Goal: Task Accomplishment & Management: Manage account settings

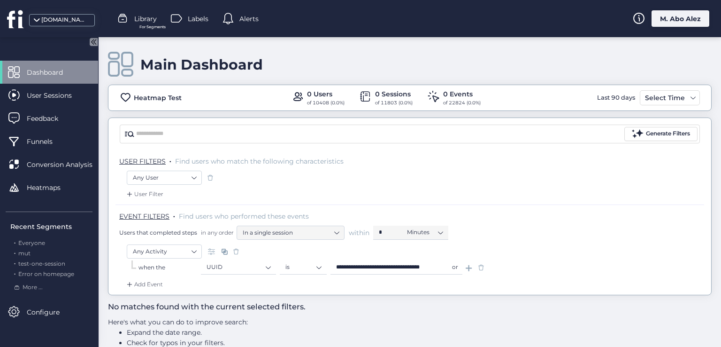
click at [188, 20] on span "Labels" at bounding box center [198, 19] width 21 height 10
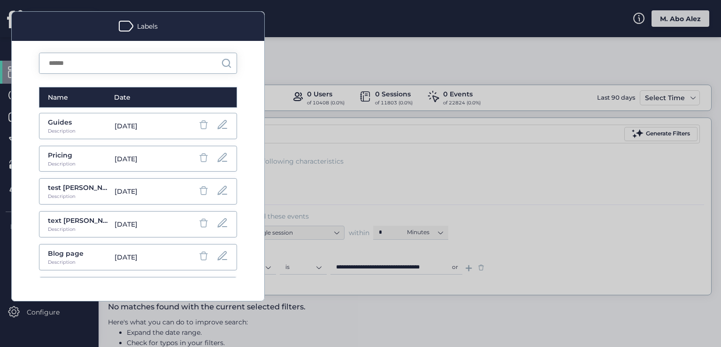
click at [255, 108] on div "Name Date Guides Description May 14, 2024 Pricing Description May 14, 2024 test…" at bounding box center [138, 171] width 253 height 260
click at [283, 43] on div at bounding box center [360, 173] width 721 height 347
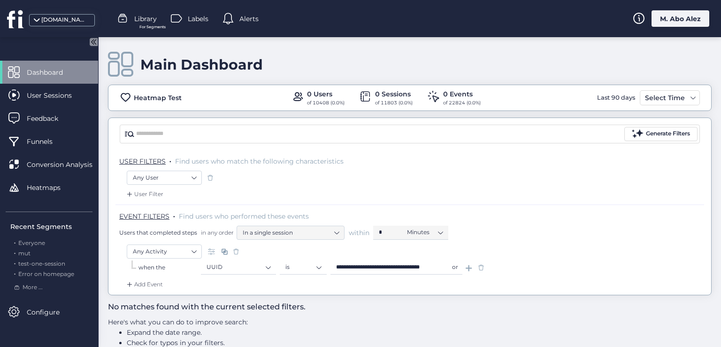
click at [238, 19] on div "Alerts" at bounding box center [241, 19] width 36 height 14
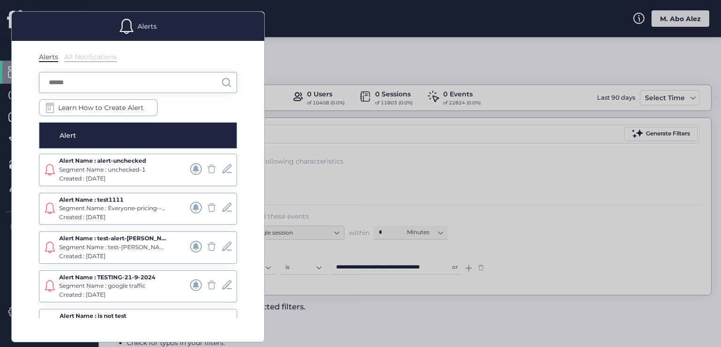
click at [108, 141] on div "Alert" at bounding box center [138, 135] width 198 height 26
click at [294, 52] on div at bounding box center [360, 173] width 721 height 347
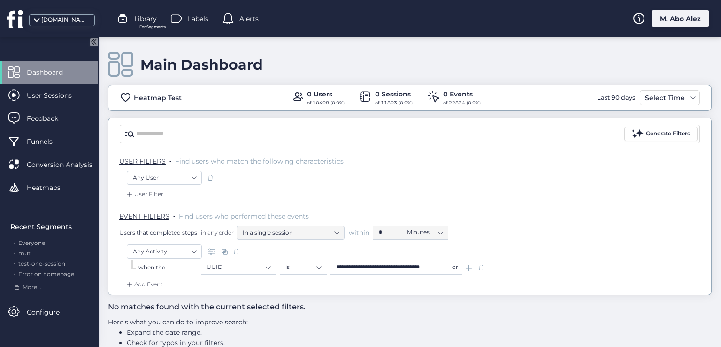
click at [152, 22] on span "Library" at bounding box center [145, 19] width 23 height 10
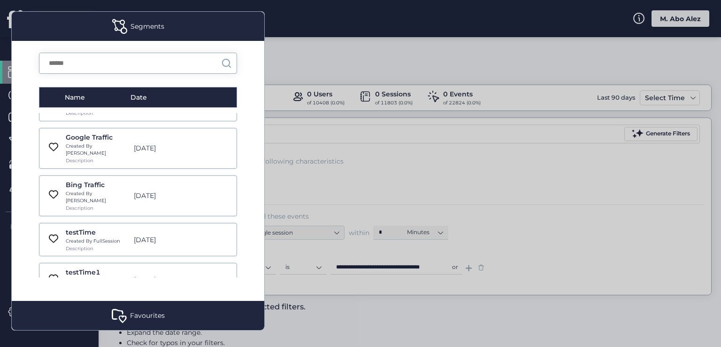
scroll to position [6575, 0]
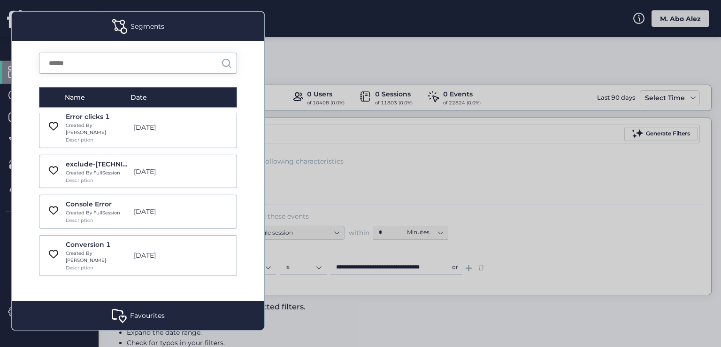
click at [185, 307] on div "Favourites" at bounding box center [138, 315] width 253 height 29
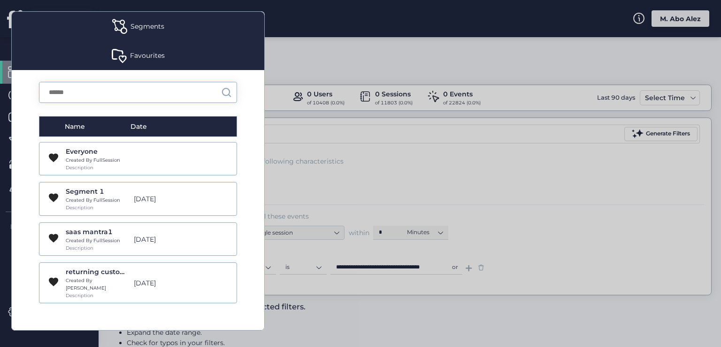
click at [169, 52] on div "Favourites" at bounding box center [138, 55] width 253 height 29
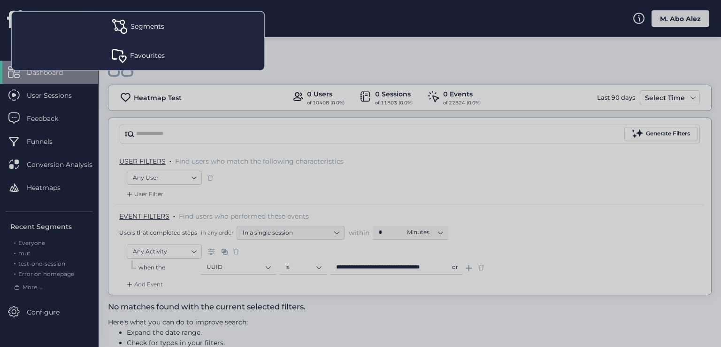
click at [279, 57] on div at bounding box center [360, 173] width 721 height 347
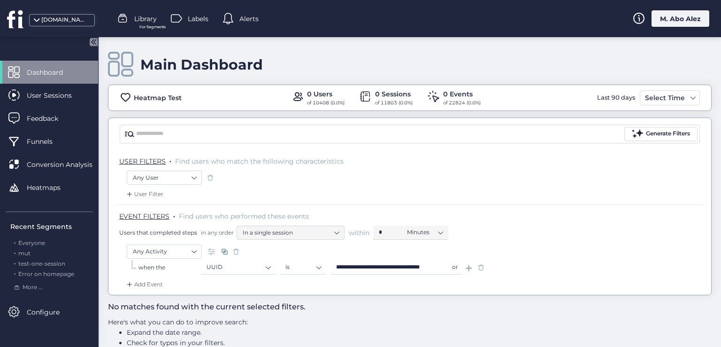
click at [97, 39] on icon at bounding box center [94, 42] width 8 height 8
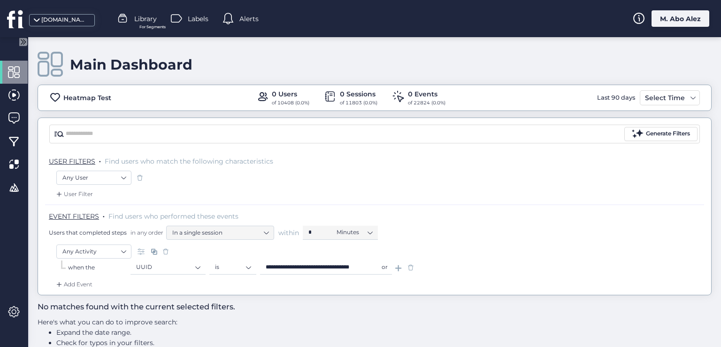
click at [21, 43] on icon at bounding box center [22, 41] width 2 height 5
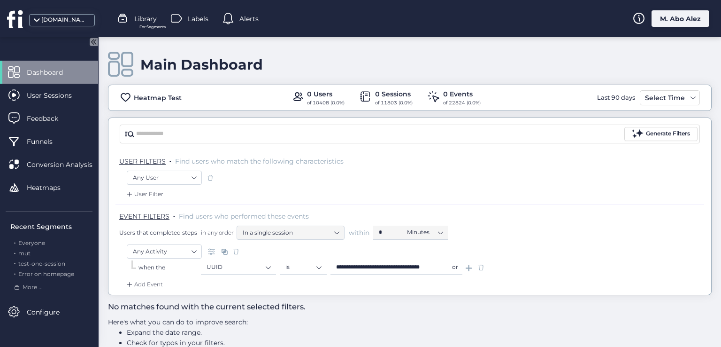
scroll to position [26, 0]
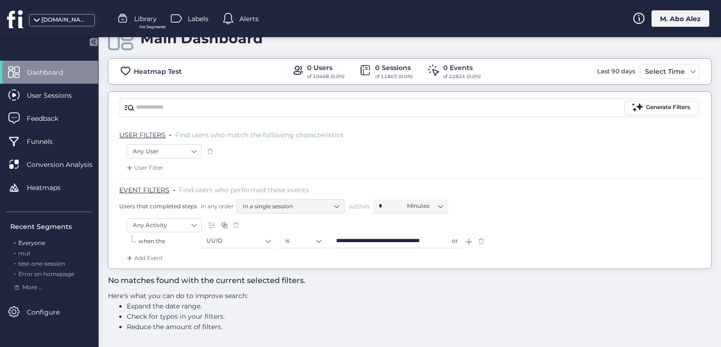
click at [32, 243] on span "Everyone" at bounding box center [31, 242] width 27 height 7
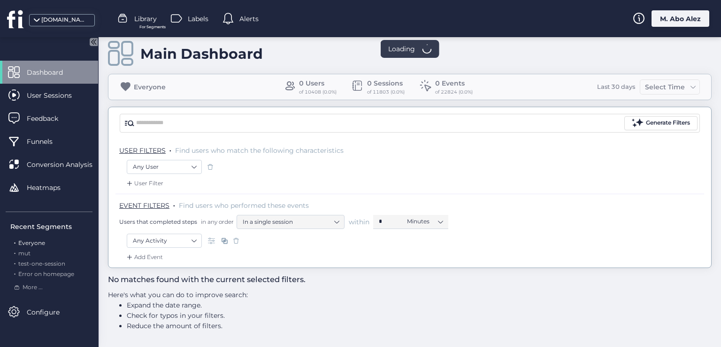
scroll to position [10, 0]
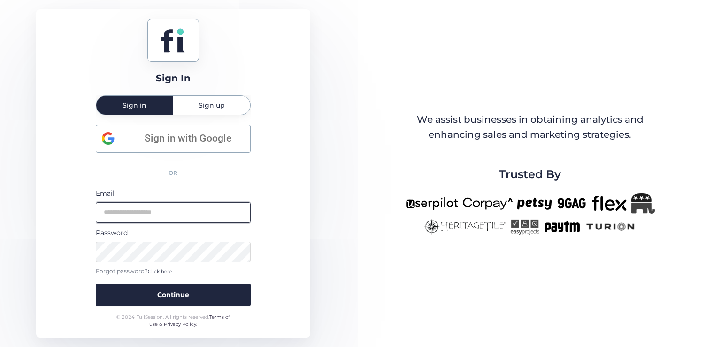
click at [179, 213] on input "email" at bounding box center [173, 212] width 155 height 21
type input "**********"
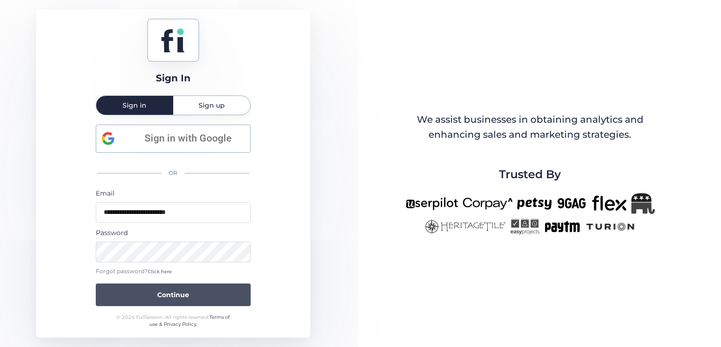
click at [183, 287] on button "Continue" at bounding box center [173, 294] width 155 height 23
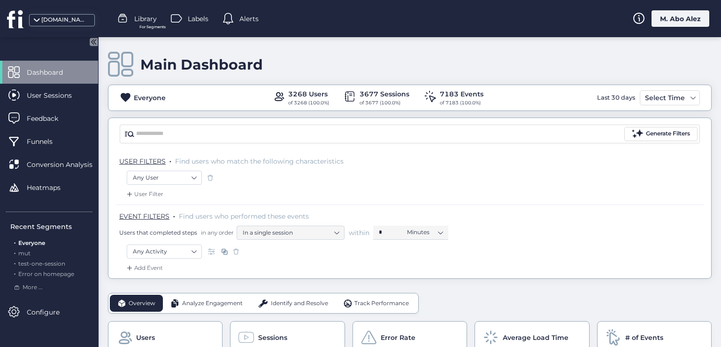
click at [139, 22] on span "Library" at bounding box center [145, 19] width 23 height 10
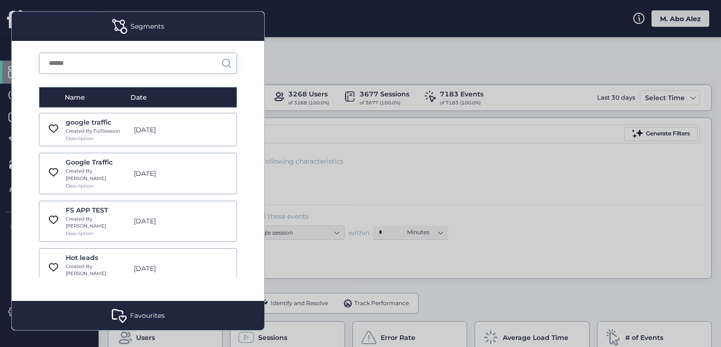
click at [304, 137] on div at bounding box center [360, 173] width 721 height 347
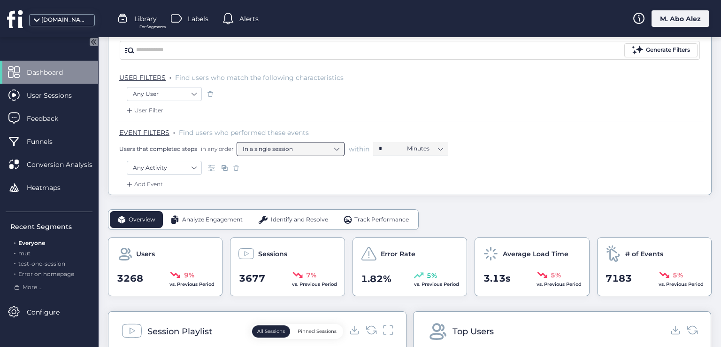
scroll to position [94, 0]
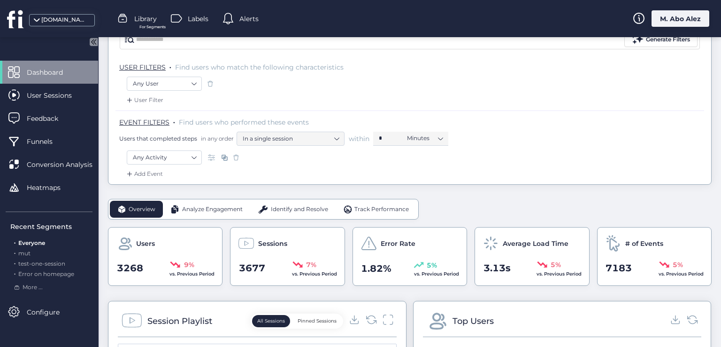
click at [212, 211] on span "Analyze Engagement" at bounding box center [212, 209] width 61 height 9
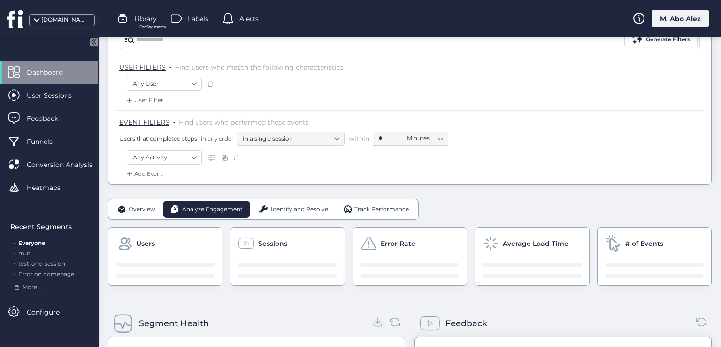
click at [130, 210] on span "Overview" at bounding box center [142, 209] width 27 height 9
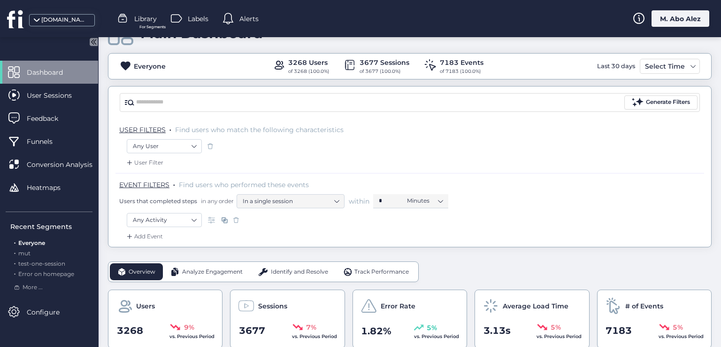
scroll to position [28, 0]
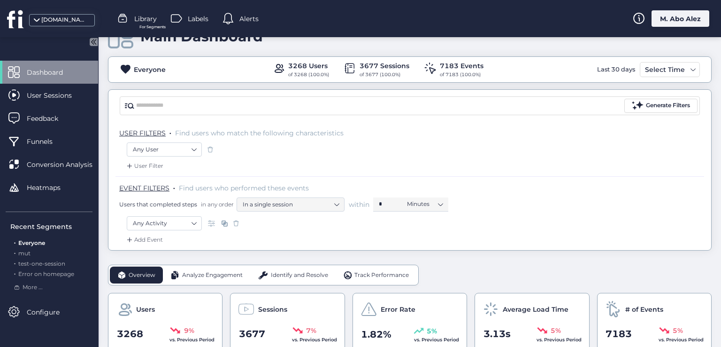
click at [272, 216] on div "Any Activity" at bounding box center [410, 224] width 566 height 16
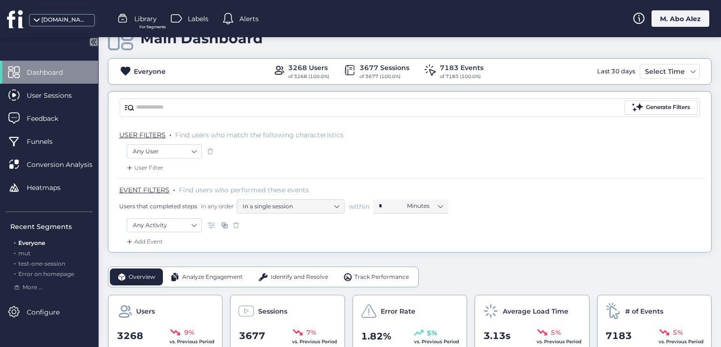
scroll to position [47, 0]
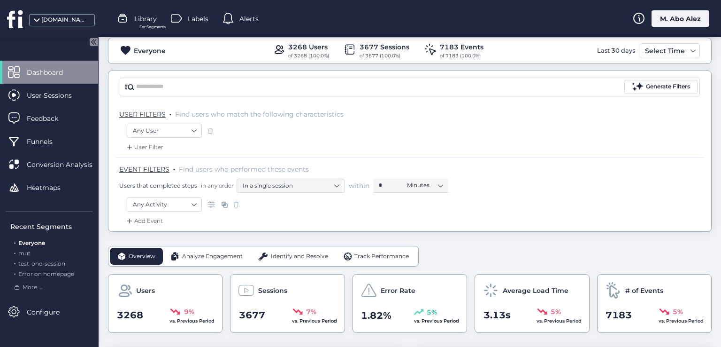
click at [141, 221] on div "Add Event" at bounding box center [144, 220] width 38 height 9
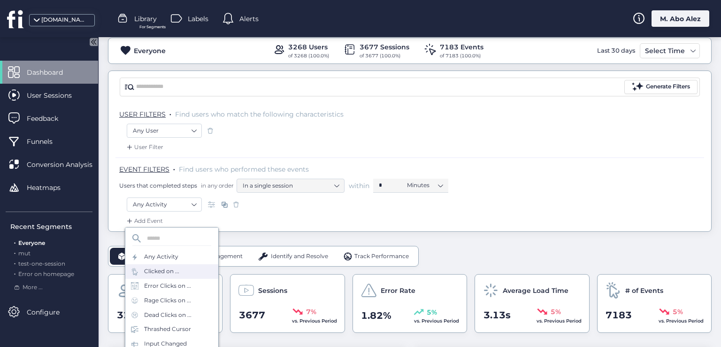
click at [166, 269] on div "Clicked on ..." at bounding box center [161, 271] width 35 height 9
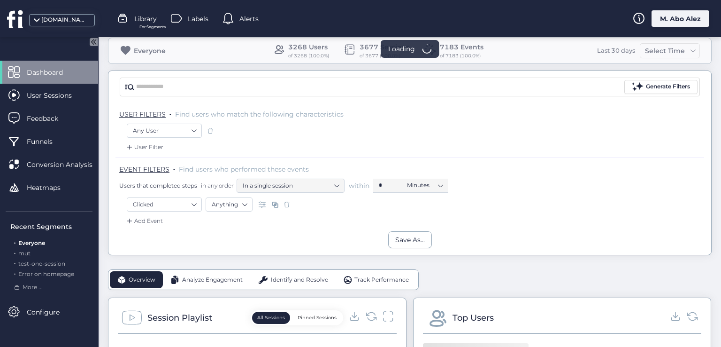
click at [157, 220] on div "Add Event" at bounding box center [144, 220] width 38 height 9
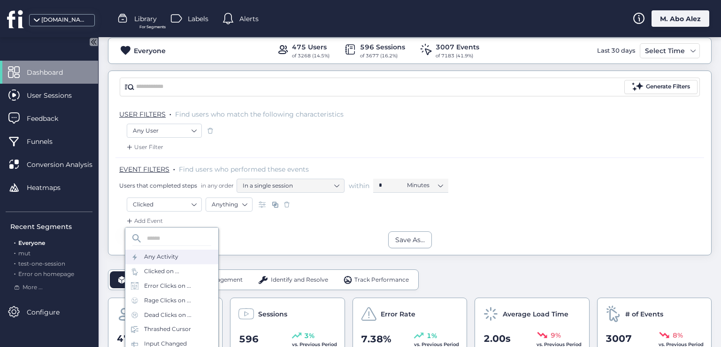
click at [171, 256] on div "Any Activity" at bounding box center [161, 256] width 34 height 9
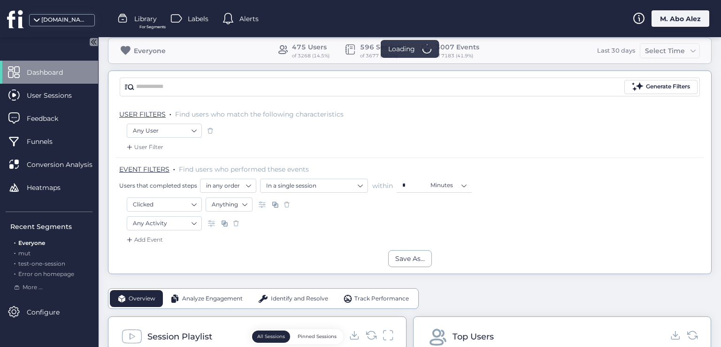
click at [286, 201] on span at bounding box center [286, 204] width 9 height 9
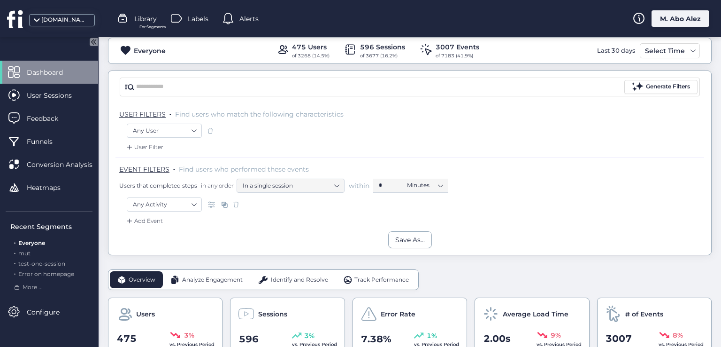
click at [146, 220] on div "Add Event" at bounding box center [144, 220] width 38 height 9
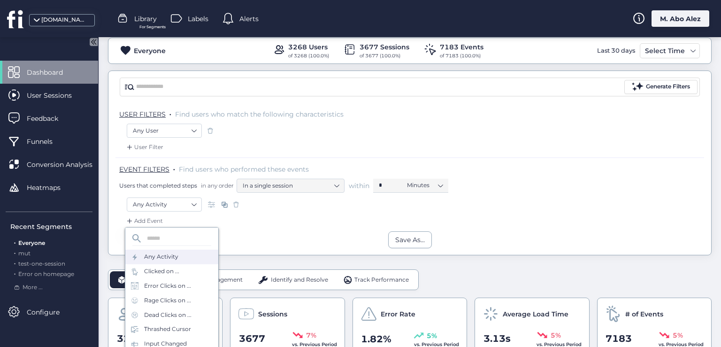
click at [158, 256] on div "Any Activity" at bounding box center [161, 256] width 34 height 9
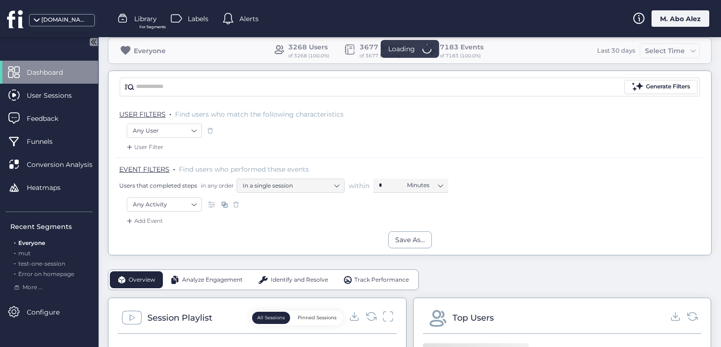
click at [146, 226] on div "Add Event" at bounding box center [410, 223] width 589 height 15
click at [145, 220] on div "Add Event" at bounding box center [144, 220] width 38 height 9
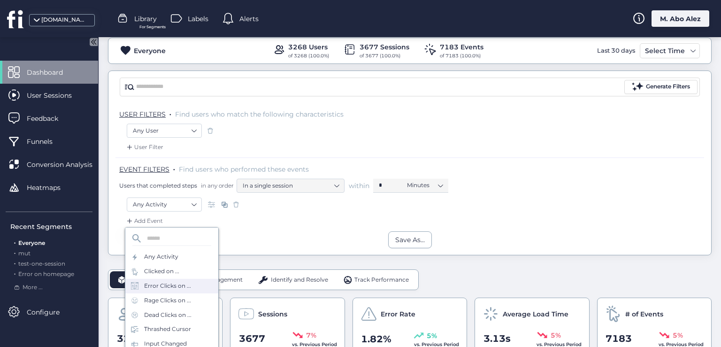
click at [156, 281] on div "Error Clicks on ..." at bounding box center [167, 285] width 47 height 9
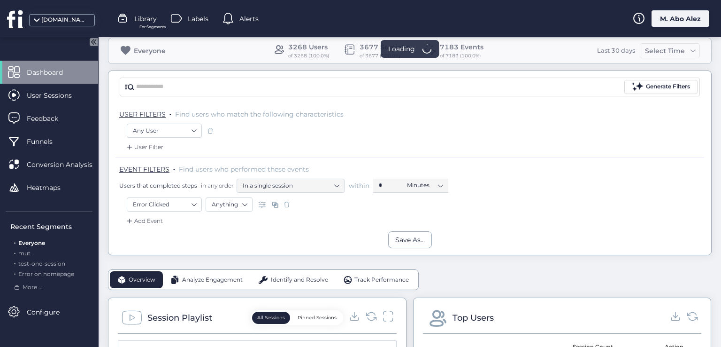
click at [145, 216] on div "Add Event" at bounding box center [144, 220] width 38 height 9
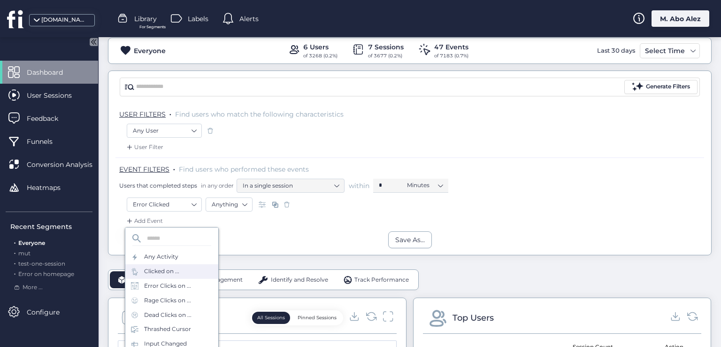
click at [155, 277] on div "Clicked on ..." at bounding box center [171, 271] width 93 height 15
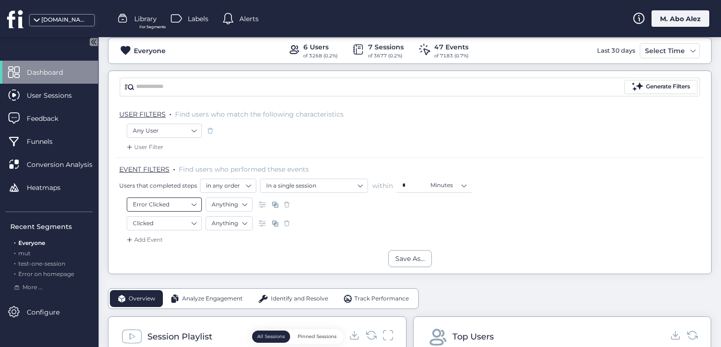
click at [187, 207] on nz-select-item "Error Clicked" at bounding box center [164, 204] width 63 height 14
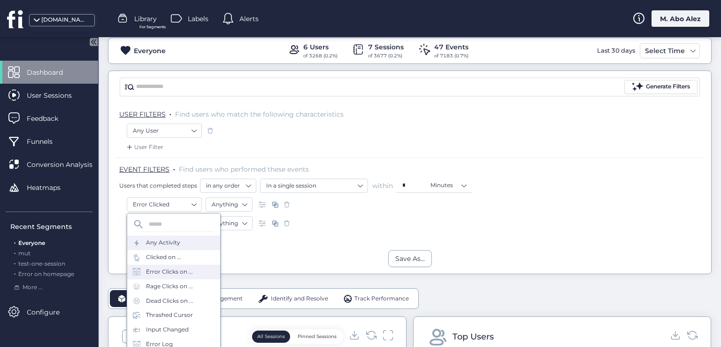
click at [175, 244] on div "Any Activity" at bounding box center [163, 242] width 34 height 9
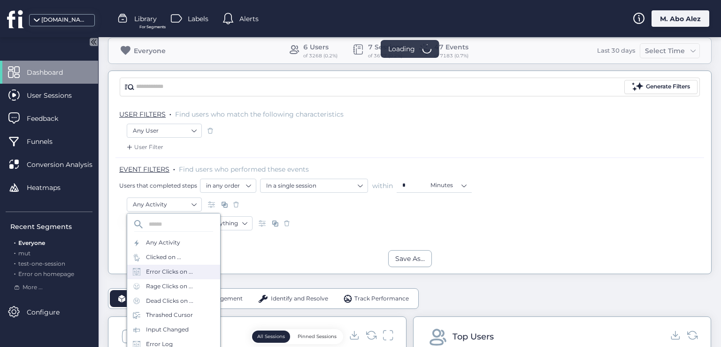
click at [177, 218] on nz-select-item "Clicked" at bounding box center [164, 223] width 63 height 14
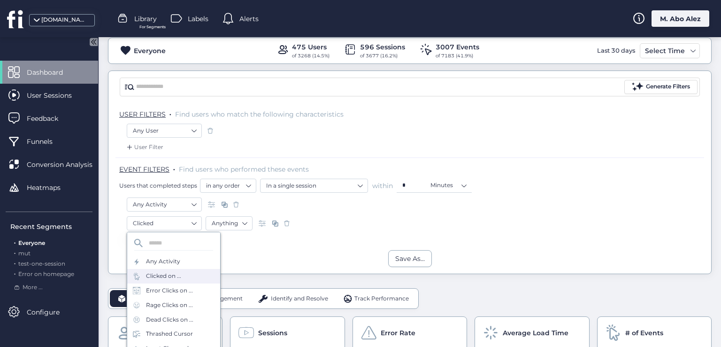
click at [179, 263] on div "Any Activity" at bounding box center [173, 261] width 93 height 15
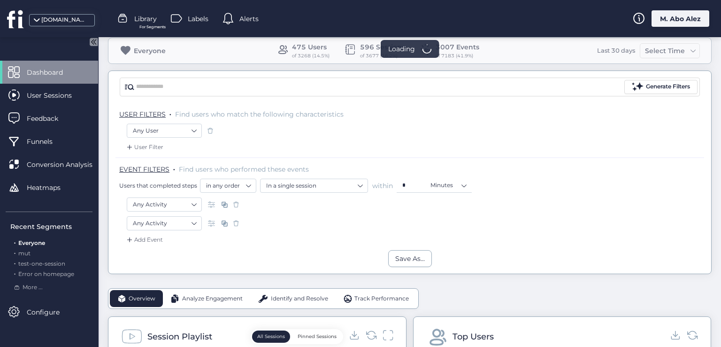
click at [210, 128] on span at bounding box center [210, 130] width 9 height 9
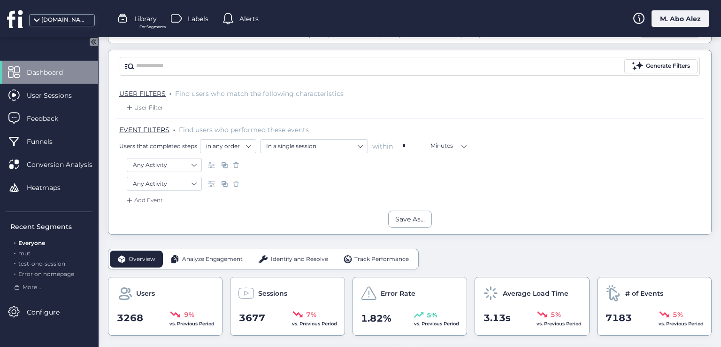
scroll to position [47, 0]
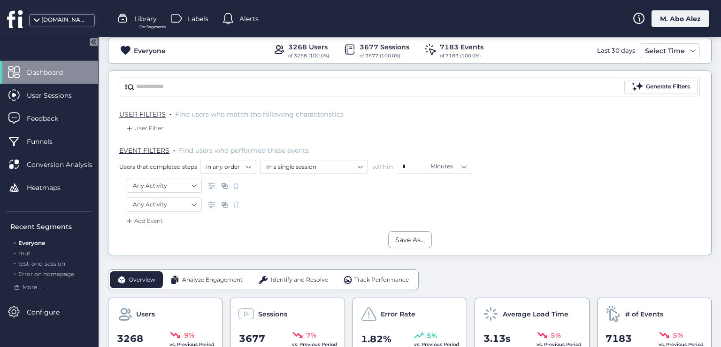
click at [236, 186] on span at bounding box center [235, 185] width 9 height 9
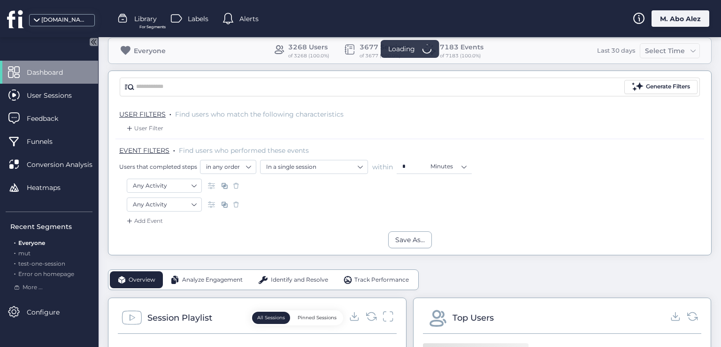
click at [239, 201] on span at bounding box center [235, 204] width 9 height 9
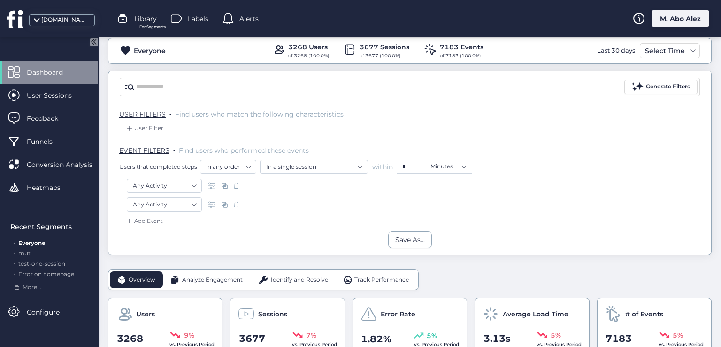
click at [667, 25] on div "M. Abo Alez" at bounding box center [681, 18] width 58 height 16
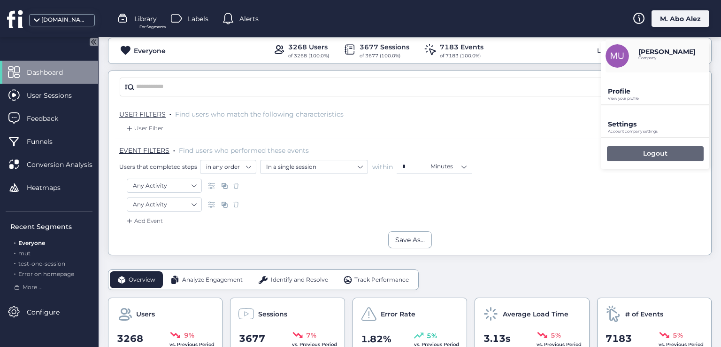
click at [631, 156] on div "Logout" at bounding box center [655, 153] width 97 height 15
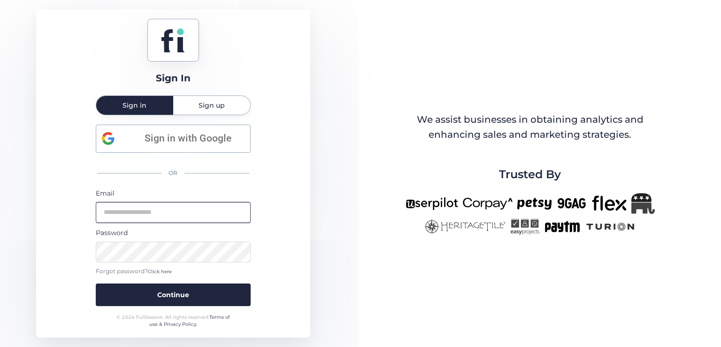
click at [204, 204] on input "email" at bounding box center [173, 212] width 155 height 21
type input "**********"
click at [96, 283] on button "Continue" at bounding box center [173, 294] width 155 height 23
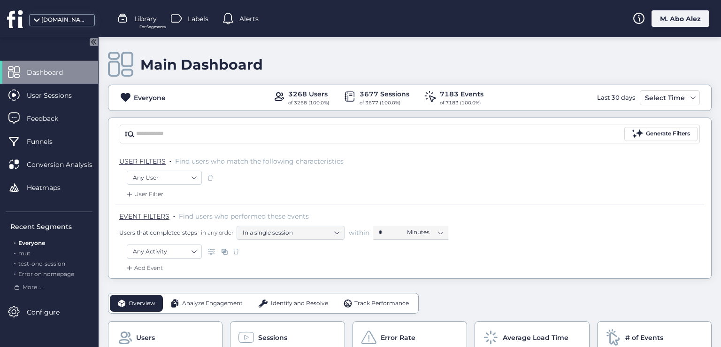
drag, startPoint x: 340, startPoint y: 93, endPoint x: 351, endPoint y: 96, distance: 11.2
click at [351, 96] on div "3268 Users of 3268 (100.0%) 3677 Sessions of 3677 (100.0%) 7183 Events of 7183 …" at bounding box center [383, 98] width 220 height 18
drag, startPoint x: 360, startPoint y: 93, endPoint x: 365, endPoint y: 92, distance: 5.2
click at [365, 92] on div "3677 Sessions" at bounding box center [385, 94] width 50 height 10
click at [367, 92] on div "3677 Sessions" at bounding box center [385, 94] width 50 height 10
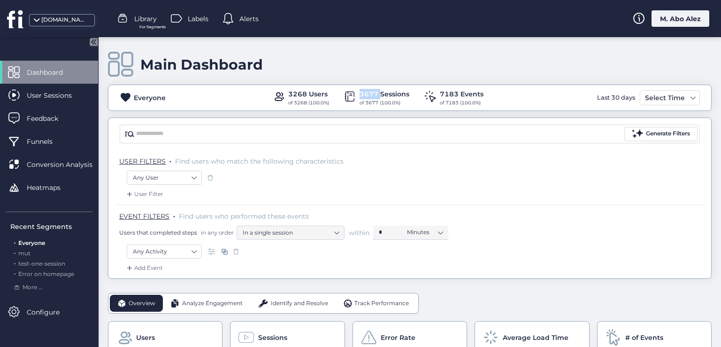
click at [367, 92] on div "3677 Sessions" at bounding box center [385, 94] width 50 height 10
click at [394, 94] on div "3677 Sessions" at bounding box center [385, 94] width 50 height 10
click at [387, 148] on div "Generate Filters" at bounding box center [409, 134] width 603 height 32
click at [185, 22] on div "Labels" at bounding box center [190, 19] width 38 height 14
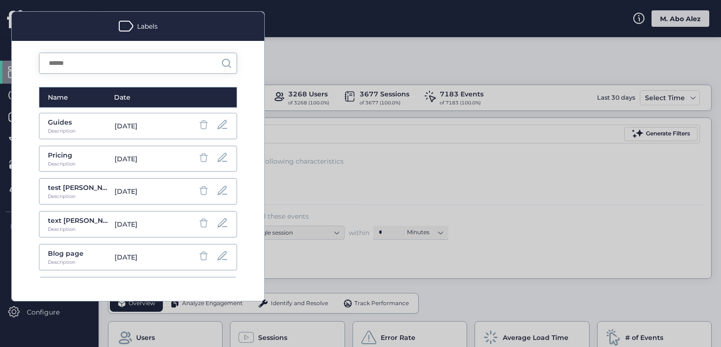
click at [185, 22] on div "Labels" at bounding box center [138, 26] width 253 height 29
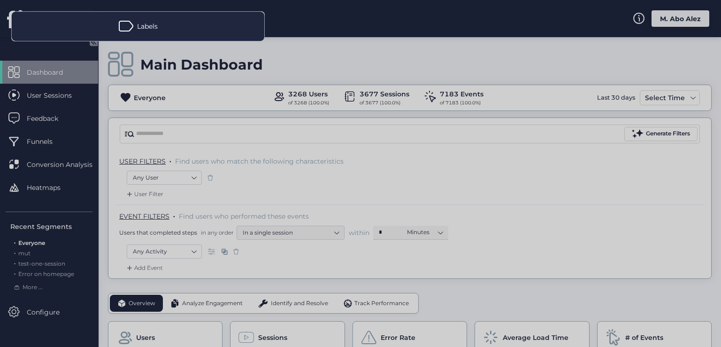
click at [185, 22] on div "Labels" at bounding box center [138, 26] width 253 height 29
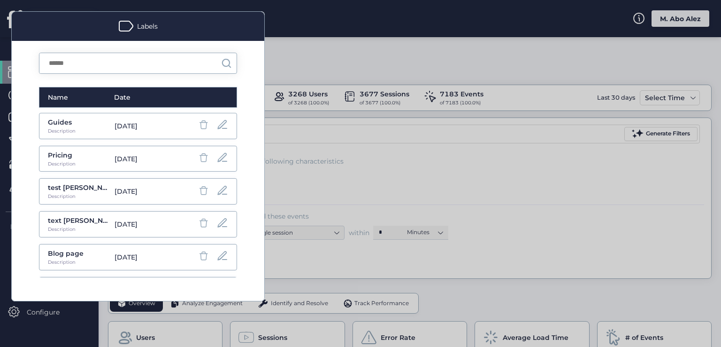
click at [294, 80] on div at bounding box center [360, 173] width 721 height 347
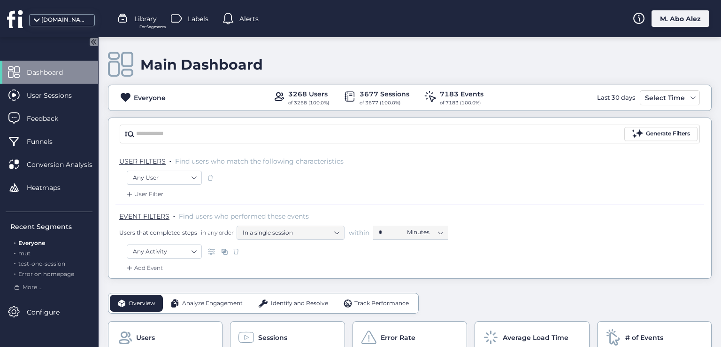
click at [146, 14] on span "Library" at bounding box center [145, 19] width 23 height 10
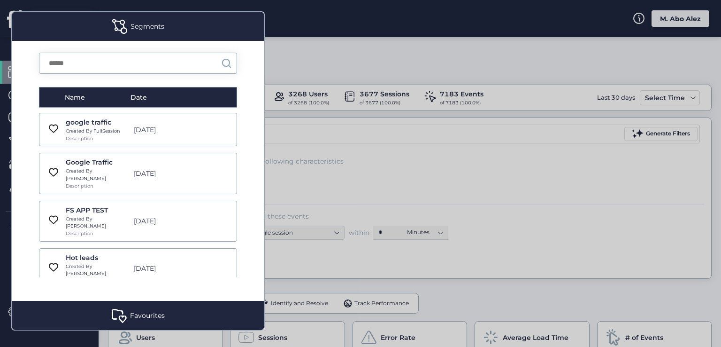
click at [305, 53] on div at bounding box center [360, 173] width 721 height 347
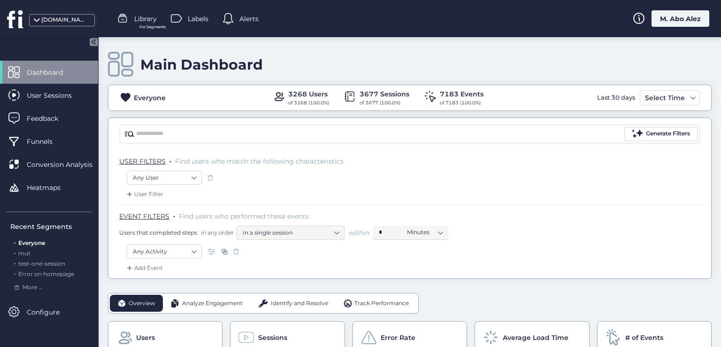
click at [232, 18] on span at bounding box center [228, 18] width 11 height 11
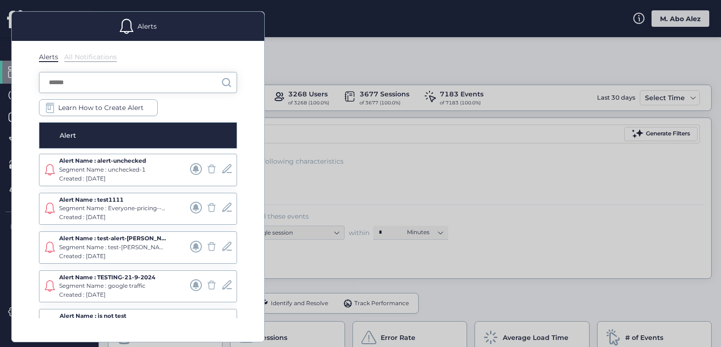
click at [277, 143] on div at bounding box center [360, 173] width 721 height 347
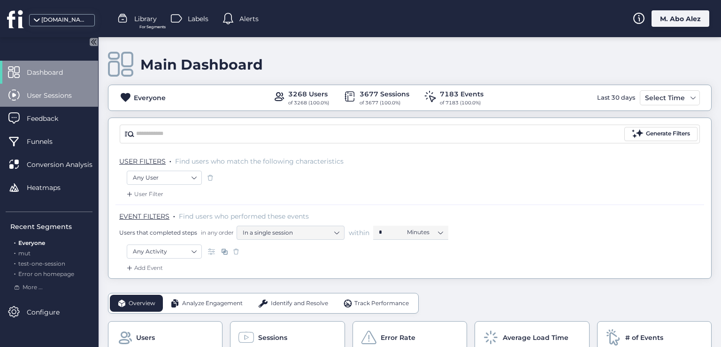
click at [56, 92] on span "User Sessions" at bounding box center [56, 95] width 59 height 10
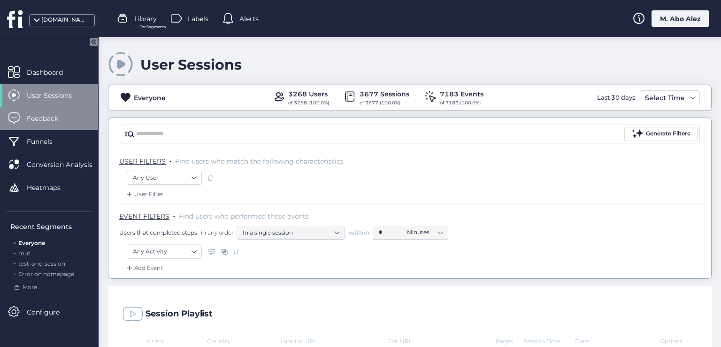
click at [58, 120] on span "Feedback" at bounding box center [50, 118] width 46 height 10
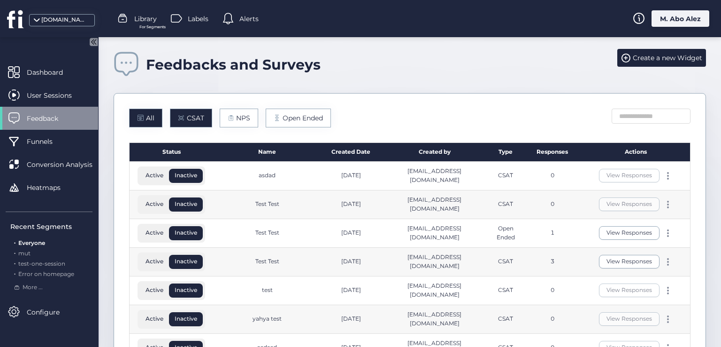
click at [185, 109] on div "CSAT" at bounding box center [191, 117] width 42 height 19
click at [235, 130] on div "All CSAT NPS Open Ended Status Name Created Date Created by Type Responses Acti…" at bounding box center [410, 264] width 593 height 342
click at [240, 117] on span "NPS" at bounding box center [243, 118] width 14 height 10
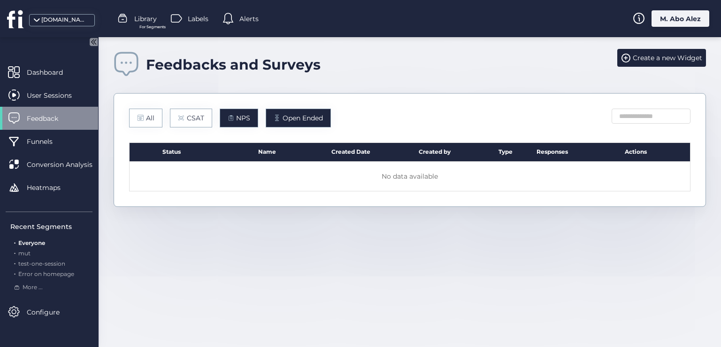
click at [285, 117] on span "Open Ended" at bounding box center [303, 118] width 40 height 10
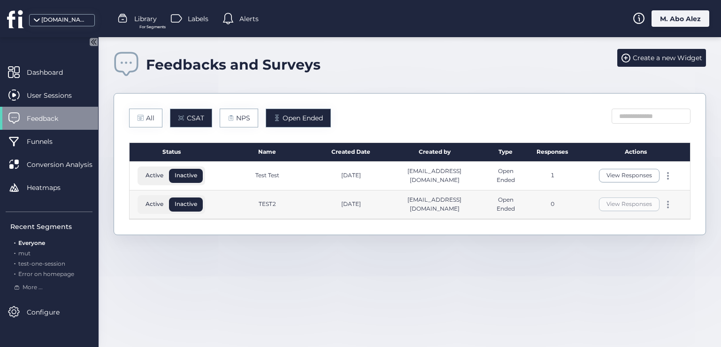
click at [187, 110] on div "CSAT" at bounding box center [191, 117] width 42 height 19
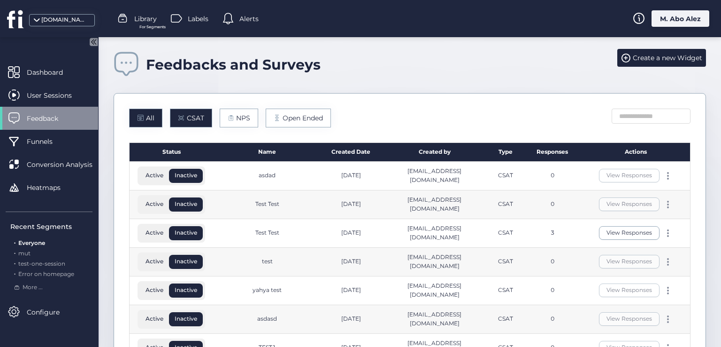
click at [151, 116] on span "All" at bounding box center [150, 118] width 8 height 10
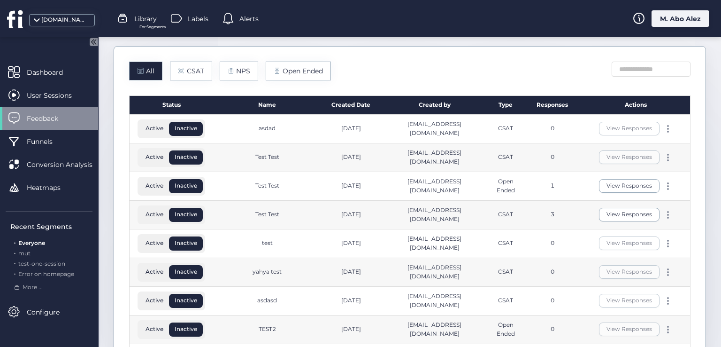
click at [254, 131] on div "asdad" at bounding box center [267, 129] width 108 height 29
click at [353, 107] on div "Created Date" at bounding box center [351, 105] width 59 height 19
click at [364, 108] on div "Created Date" at bounding box center [351, 105] width 59 height 19
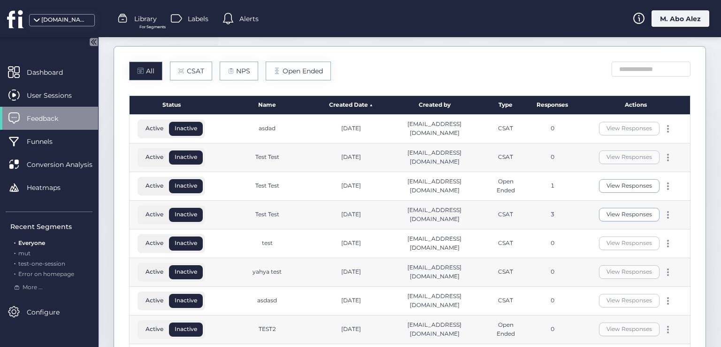
click at [365, 104] on div "Created Date" at bounding box center [351, 105] width 59 height 19
click at [371, 88] on div "All CSAT NPS Open Ended Status Name Created Date Created by Type Responses Acti…" at bounding box center [410, 246] width 593 height 400
click at [262, 106] on div "Name" at bounding box center [267, 105] width 108 height 19
click at [286, 94] on div "All CSAT NPS Open Ended Status Name Created Date Created by Type Responses Acti…" at bounding box center [410, 246] width 593 height 400
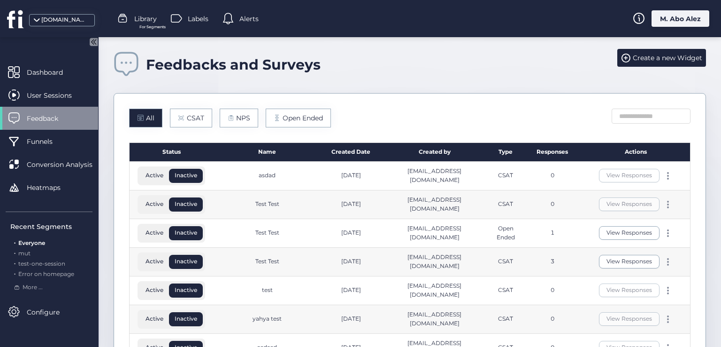
drag, startPoint x: 335, startPoint y: 178, endPoint x: 317, endPoint y: 129, distance: 52.9
click at [317, 129] on div "All CSAT NPS Open Ended Status Name Created Date Created by Type Responses Acti…" at bounding box center [410, 293] width 593 height 400
click at [225, 69] on div "Feedbacks and Surveys" at bounding box center [233, 64] width 175 height 17
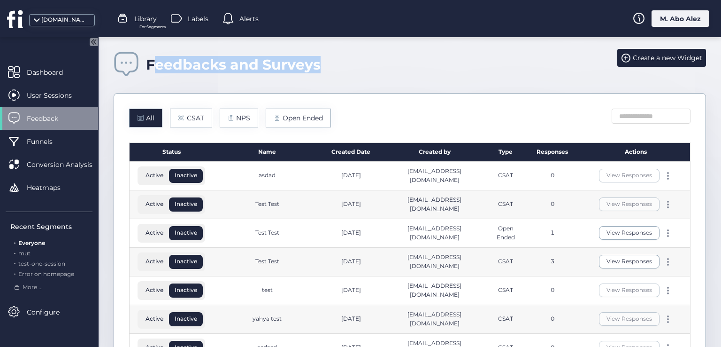
click at [225, 69] on div "Feedbacks and Surveys" at bounding box center [233, 64] width 175 height 17
copy div "Feedbacks and Surveys"
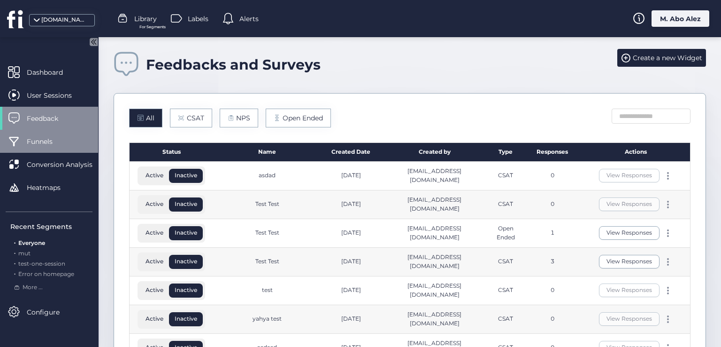
click at [67, 143] on span "Funnels" at bounding box center [47, 141] width 40 height 10
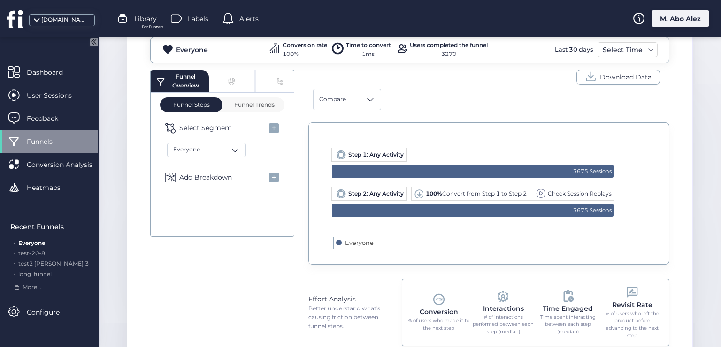
scroll to position [187, 0]
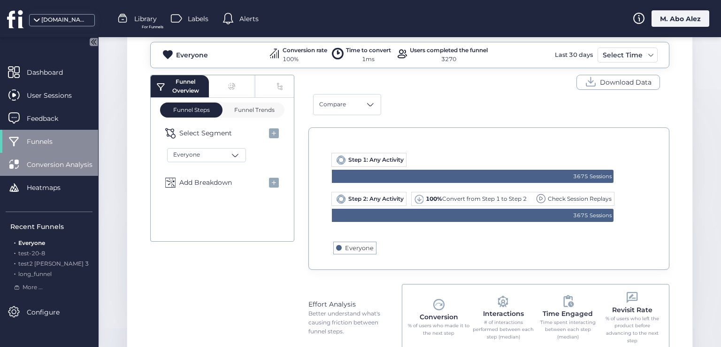
click at [61, 156] on div "Conversion Analysis" at bounding box center [49, 164] width 98 height 23
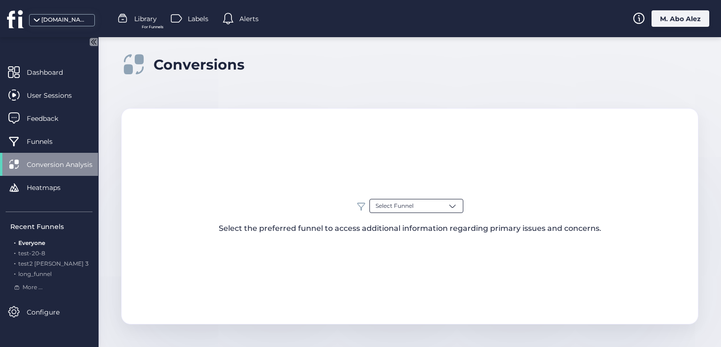
click at [445, 206] on div "Select Funnel" at bounding box center [417, 206] width 94 height 14
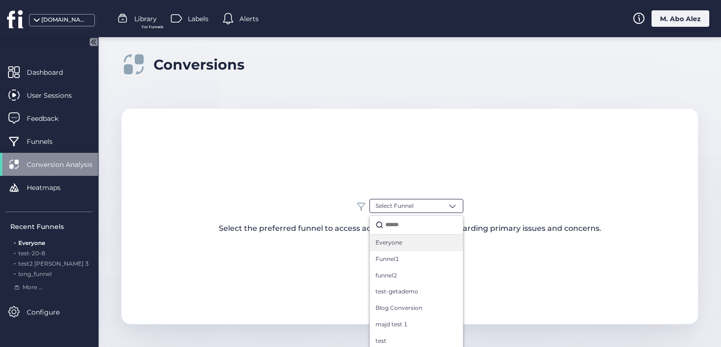
click at [422, 246] on div "Everyone" at bounding box center [417, 242] width 82 height 9
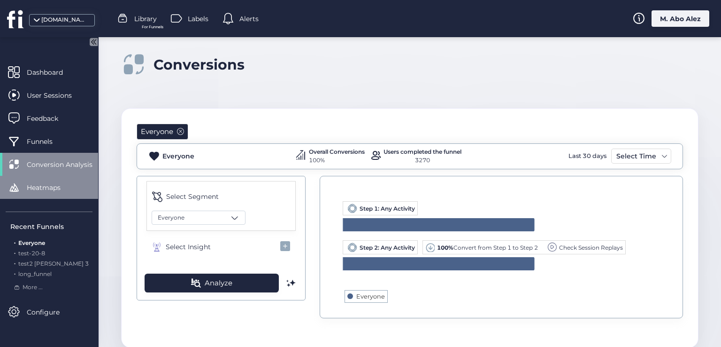
click at [64, 184] on span "Heatmaps" at bounding box center [51, 187] width 48 height 10
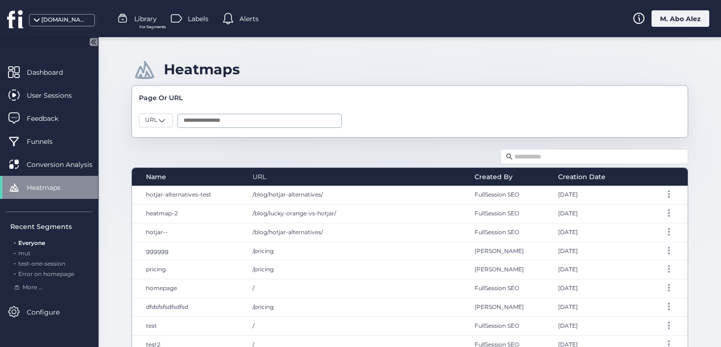
click at [267, 178] on div "URL" at bounding box center [355, 176] width 204 height 10
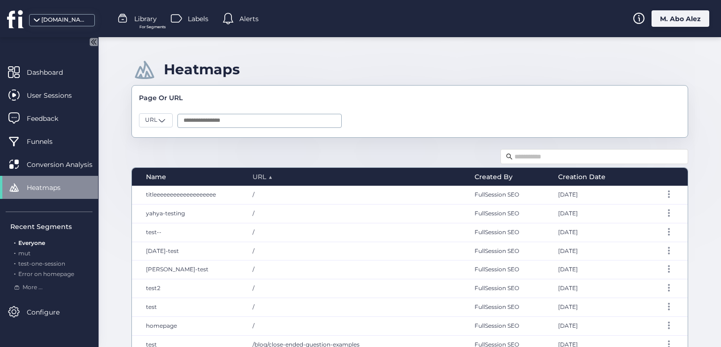
click at [261, 175] on span "URL" at bounding box center [260, 176] width 14 height 10
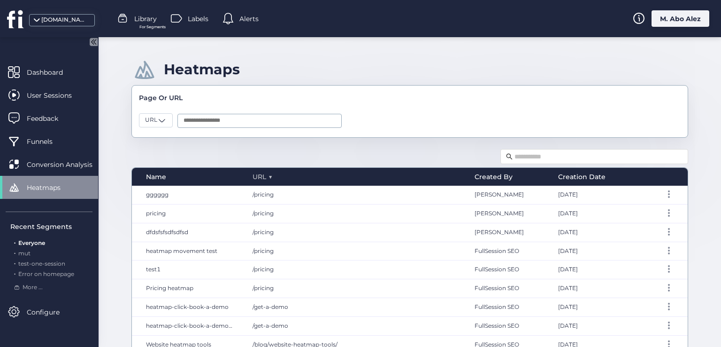
click at [261, 175] on span "URL" at bounding box center [260, 176] width 14 height 10
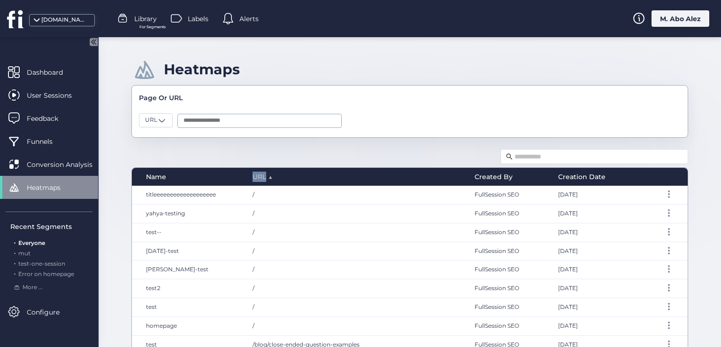
click at [261, 175] on span "URL" at bounding box center [260, 176] width 14 height 10
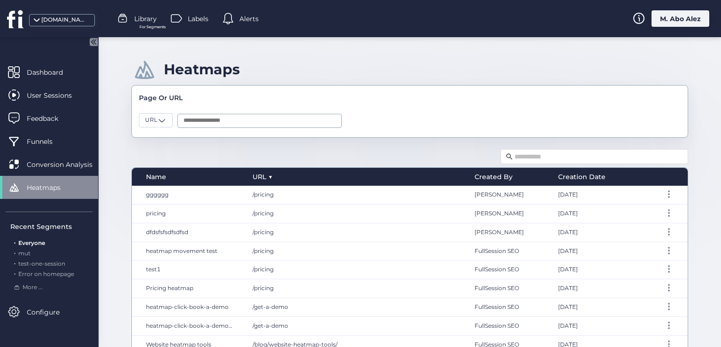
click at [252, 160] on div "Name URL ▼ Created By Creation Date gggggg /pricing Abed Natsheh Sep 27, 2023 p…" at bounding box center [409, 279] width 557 height 264
click at [221, 71] on div "Heatmaps" at bounding box center [202, 69] width 76 height 17
copy div "Heatmaps"
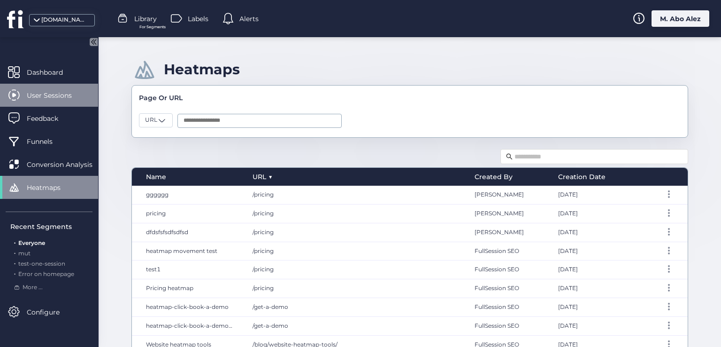
click at [40, 100] on div "User Sessions" at bounding box center [49, 95] width 98 height 23
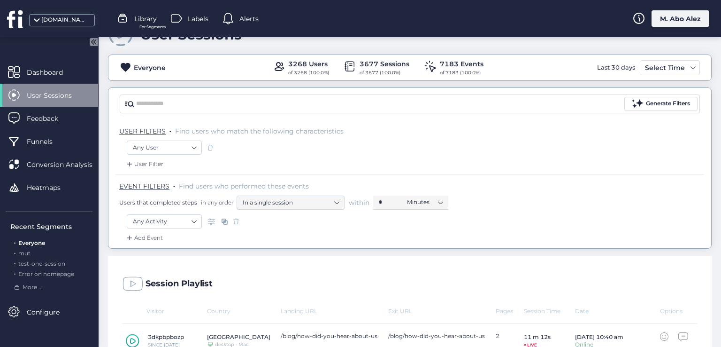
scroll to position [141, 0]
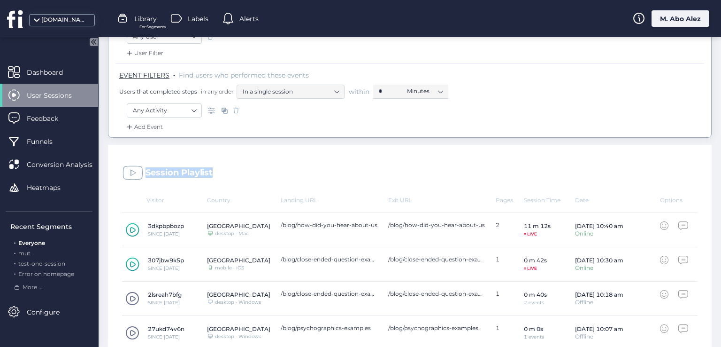
drag, startPoint x: 224, startPoint y: 170, endPoint x: 143, endPoint y: 173, distance: 81.8
click at [143, 173] on div "Session Playlist" at bounding box center [410, 171] width 604 height 52
copy div "Session Playlist"
click at [279, 175] on div "Session Playlist" at bounding box center [410, 171] width 604 height 52
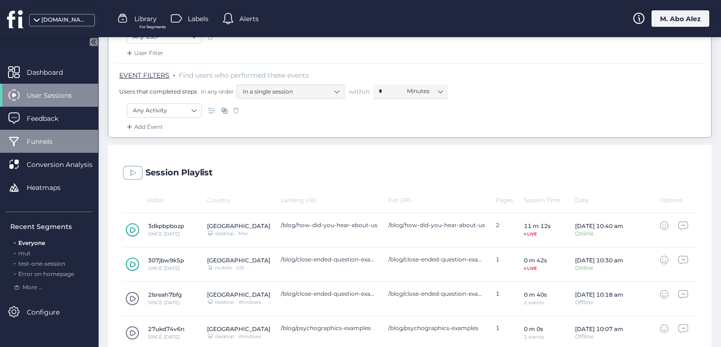
click at [63, 140] on span "Funnels" at bounding box center [47, 141] width 40 height 10
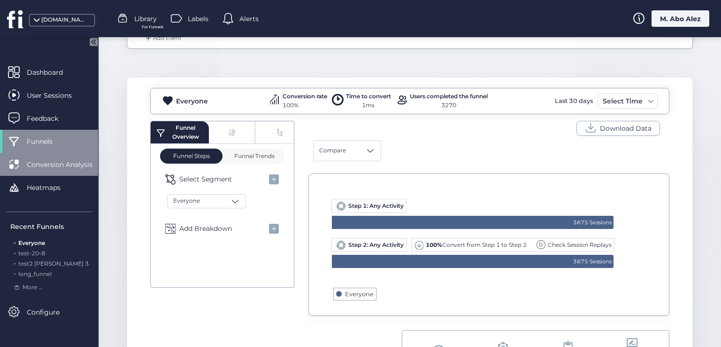
click at [79, 168] on span "Conversion Analysis" at bounding box center [67, 164] width 80 height 10
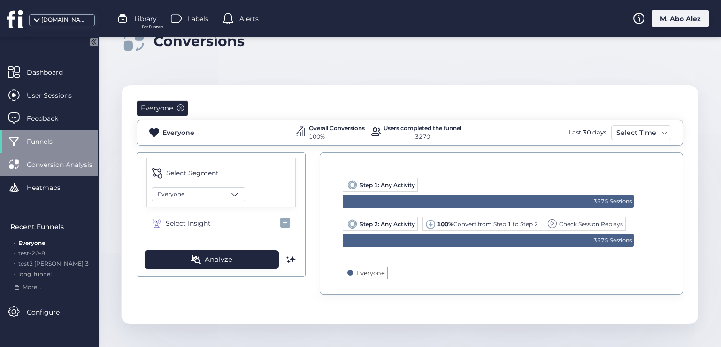
scroll to position [23, 0]
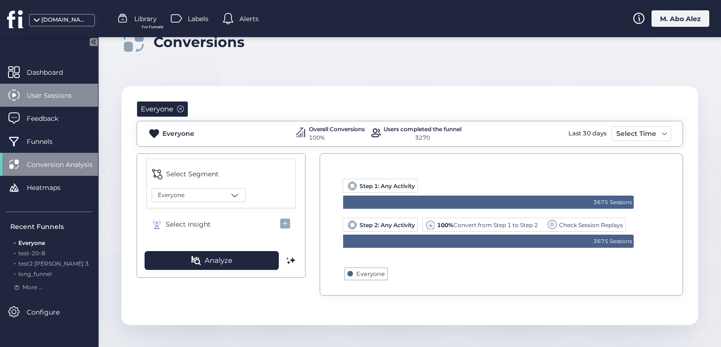
click at [63, 98] on span "User Sessions" at bounding box center [56, 95] width 59 height 10
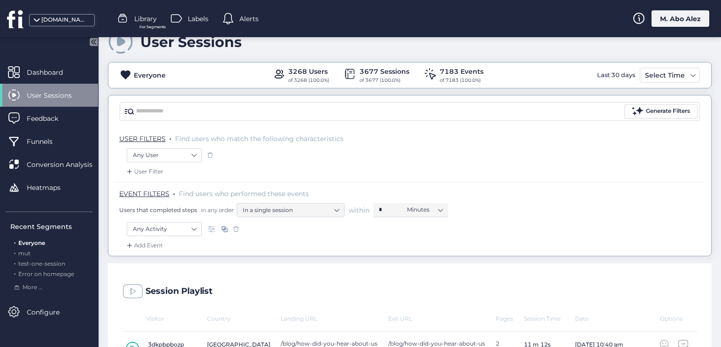
scroll to position [141, 0]
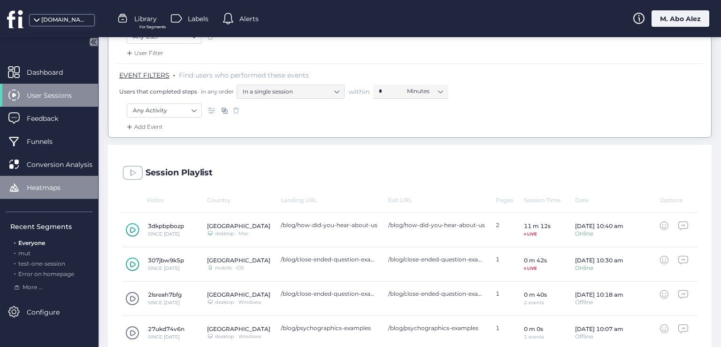
click at [57, 181] on div "Heatmaps" at bounding box center [49, 187] width 98 height 23
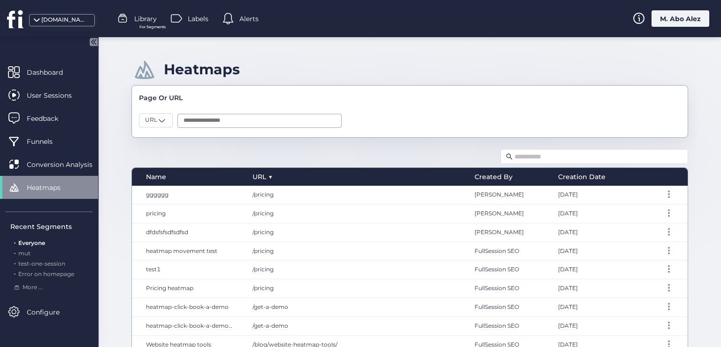
click at [301, 153] on div "Name URL ▼ Created By Creation Date gggggg /pricing Abed Natsheh Sep 27, 2023 p…" at bounding box center [409, 279] width 557 height 264
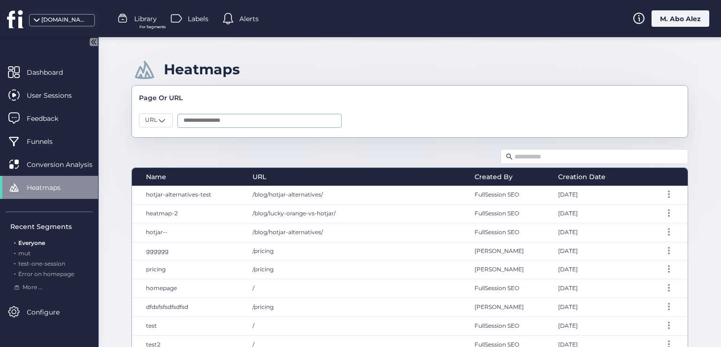
click at [317, 138] on div "Heatmaps Page Or URL URL Name URL Created By Creation Date hotjar-alternatives-…" at bounding box center [410, 191] width 623 height 309
click at [264, 177] on span "URL" at bounding box center [260, 176] width 14 height 10
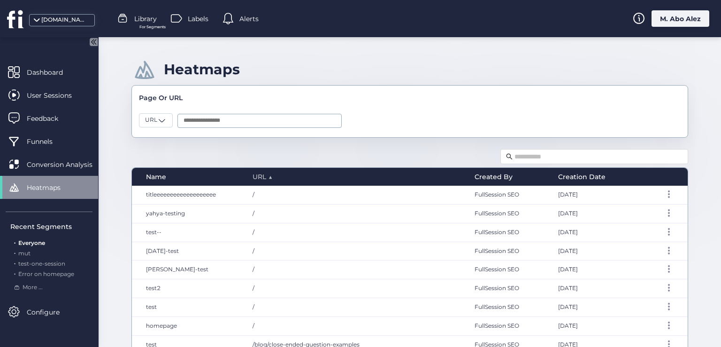
click at [264, 177] on span "URL" at bounding box center [260, 176] width 14 height 10
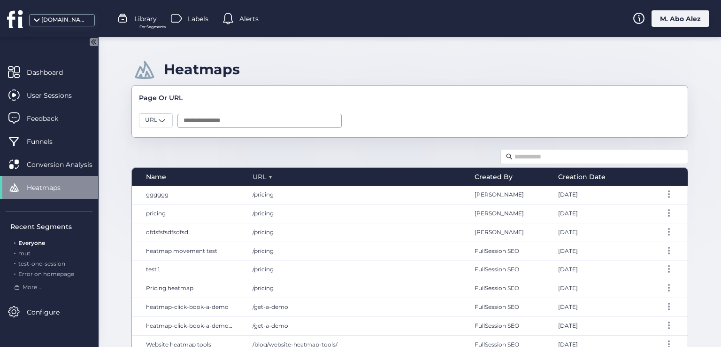
click at [264, 177] on span "URL" at bounding box center [260, 176] width 14 height 10
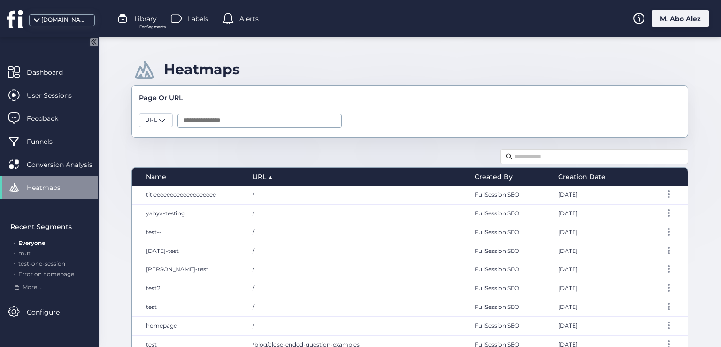
click at [252, 182] on div "URL ▲" at bounding box center [354, 177] width 223 height 18
click at [255, 175] on span "URL" at bounding box center [260, 176] width 14 height 10
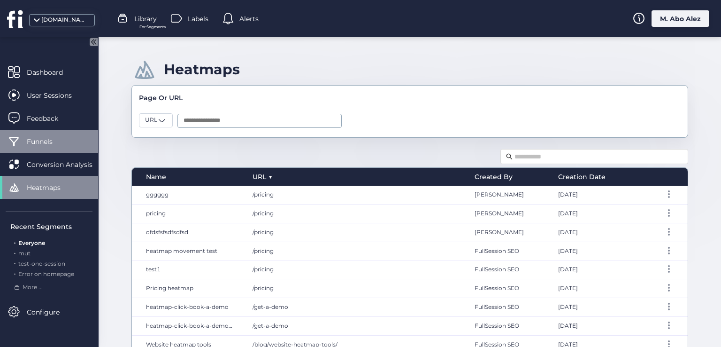
click at [53, 140] on span "Funnels" at bounding box center [47, 141] width 40 height 10
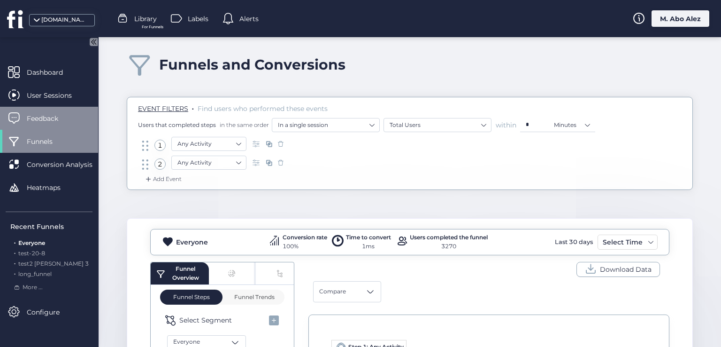
click at [58, 108] on div "Feedback" at bounding box center [49, 118] width 98 height 23
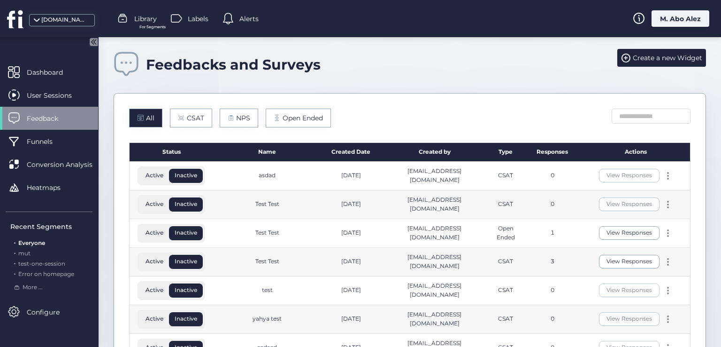
click at [268, 152] on div "Name" at bounding box center [267, 152] width 108 height 19
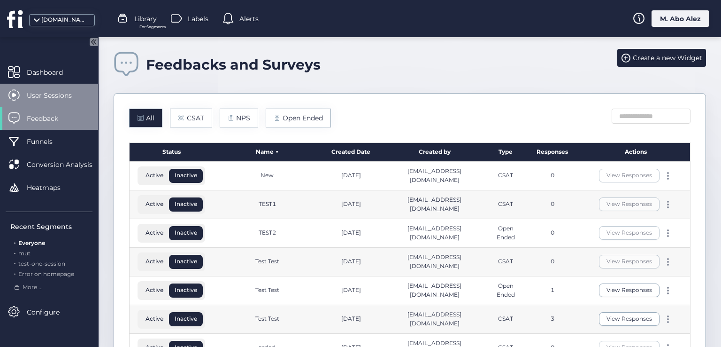
click at [60, 100] on div "User Sessions" at bounding box center [49, 95] width 98 height 23
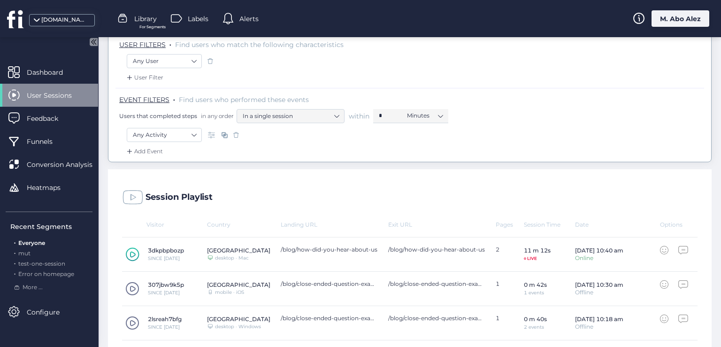
scroll to position [141, 0]
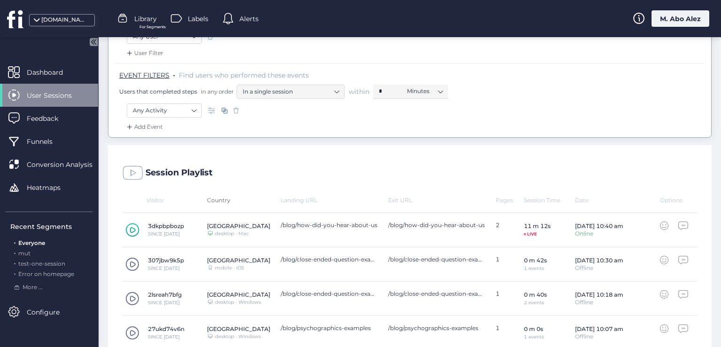
click at [228, 200] on div "Country" at bounding box center [244, 199] width 74 height 7
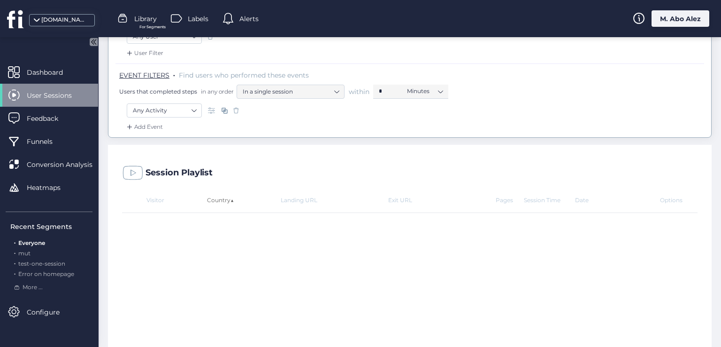
click at [228, 200] on div "Country ▲" at bounding box center [244, 199] width 74 height 7
click at [228, 200] on div "Country ▼" at bounding box center [244, 199] width 74 height 7
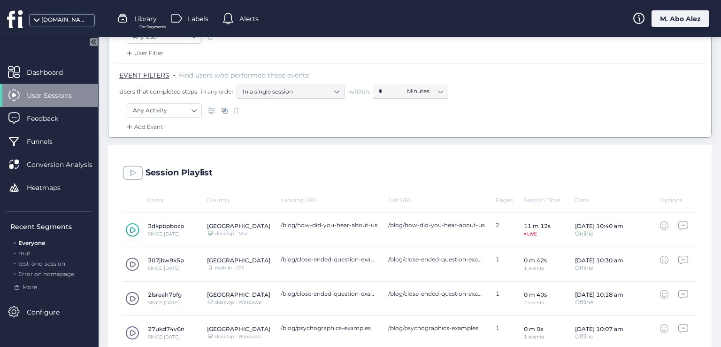
click at [246, 178] on div "Session Playlist" at bounding box center [410, 171] width 604 height 52
click at [296, 170] on div "Session Playlist" at bounding box center [410, 171] width 604 height 52
click at [55, 159] on span "Conversion Analysis" at bounding box center [67, 164] width 80 height 10
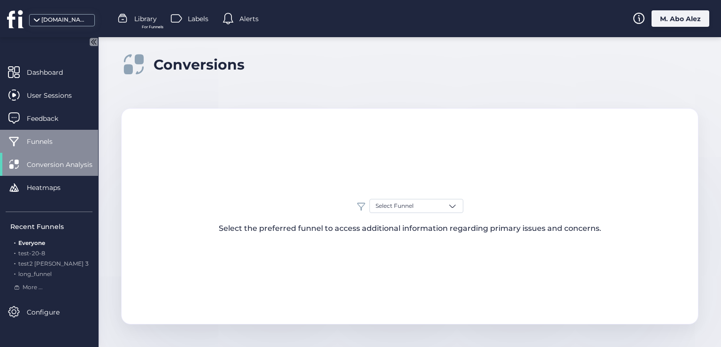
click at [62, 141] on span "Funnels" at bounding box center [47, 141] width 40 height 10
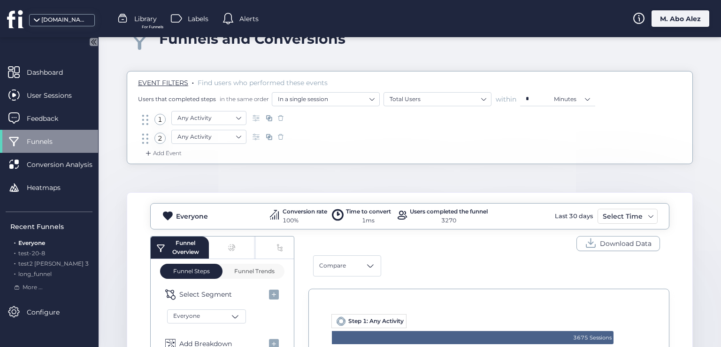
scroll to position [47, 0]
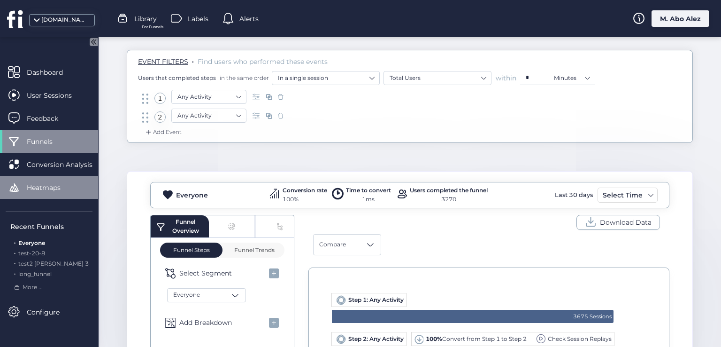
click at [36, 179] on div "Heatmaps" at bounding box center [49, 187] width 98 height 23
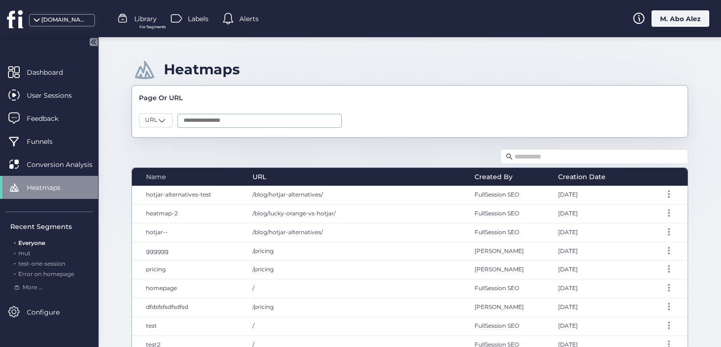
click at [162, 175] on span "Name" at bounding box center [156, 176] width 20 height 10
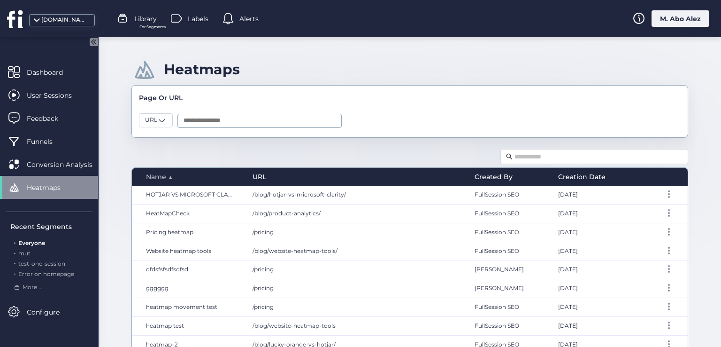
click at [162, 175] on span "Name" at bounding box center [156, 176] width 20 height 10
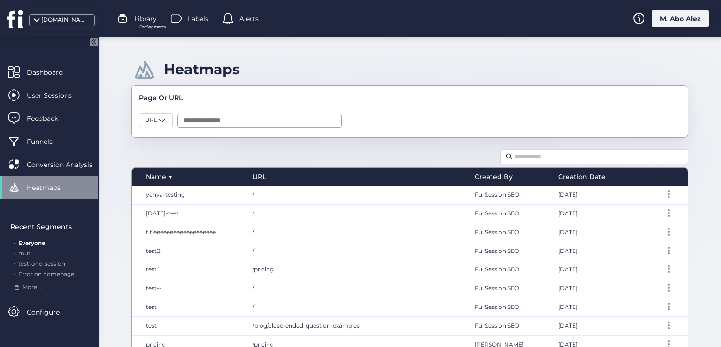
click at [154, 170] on div "Name ▼" at bounding box center [187, 177] width 111 height 18
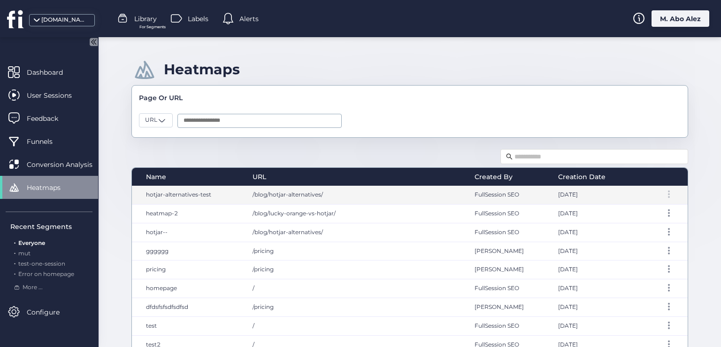
click at [664, 193] on div at bounding box center [668, 194] width 9 height 8
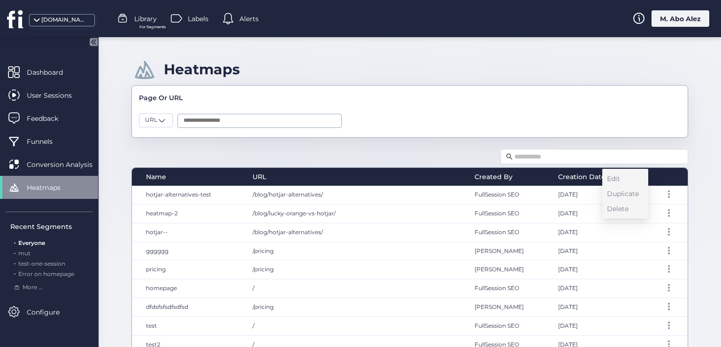
click at [379, 138] on div "Heatmaps Page Or URL URL Name URL Created By Creation Date hotjar-alternatives-…" at bounding box center [410, 191] width 623 height 309
click at [261, 175] on span "URL" at bounding box center [260, 176] width 14 height 10
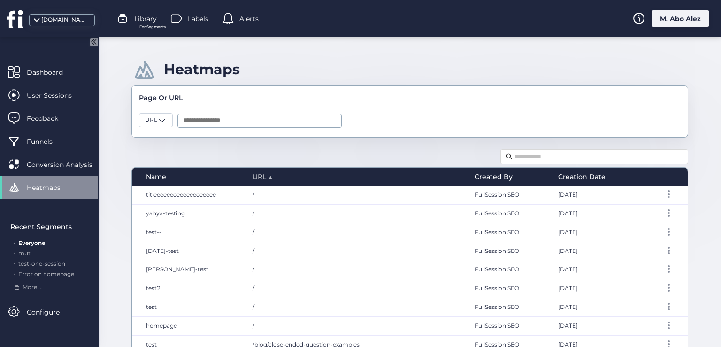
click at [258, 171] on span "URL" at bounding box center [260, 176] width 14 height 10
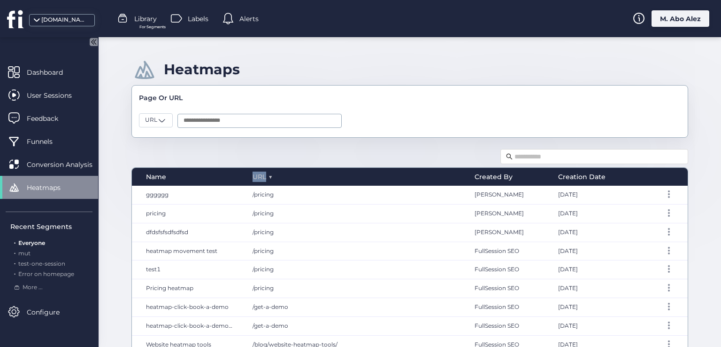
click at [258, 171] on span "URL" at bounding box center [260, 176] width 14 height 10
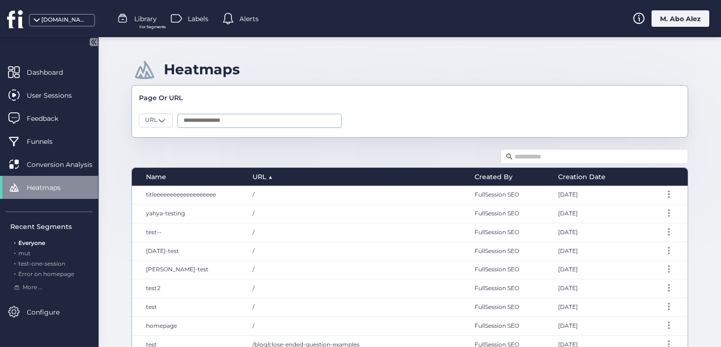
click at [253, 159] on div "Name URL ▲ Created By Creation Date titleeeeeeeeeeeeeeeeeee / FullSession SEO O…" at bounding box center [409, 279] width 557 height 264
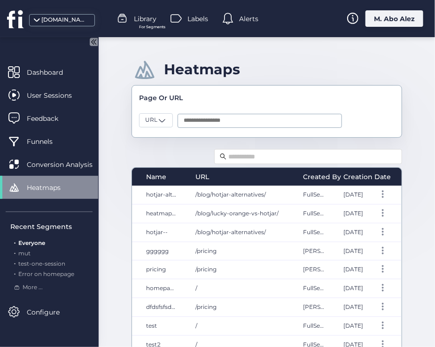
click at [389, 134] on div "Page Or URL URL" at bounding box center [266, 111] width 270 height 53
drag, startPoint x: 400, startPoint y: 144, endPoint x: 406, endPoint y: 156, distance: 13.9
click at [400, 145] on div "Heatmaps Page Or URL URL Name URL Created By Creation Date hotjar-alternatives-…" at bounding box center [267, 191] width 336 height 309
click at [404, 178] on div "Heatmaps Page Or URL URL Name URL Created By Creation Date hotjar-alternatives-…" at bounding box center [267, 191] width 336 height 309
click at [379, 183] on div at bounding box center [388, 177] width 27 height 18
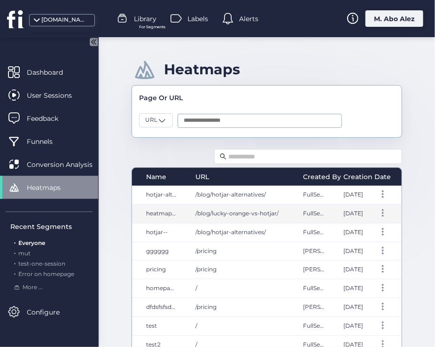
click at [189, 204] on div "/blog/lucky-orange-vs-hotjar/" at bounding box center [240, 213] width 108 height 18
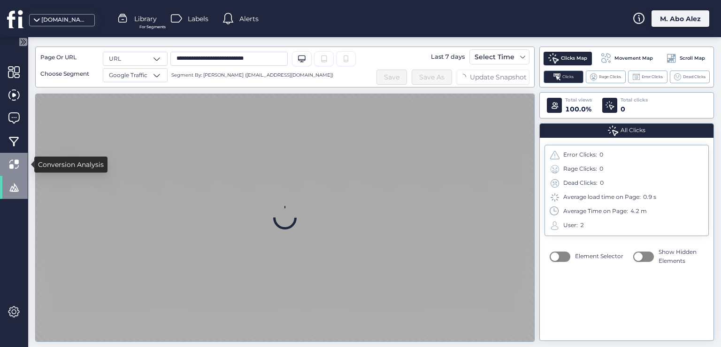
click at [7, 169] on div at bounding box center [14, 164] width 28 height 23
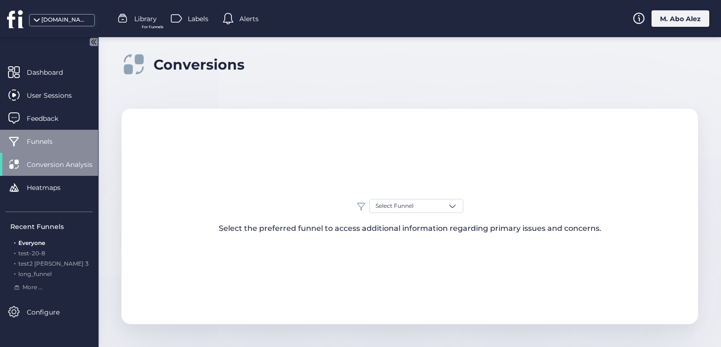
click at [33, 146] on div "Funnels" at bounding box center [49, 141] width 98 height 23
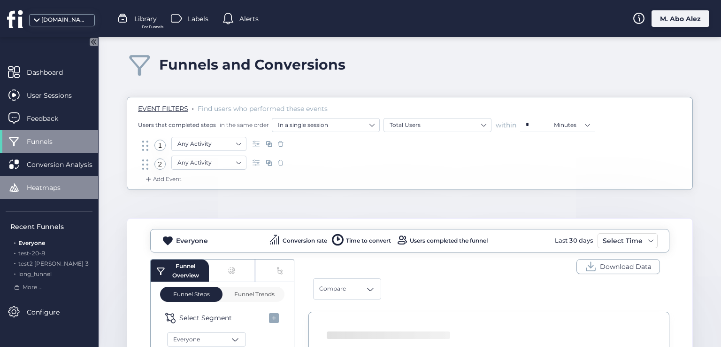
click at [54, 183] on span "Heatmaps" at bounding box center [51, 187] width 48 height 10
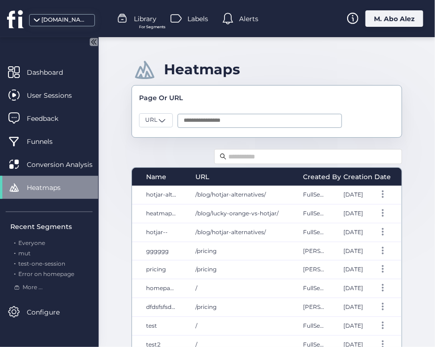
click at [94, 45] on icon at bounding box center [94, 42] width 8 height 8
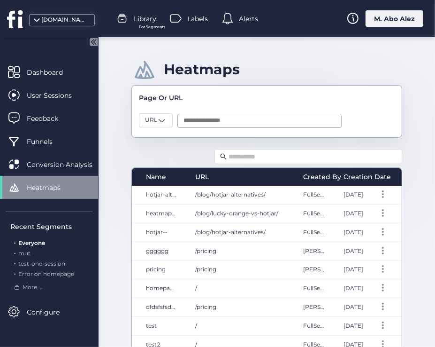
click at [95, 40] on icon at bounding box center [94, 41] width 2 height 5
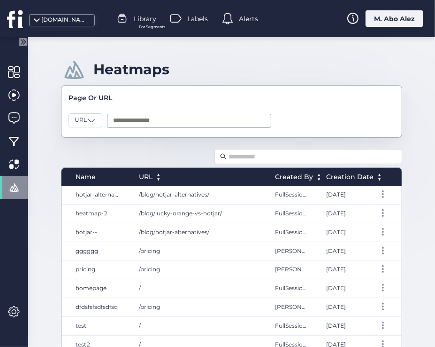
click at [418, 154] on div "Heatmaps Page Or URL URL Name URL ▲ ▼ Created By ▲ ▼ Creation Date ▲ ▼ hotjar-a…" at bounding box center [231, 191] width 407 height 309
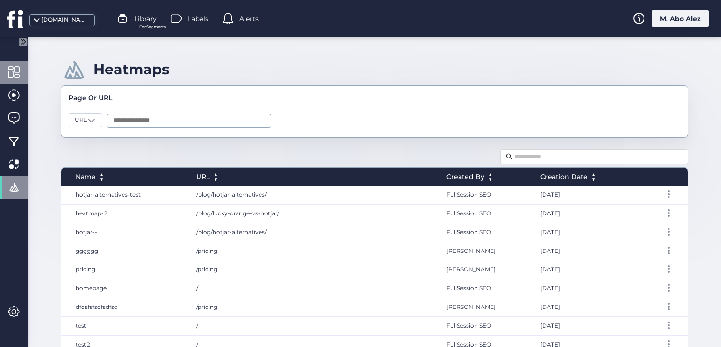
click at [21, 69] on div at bounding box center [14, 72] width 28 height 23
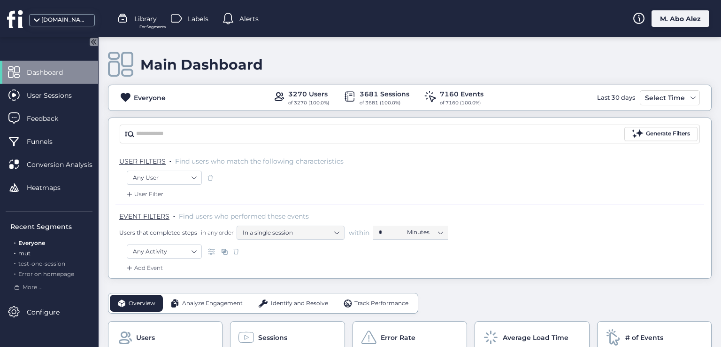
click at [26, 253] on span "mut" at bounding box center [24, 252] width 12 height 7
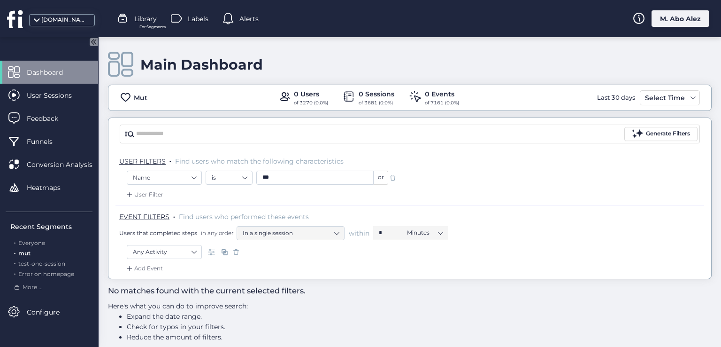
click at [124, 95] on span at bounding box center [126, 98] width 12 height 12
click at [128, 97] on span at bounding box center [126, 98] width 12 height 12
click at [125, 96] on span at bounding box center [126, 98] width 12 height 12
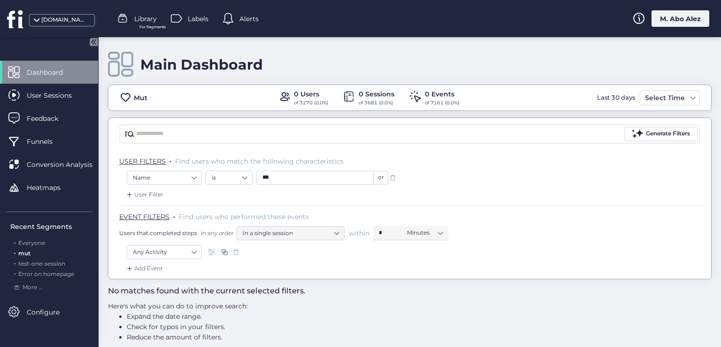
click at [59, 258] on div ". Everyone . mut . test-one-session . Error on homepage" at bounding box center [51, 258] width 82 height 39
click at [59, 262] on span "test-one-session" at bounding box center [41, 263] width 47 height 7
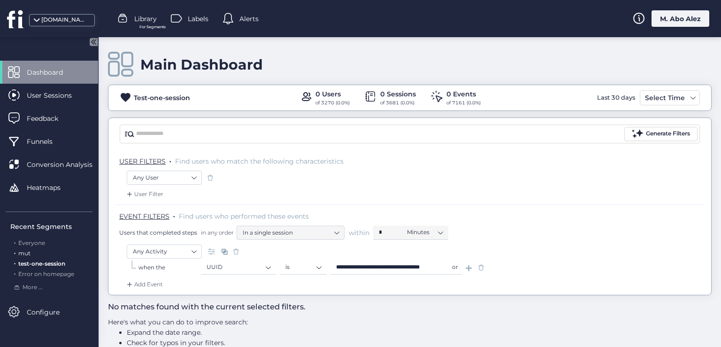
click at [26, 251] on span "mut" at bounding box center [24, 252] width 12 height 7
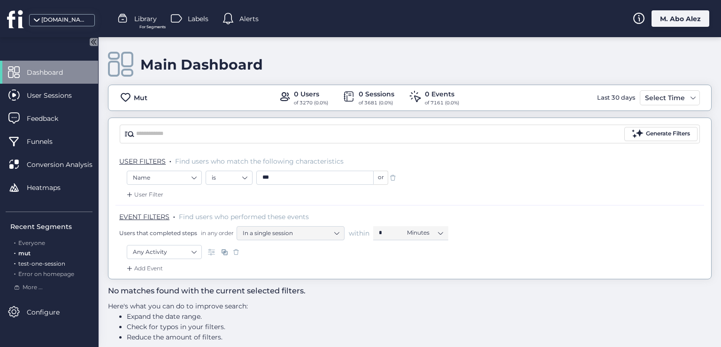
click at [41, 262] on span "test-one-session" at bounding box center [41, 263] width 47 height 7
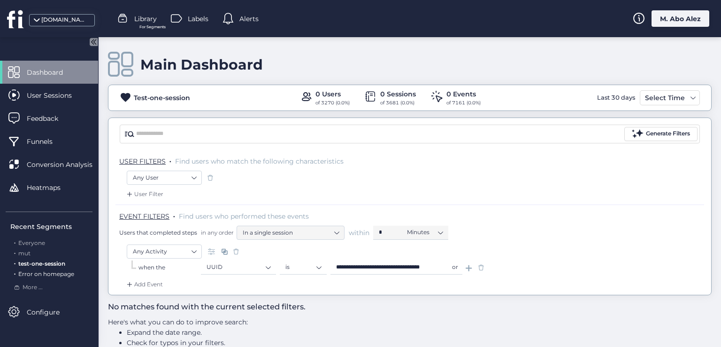
click at [46, 273] on span "Error on homepage" at bounding box center [46, 273] width 56 height 7
type input "*"
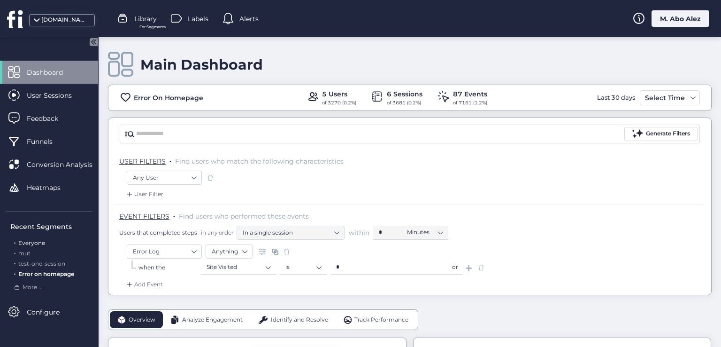
click at [30, 240] on span "Everyone" at bounding box center [31, 242] width 27 height 7
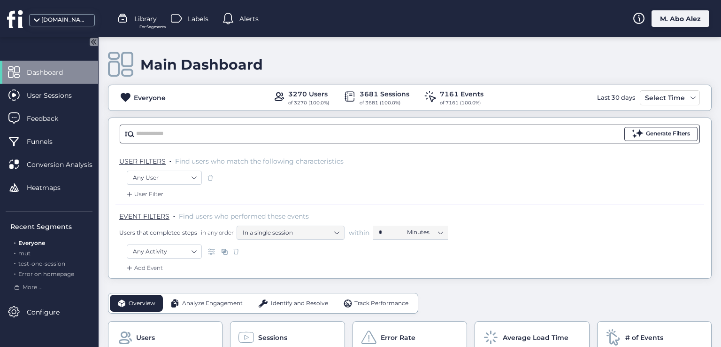
drag, startPoint x: 294, startPoint y: 252, endPoint x: 664, endPoint y: 132, distance: 388.9
click at [664, 132] on div "Generate Filters" at bounding box center [668, 133] width 44 height 9
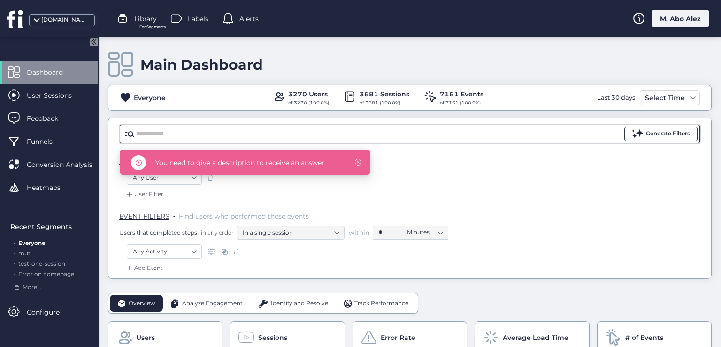
click at [665, 134] on div "Generate Filters" at bounding box center [668, 133] width 44 height 9
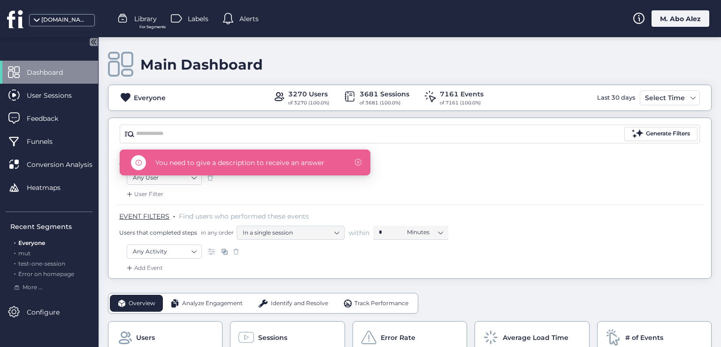
click at [661, 83] on div "Main Dashboard Everyone 3270 Users of 3270 (100.0%) 3681 Sessions of 3681 (100.…" at bounding box center [410, 157] width 604 height 241
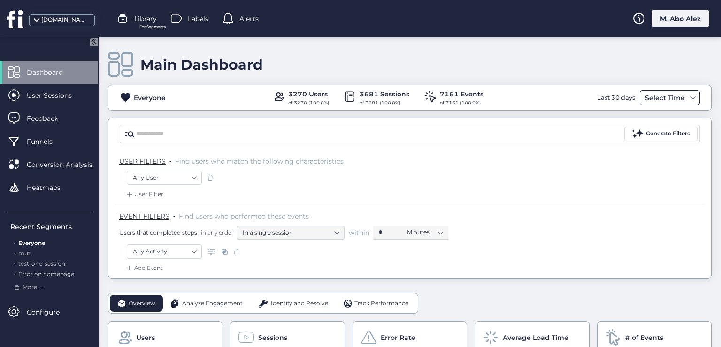
click at [663, 98] on div "Select Time" at bounding box center [665, 97] width 45 height 11
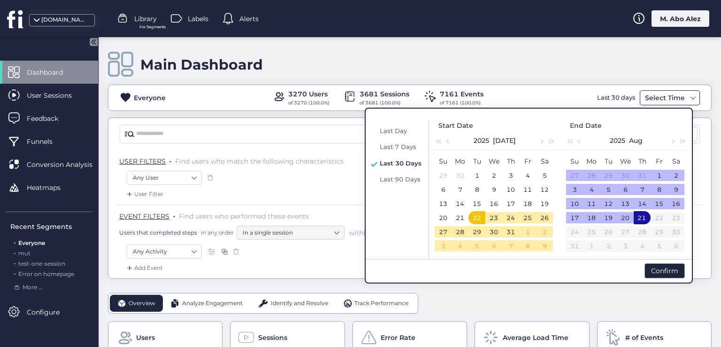
click at [663, 98] on div "Select Time" at bounding box center [665, 97] width 45 height 11
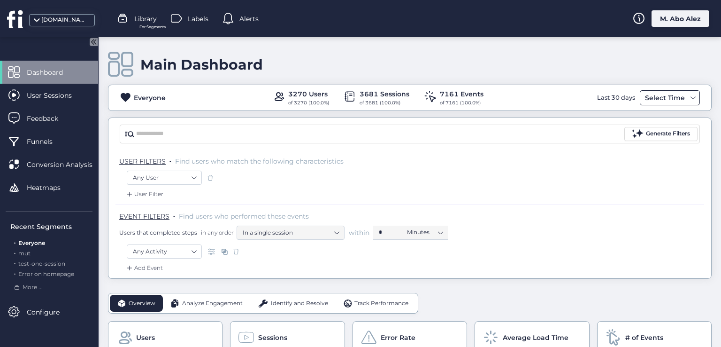
click at [661, 100] on div "Select Time" at bounding box center [665, 97] width 45 height 11
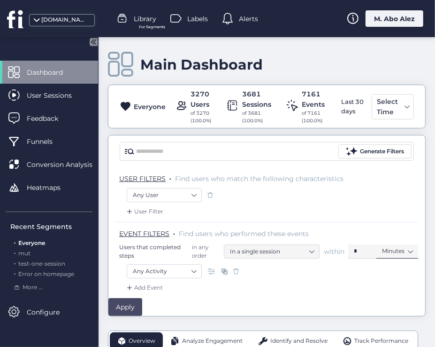
scroll to position [47, 0]
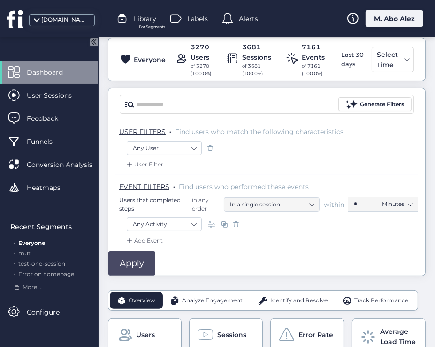
click at [403, 225] on div "Any Activity" at bounding box center [267, 226] width 292 height 19
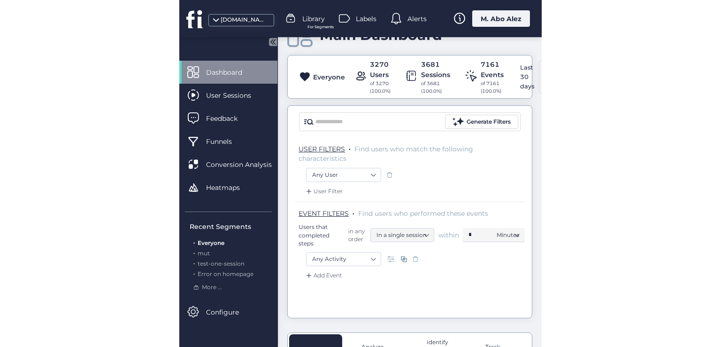
scroll to position [0, 0]
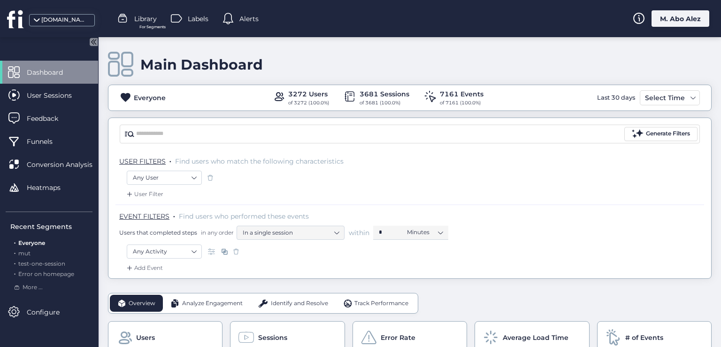
click at [194, 19] on span "Labels" at bounding box center [198, 19] width 21 height 10
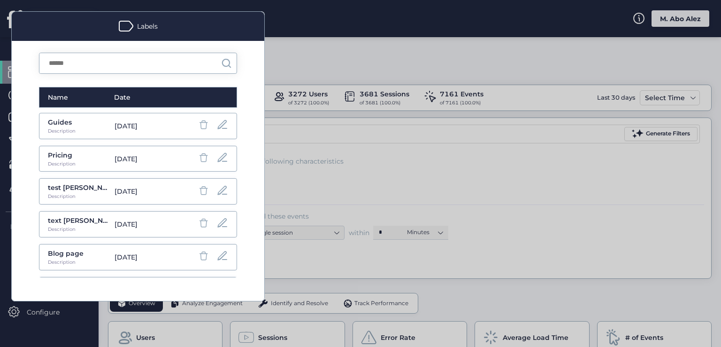
click at [289, 55] on div at bounding box center [360, 173] width 721 height 347
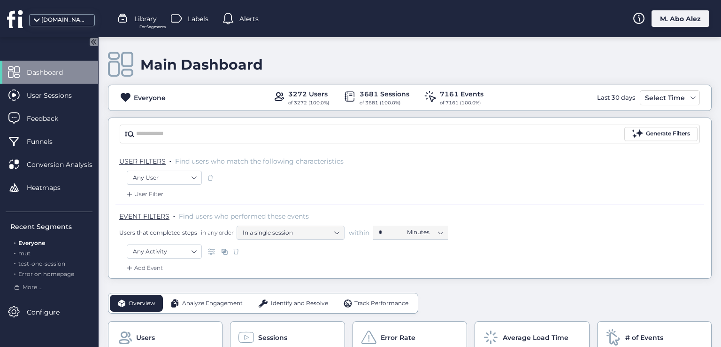
click at [668, 22] on div "M. Abo Alez" at bounding box center [681, 18] width 58 height 16
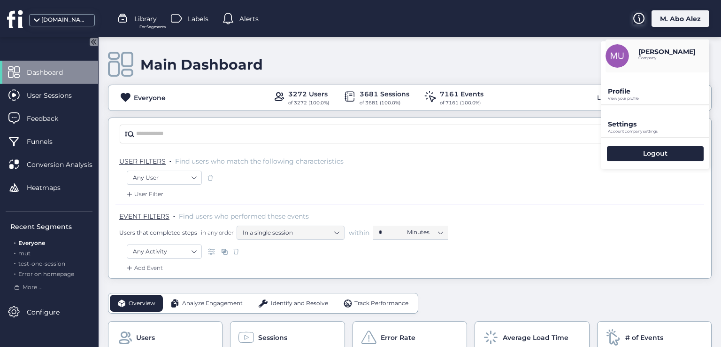
click at [635, 16] on icon at bounding box center [638, 18] width 11 height 11
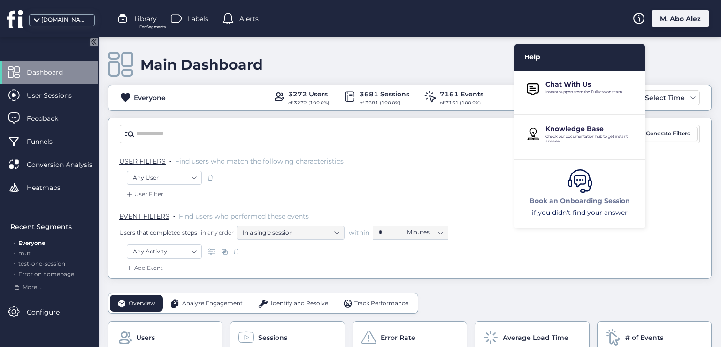
click at [546, 200] on p "Book an Onboarding Session" at bounding box center [580, 200] width 100 height 9
click at [694, 57] on div "Main Dashboard" at bounding box center [410, 64] width 604 height 27
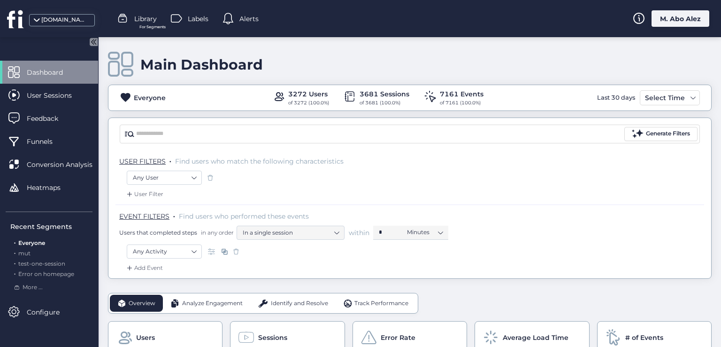
click at [682, 15] on div "M. Abo Alez" at bounding box center [681, 18] width 58 height 16
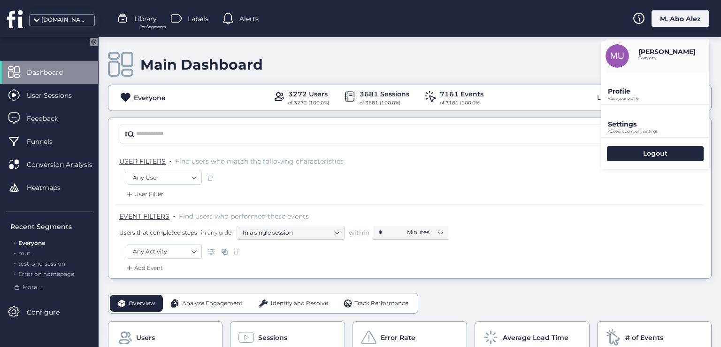
click at [640, 100] on p "Account company settings" at bounding box center [658, 98] width 101 height 4
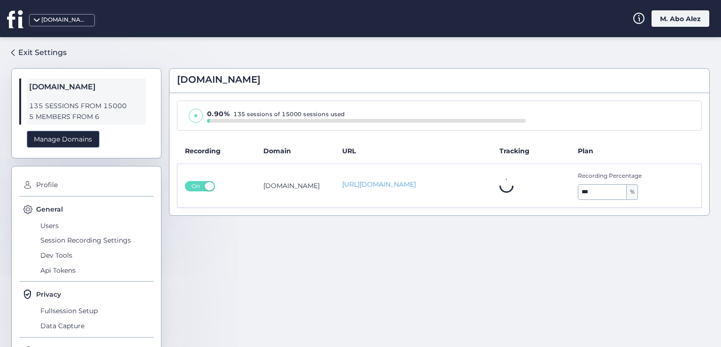
click at [662, 18] on div "M. Abo Alez" at bounding box center [681, 18] width 58 height 16
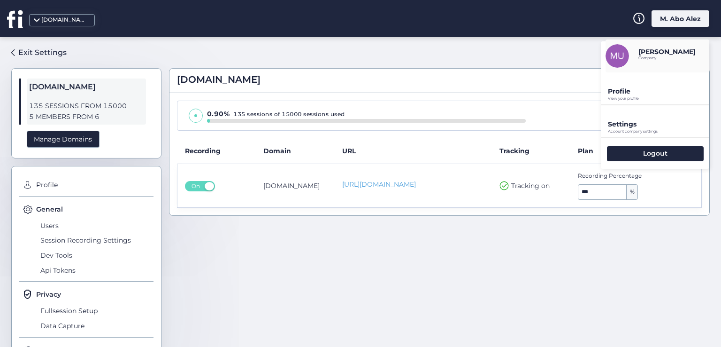
click at [653, 53] on p "[PERSON_NAME]" at bounding box center [667, 51] width 57 height 8
click at [624, 56] on img at bounding box center [617, 55] width 23 height 23
click at [624, 94] on p "Profile" at bounding box center [658, 91] width 101 height 8
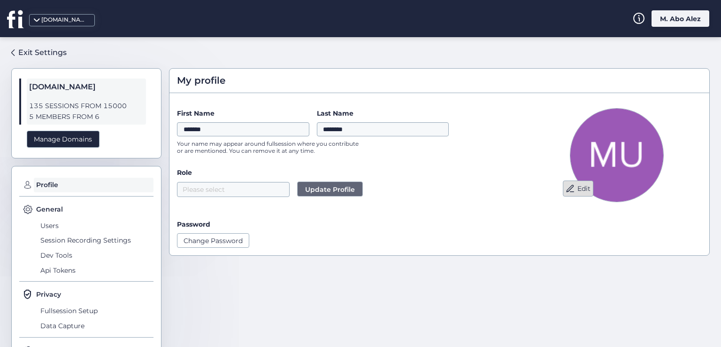
click at [575, 191] on button "Edit" at bounding box center [578, 188] width 31 height 16
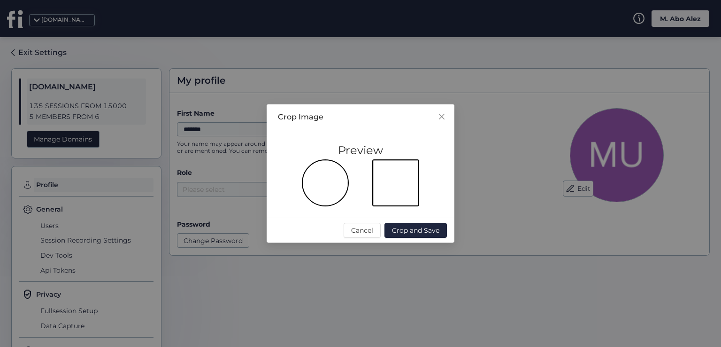
click at [312, 178] on img at bounding box center [325, 182] width 47 height 47
click at [401, 183] on img at bounding box center [395, 182] width 47 height 47
click at [354, 183] on div at bounding box center [360, 182] width 165 height 47
click at [362, 234] on span "Cancel" at bounding box center [362, 230] width 22 height 10
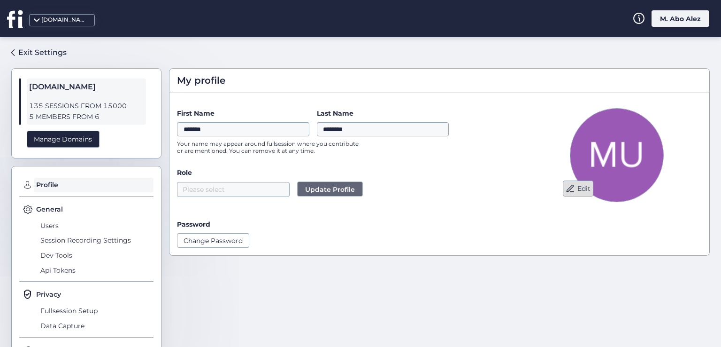
click at [575, 186] on button "Edit" at bounding box center [578, 188] width 31 height 16
click at [574, 188] on button "Edit" at bounding box center [578, 188] width 31 height 16
click at [566, 191] on span at bounding box center [570, 188] width 9 height 9
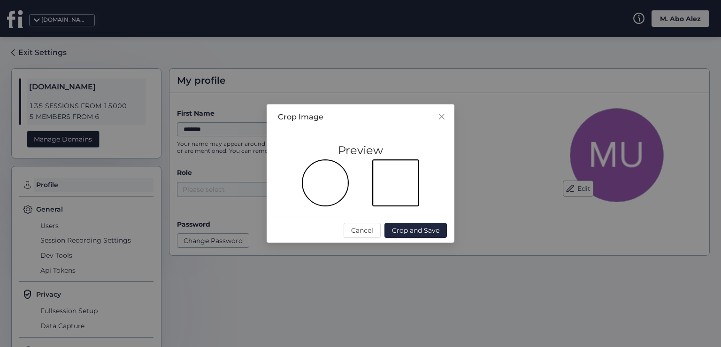
click at [325, 175] on img at bounding box center [325, 182] width 47 height 47
click at [412, 230] on span "Crop and Save" at bounding box center [415, 230] width 47 height 10
click at [411, 228] on span "Crop and Save" at bounding box center [415, 230] width 47 height 10
click at [377, 229] on button "Cancel" at bounding box center [362, 230] width 37 height 15
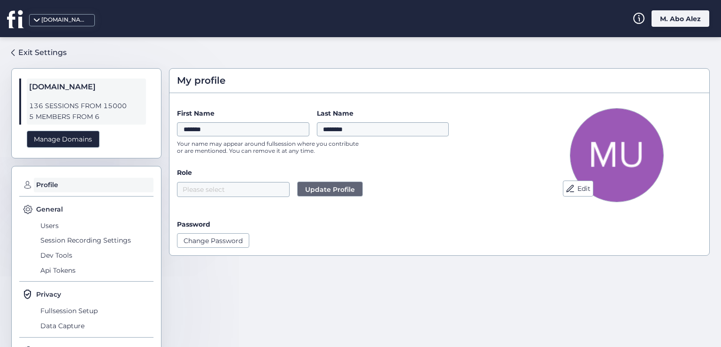
click at [663, 21] on div "M. Abo Alez" at bounding box center [681, 18] width 58 height 16
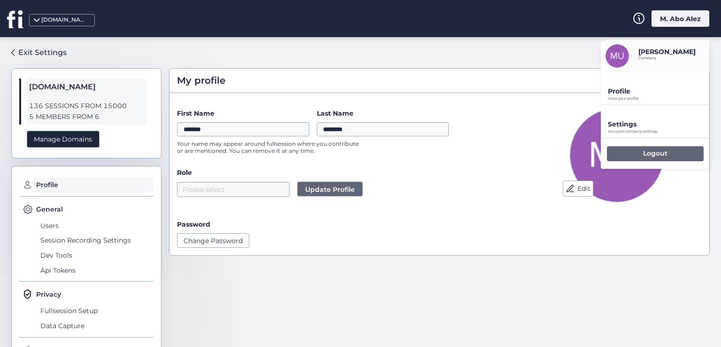
click at [631, 150] on div "Logout" at bounding box center [655, 153] width 97 height 15
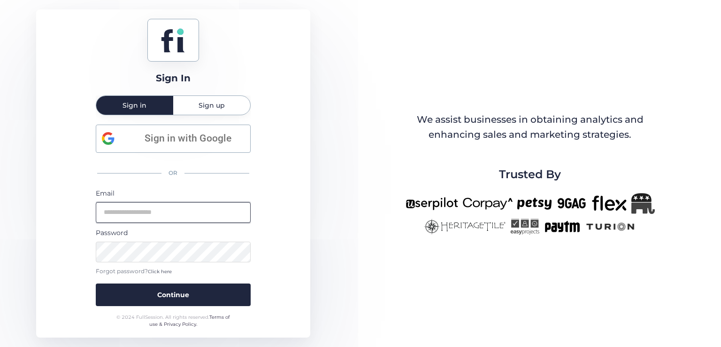
click at [170, 213] on input "email" at bounding box center [173, 212] width 155 height 21
type input "**********"
click at [96, 283] on button "Continue" at bounding box center [173, 294] width 155 height 23
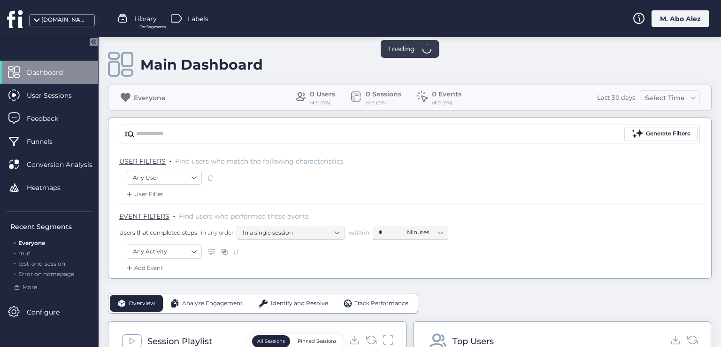
click at [667, 19] on div "M. Abo Alez" at bounding box center [681, 18] width 58 height 16
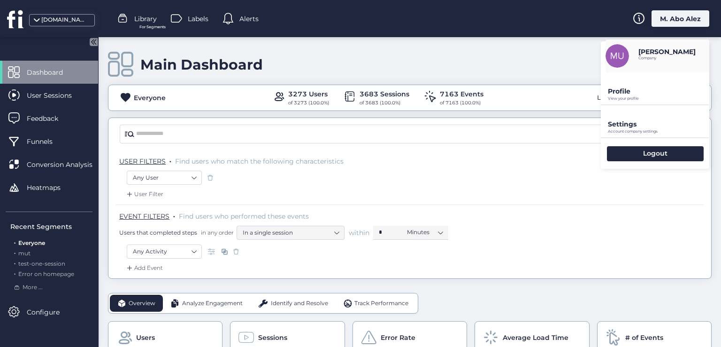
click at [528, 51] on div "Main Dashboard Everyone 3273 Users of 3273 (100.0%) 3683 Sessions of 3683 (100.…" at bounding box center [410, 157] width 604 height 241
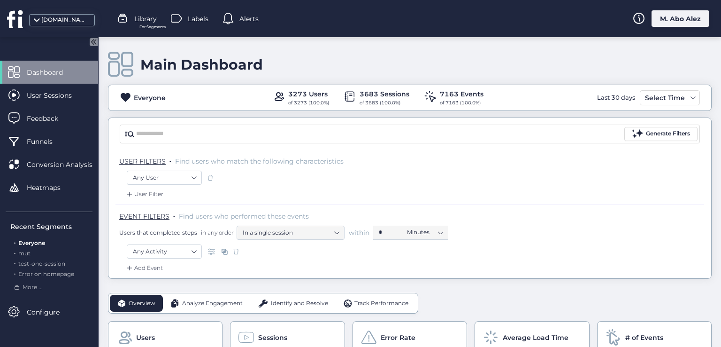
click at [649, 53] on div "Main Dashboard" at bounding box center [410, 64] width 604 height 27
click at [665, 16] on div "M. Abo Alez" at bounding box center [681, 18] width 58 height 16
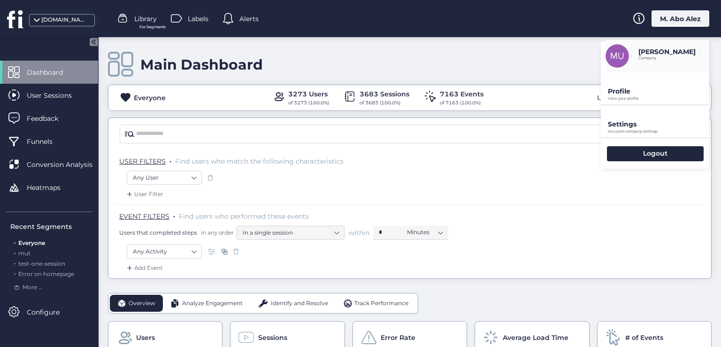
click at [647, 95] on p "Settings" at bounding box center [658, 91] width 101 height 8
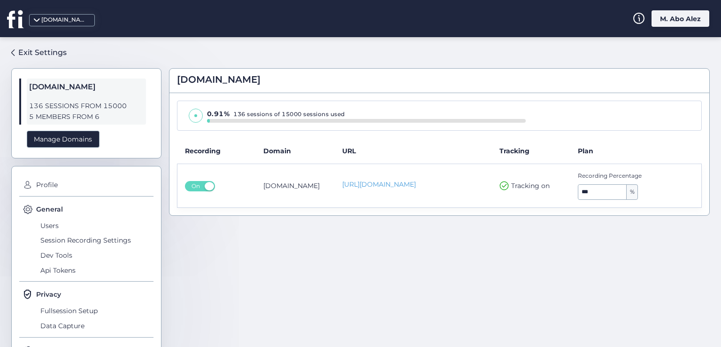
click at [672, 24] on div "M. Abo Alez" at bounding box center [681, 18] width 58 height 16
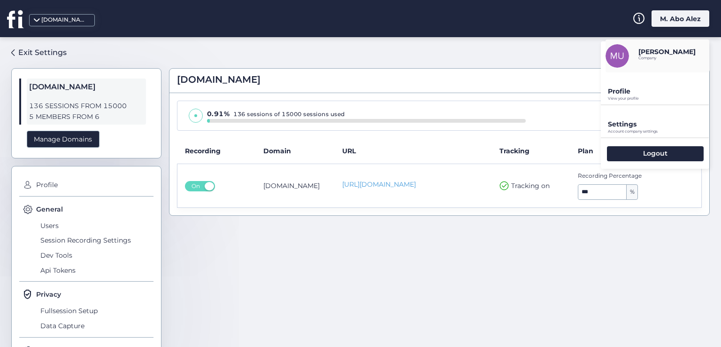
click at [636, 100] on p "View your profile" at bounding box center [658, 98] width 101 height 4
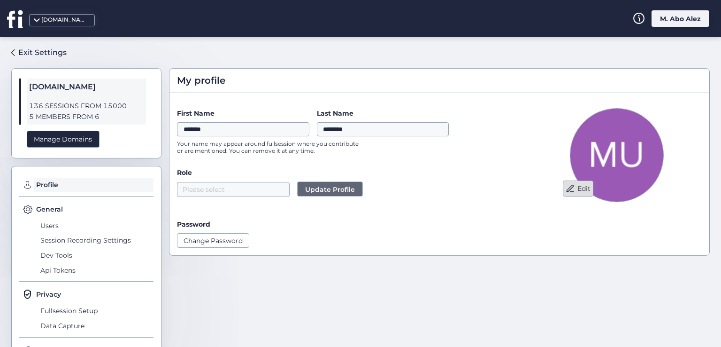
click at [574, 192] on button "Edit" at bounding box center [578, 188] width 31 height 16
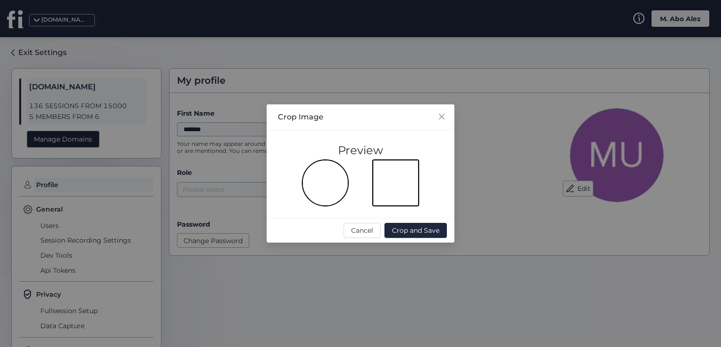
drag, startPoint x: 314, startPoint y: 196, endPoint x: 322, endPoint y: 171, distance: 26.3
click at [322, 171] on img at bounding box center [325, 182] width 47 height 47
click at [406, 231] on span "Crop and Save" at bounding box center [415, 230] width 47 height 10
click at [404, 231] on span "Crop and Save" at bounding box center [415, 230] width 47 height 10
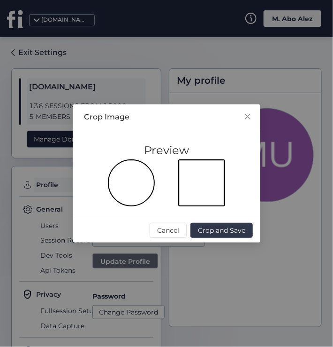
click at [231, 228] on span "Crop and Save" at bounding box center [221, 230] width 47 height 10
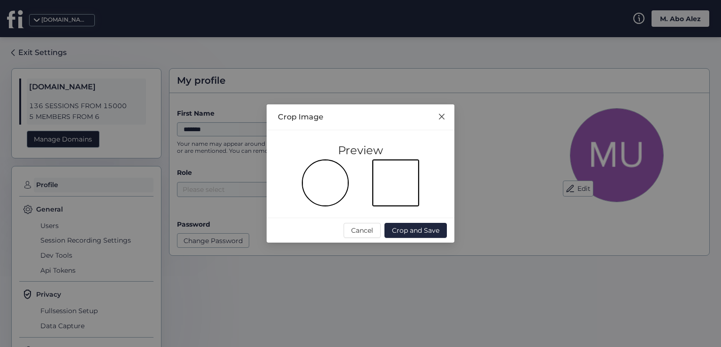
click at [439, 113] on icon "Close" at bounding box center [442, 117] width 8 height 8
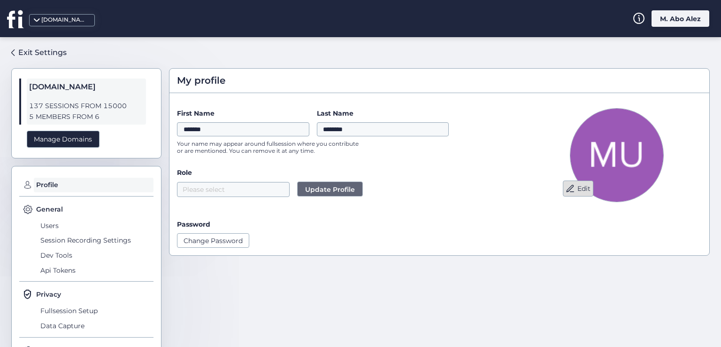
click at [572, 189] on button "Edit" at bounding box center [578, 188] width 31 height 16
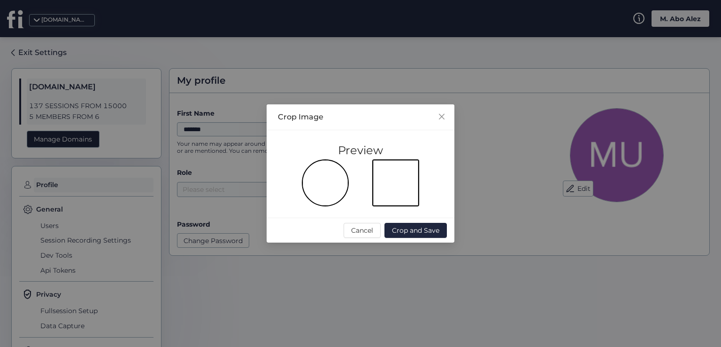
drag, startPoint x: 462, startPoint y: 139, endPoint x: 465, endPoint y: 143, distance: 5.0
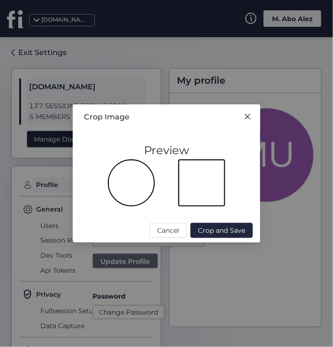
click at [244, 113] on icon "Close" at bounding box center [248, 117] width 8 height 8
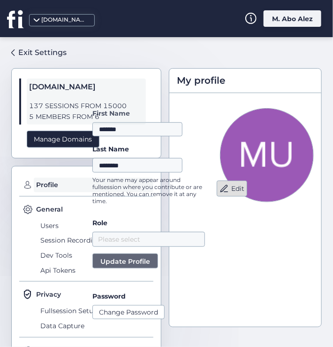
click at [220, 192] on span at bounding box center [224, 188] width 9 height 9
click at [237, 186] on button "Edit" at bounding box center [232, 188] width 31 height 16
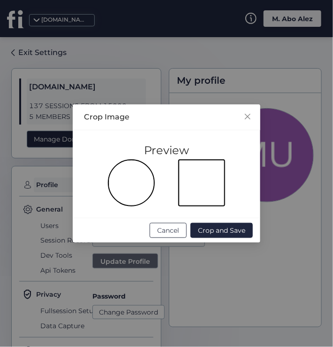
click at [166, 229] on span "Cancel" at bounding box center [168, 230] width 22 height 10
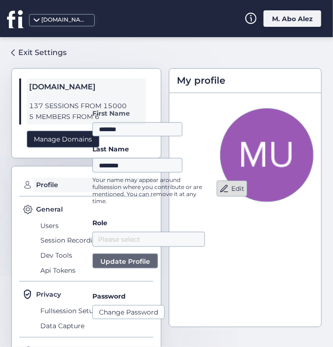
click at [220, 190] on span at bounding box center [224, 188] width 9 height 9
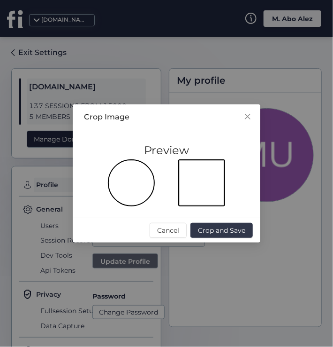
click at [220, 233] on span "Crop and Save" at bounding box center [221, 230] width 47 height 10
click at [249, 119] on icon "Close" at bounding box center [248, 117] width 8 height 8
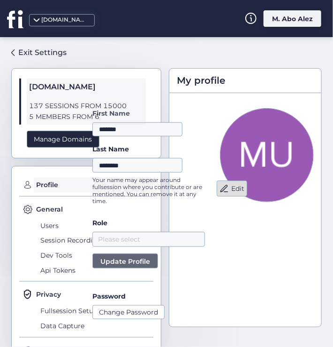
click at [231, 185] on button "Edit" at bounding box center [232, 188] width 31 height 16
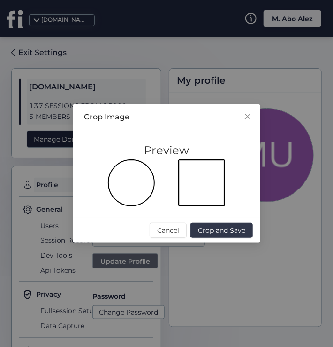
click at [234, 229] on span "Crop and Save" at bounding box center [221, 230] width 47 height 10
click at [180, 229] on button "Cancel" at bounding box center [168, 230] width 37 height 15
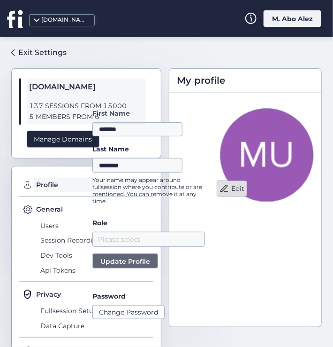
click at [230, 186] on button "Edit" at bounding box center [232, 188] width 31 height 16
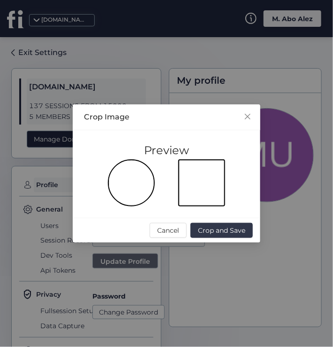
click at [208, 232] on span "Crop and Save" at bounding box center [221, 230] width 47 height 10
click at [178, 233] on span "Cancel" at bounding box center [168, 230] width 22 height 10
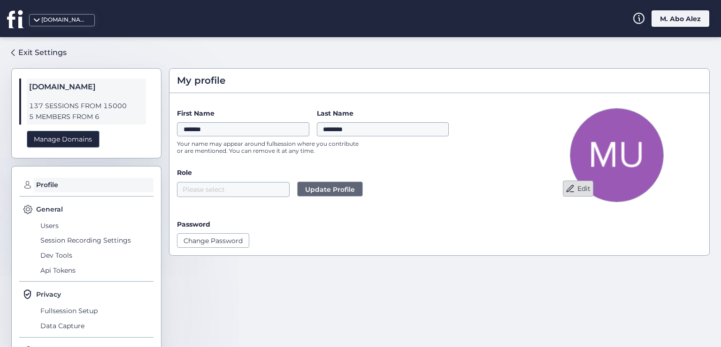
click at [566, 186] on span at bounding box center [570, 188] width 9 height 9
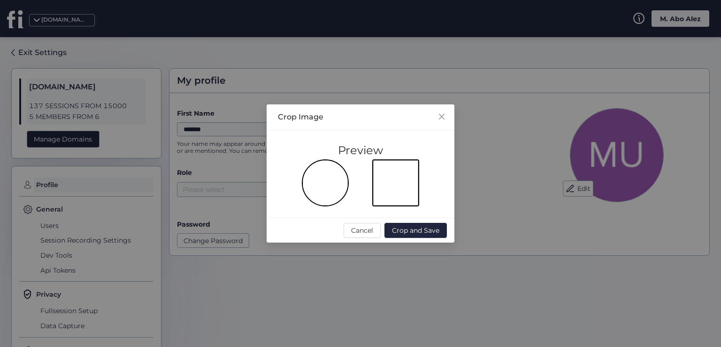
click at [357, 150] on div "Preview" at bounding box center [360, 150] width 165 height 18
copy div "Preview"
click at [439, 118] on icon "Close" at bounding box center [442, 117] width 8 height 8
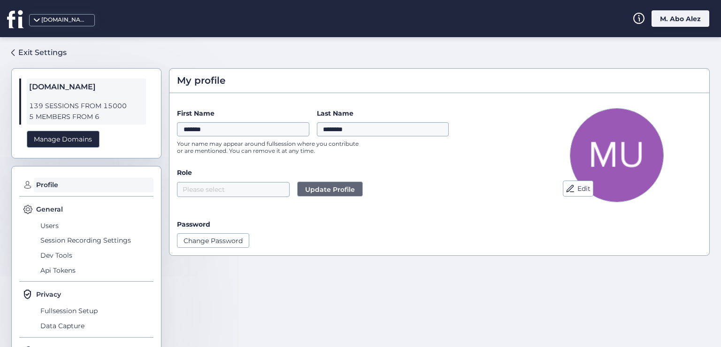
click at [308, 194] on button "Update Profile" at bounding box center [330, 188] width 66 height 15
click at [327, 185] on span "Update Profile" at bounding box center [330, 189] width 50 height 10
click at [203, 185] on nz-select-top-control "Please select" at bounding box center [233, 189] width 113 height 15
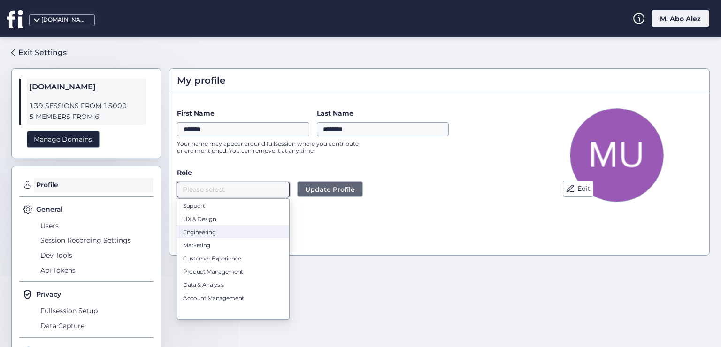
click at [214, 230] on div "Engineering" at bounding box center [233, 231] width 100 height 7
click at [311, 186] on span "Update Profile" at bounding box center [330, 189] width 50 height 10
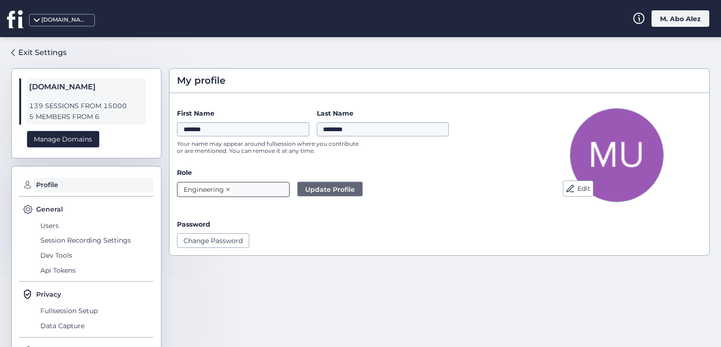
click at [228, 188] on icon at bounding box center [228, 190] width 4 height 4
click at [679, 18] on div "M. Abo Alez" at bounding box center [681, 18] width 58 height 16
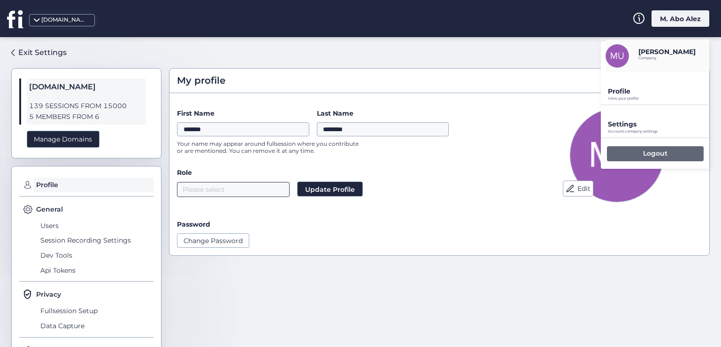
click at [650, 149] on p "Logout" at bounding box center [655, 153] width 24 height 8
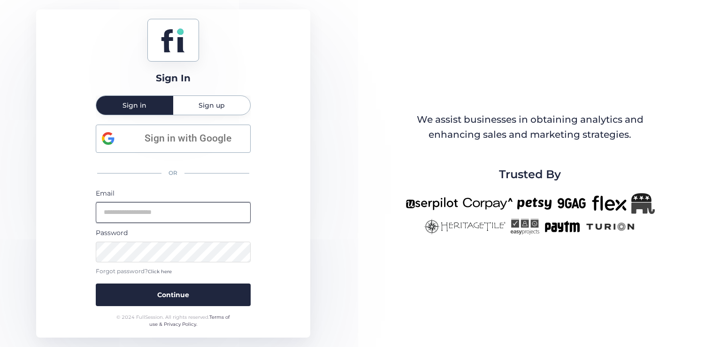
click at [179, 216] on input "email" at bounding box center [173, 212] width 155 height 21
type input "**********"
click at [96, 283] on button "Continue" at bounding box center [173, 294] width 155 height 23
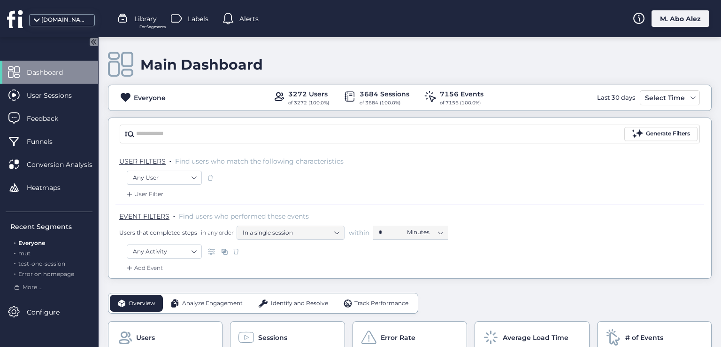
click at [662, 18] on div "M. Abo Alez" at bounding box center [681, 18] width 58 height 16
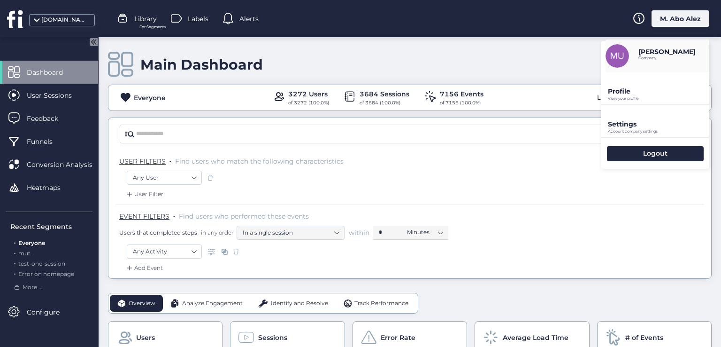
click at [633, 96] on p "View your profile" at bounding box center [658, 98] width 101 height 4
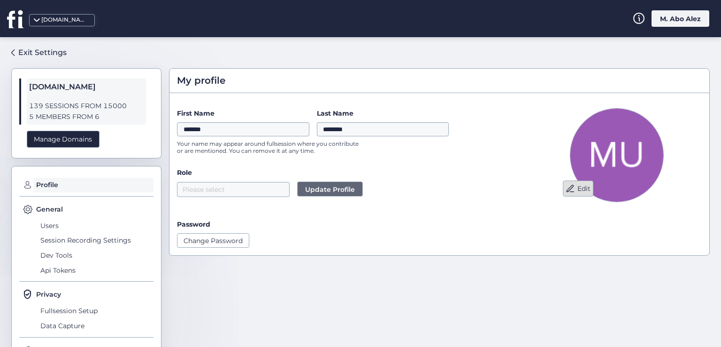
click at [569, 184] on span at bounding box center [570, 188] width 9 height 9
click at [571, 195] on button "Edit" at bounding box center [578, 188] width 31 height 16
click at [21, 50] on div "Exit Settings" at bounding box center [42, 52] width 48 height 12
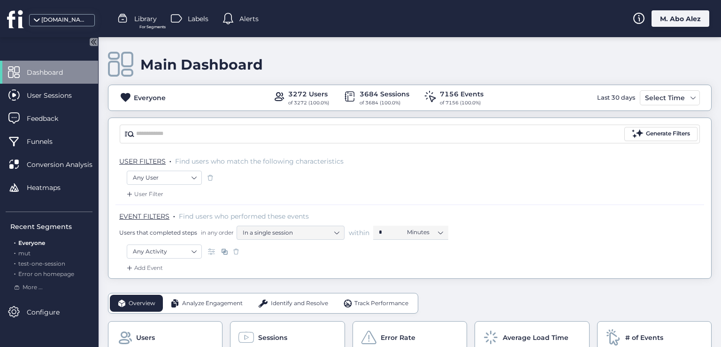
click at [668, 19] on div "M. Abo Alez" at bounding box center [681, 18] width 58 height 16
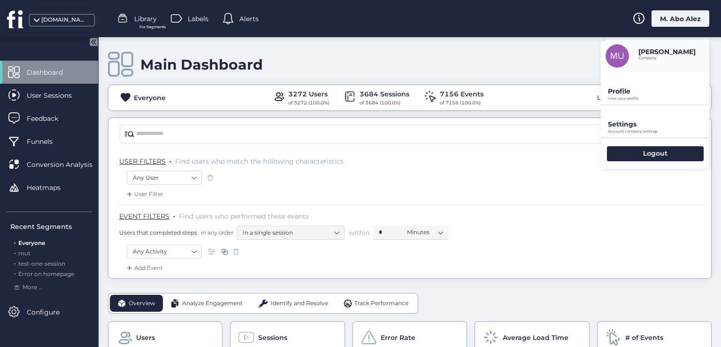
click at [631, 91] on p "Profile" at bounding box center [658, 91] width 101 height 8
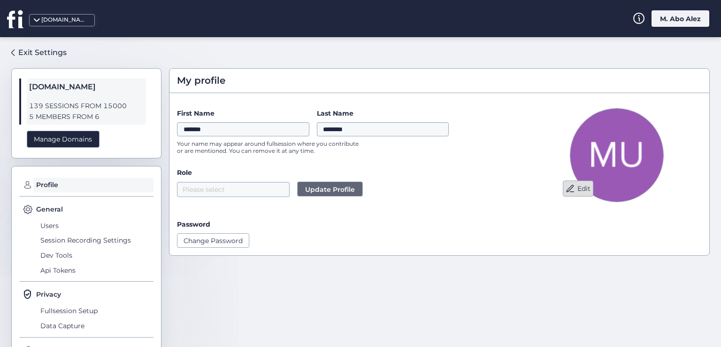
click at [573, 191] on button "Edit" at bounding box center [578, 188] width 31 height 16
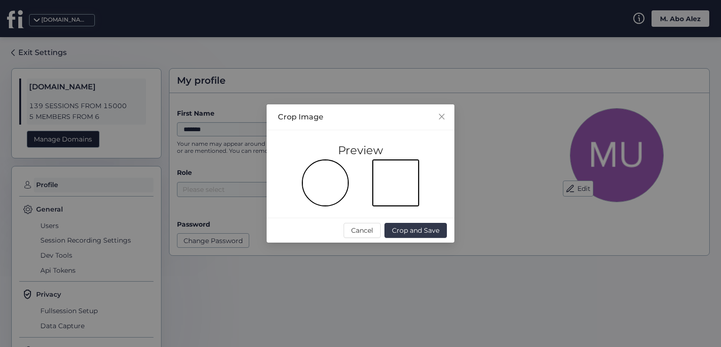
click at [414, 228] on span "Crop and Save" at bounding box center [415, 230] width 47 height 10
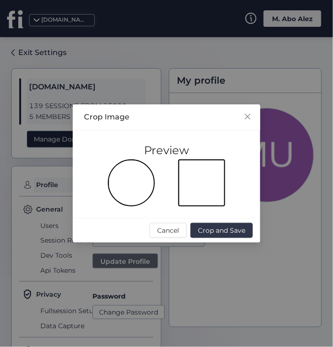
click at [221, 227] on span "Crop and Save" at bounding box center [221, 230] width 47 height 10
click at [251, 113] on icon "Close" at bounding box center [248, 117] width 8 height 8
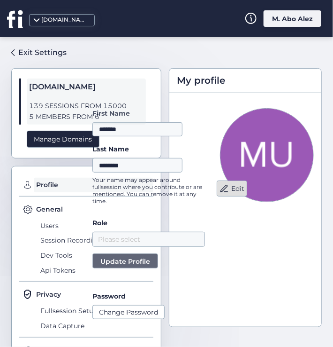
click at [226, 185] on button "Edit" at bounding box center [232, 188] width 31 height 16
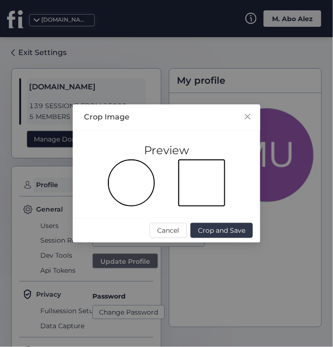
click at [224, 230] on span "Crop and Save" at bounding box center [221, 230] width 47 height 10
click at [178, 229] on span "Cancel" at bounding box center [168, 230] width 22 height 10
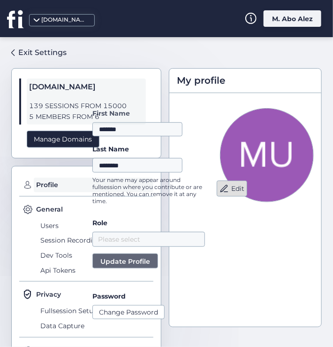
click at [231, 190] on button "Edit" at bounding box center [232, 188] width 31 height 16
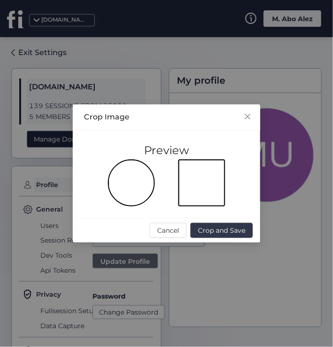
click at [209, 228] on span "Crop and Save" at bounding box center [221, 230] width 47 height 10
click at [306, 232] on nz-modal-container "Crop Image Preview Cancel Crop and Save" at bounding box center [166, 173] width 333 height 347
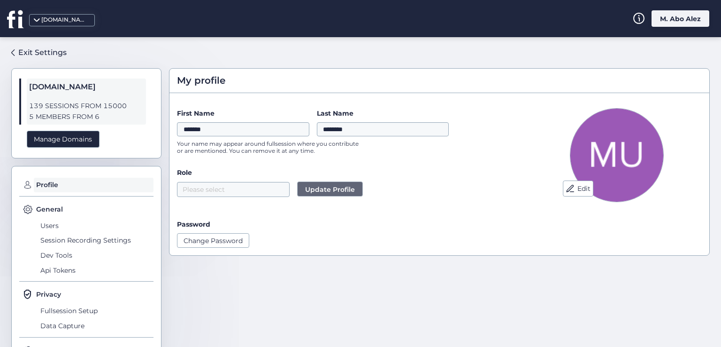
click at [629, 135] on img at bounding box center [617, 155] width 94 height 94
click at [270, 134] on input "*******" at bounding box center [243, 129] width 132 height 14
click at [327, 166] on form "First Name ******* Last Name ******** Your name may appear around fullsession w…" at bounding box center [347, 177] width 340 height 139
click at [309, 185] on span "Update Profile" at bounding box center [330, 189] width 50 height 10
click at [361, 130] on input "********" at bounding box center [383, 129] width 132 height 14
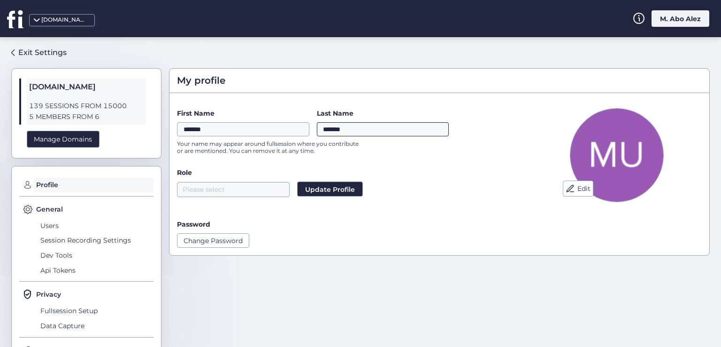
type input "********"
click at [277, 133] on input "*******" at bounding box center [243, 129] width 132 height 14
type input "*"
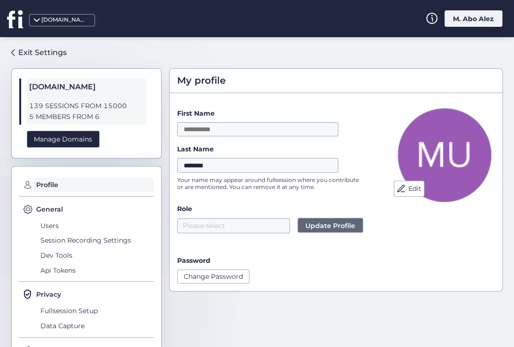
click at [334, 220] on span "Update Profile" at bounding box center [330, 225] width 50 height 10
click at [222, 127] on input "*******" at bounding box center [257, 129] width 161 height 14
click at [299, 104] on div "Edit First Name ******* Last Name ******** Your name may appear around fullsess…" at bounding box center [336, 195] width 332 height 190
drag, startPoint x: 232, startPoint y: 164, endPoint x: 175, endPoint y: 167, distance: 56.9
click at [175, 167] on div "Edit First Name ******* Last Name ******** Your name may appear around fullsess…" at bounding box center [336, 195] width 332 height 190
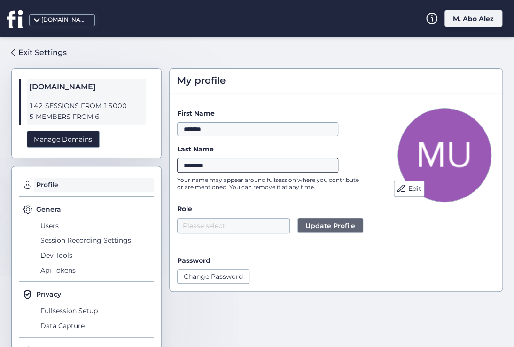
click at [229, 158] on input "********" at bounding box center [257, 165] width 161 height 14
type input "*********"
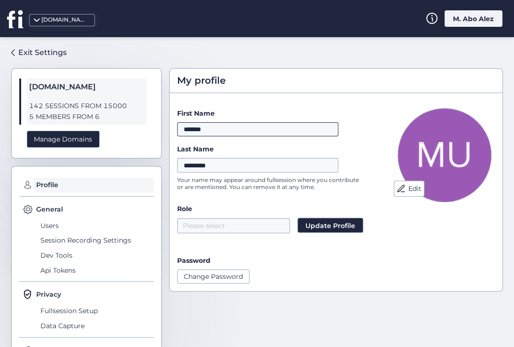
click at [220, 130] on input "*******" at bounding box center [257, 129] width 161 height 14
type input "********"
click at [305, 218] on button "Update Profile" at bounding box center [330, 224] width 66 height 15
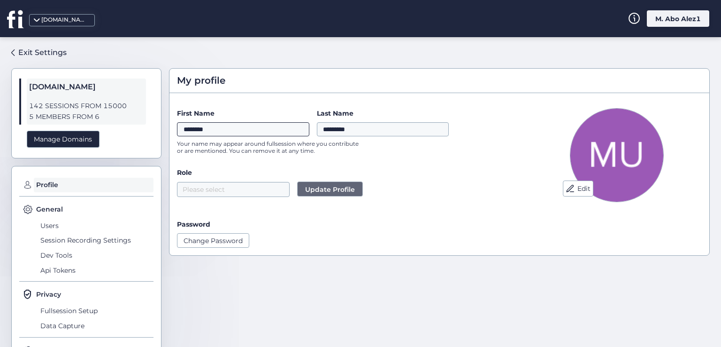
click at [259, 127] on input "********" at bounding box center [243, 129] width 132 height 14
type input "*******"
click at [357, 131] on input "*********" at bounding box center [383, 129] width 132 height 14
type input "********"
click at [349, 191] on span "Update Profile" at bounding box center [330, 189] width 50 height 10
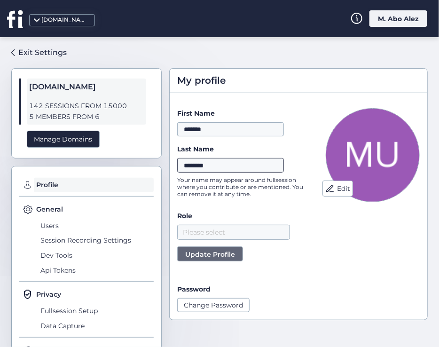
drag, startPoint x: 214, startPoint y: 163, endPoint x: 140, endPoint y: 163, distance: 74.2
click at [140, 163] on div "Exit Settings [DOMAIN_NAME] 142 SESSIONS FROM 15000 5 MEMBERS FROM 6 Manage Dom…" at bounding box center [219, 191] width 439 height 309
click at [202, 250] on span "Update Profile" at bounding box center [210, 254] width 50 height 10
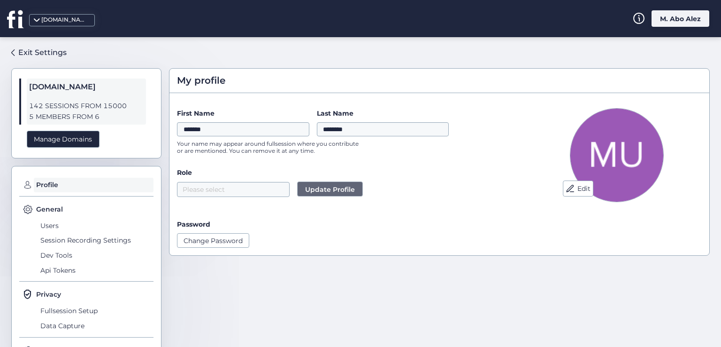
click at [376, 164] on form "First Name ******* Last Name ******** Your name may appear around fullsession w…" at bounding box center [347, 177] width 340 height 139
click at [229, 193] on nz-select-top-control "Please select" at bounding box center [233, 189] width 113 height 15
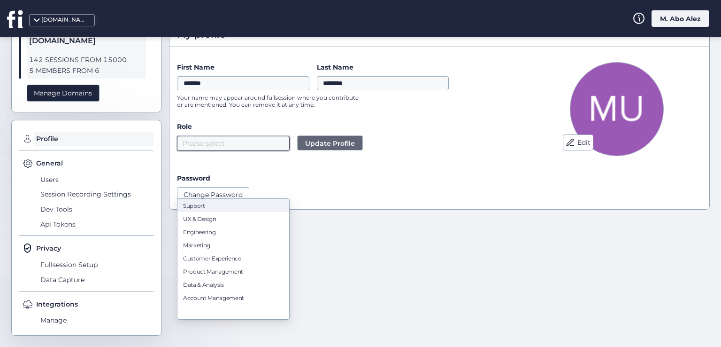
scroll to position [49, 0]
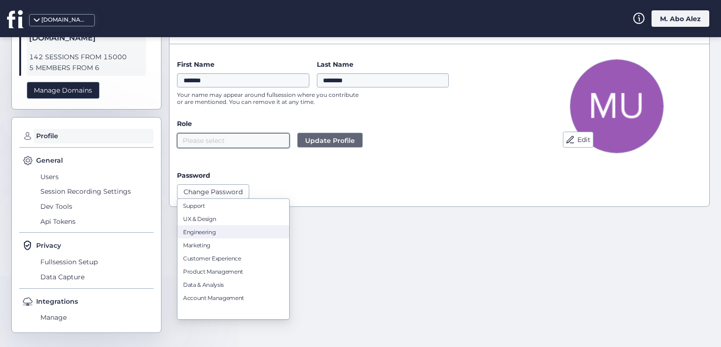
click at [214, 233] on div "Engineering" at bounding box center [233, 231] width 100 height 7
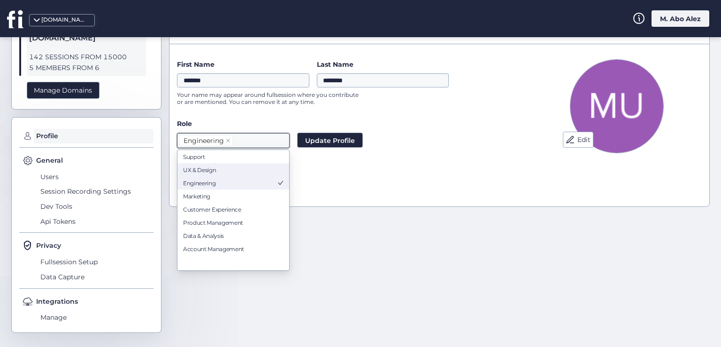
click at [232, 171] on div "UX & Design" at bounding box center [233, 169] width 100 height 7
click at [248, 206] on div "Customer Experience" at bounding box center [233, 208] width 100 height 7
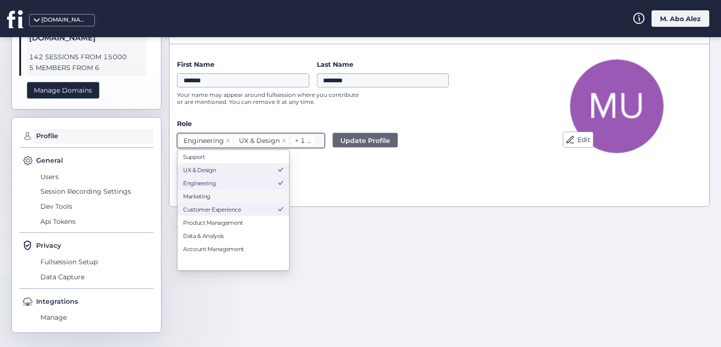
click at [347, 143] on span "Update Profile" at bounding box center [365, 140] width 50 height 10
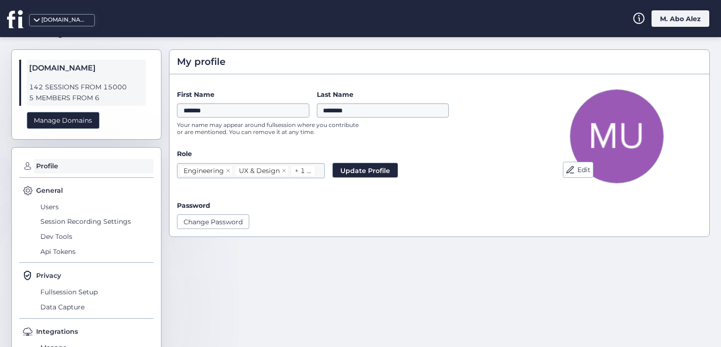
scroll to position [0, 0]
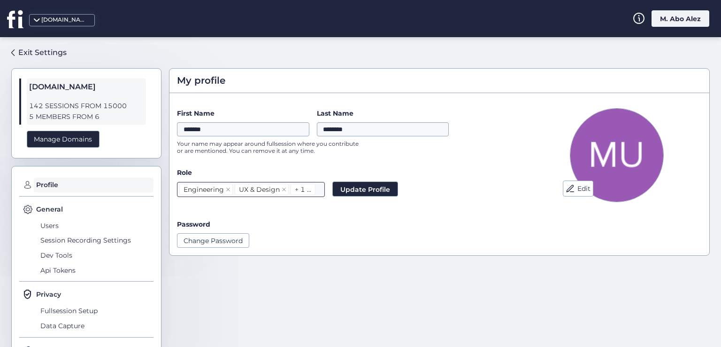
click at [306, 188] on div "+ 1 ..." at bounding box center [303, 189] width 16 height 10
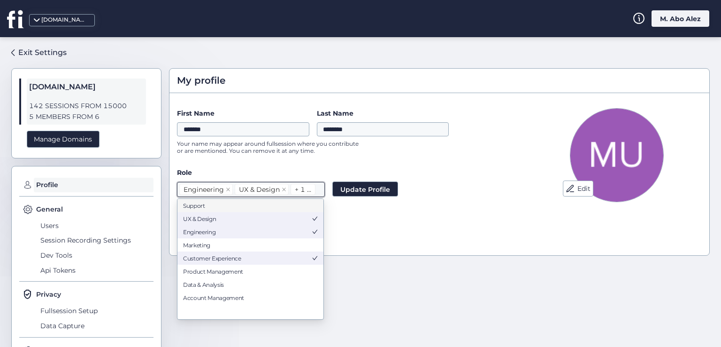
click at [298, 190] on div "+ 1 ..." at bounding box center [303, 189] width 16 height 10
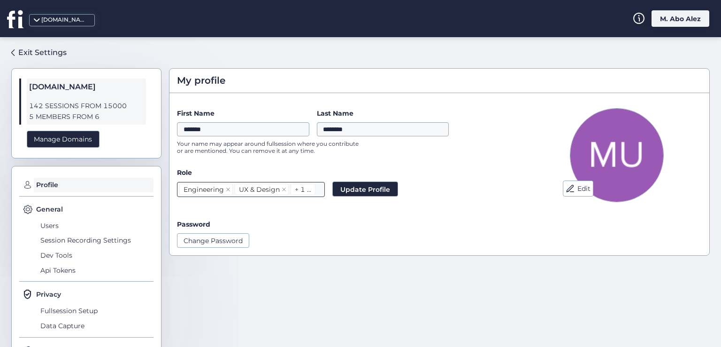
click at [297, 189] on div "+ 1 ..." at bounding box center [303, 189] width 16 height 10
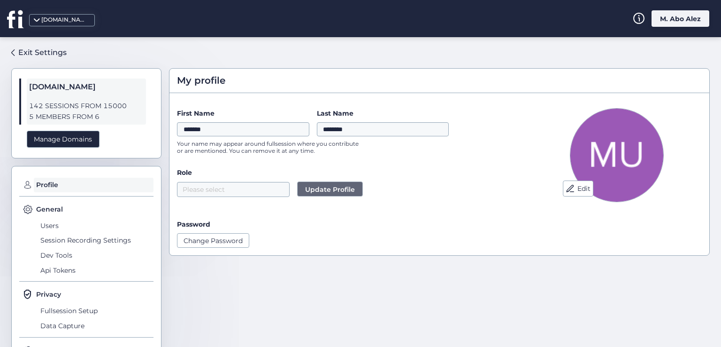
click at [205, 198] on form "First Name ******* Last Name ******** Your name may appear around fullsession w…" at bounding box center [347, 177] width 340 height 139
click at [207, 198] on form "First Name ******* Last Name ******** Your name may appear around fullsession w…" at bounding box center [347, 177] width 340 height 139
click at [223, 188] on nz-select-top-control "Please select" at bounding box center [233, 189] width 113 height 15
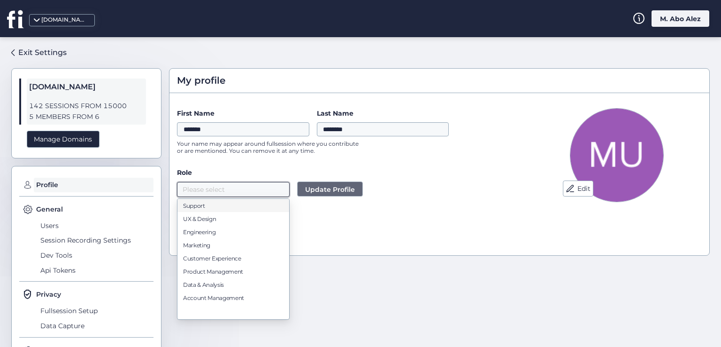
click at [400, 181] on div "Role Please select Update Profile" at bounding box center [347, 181] width 340 height 29
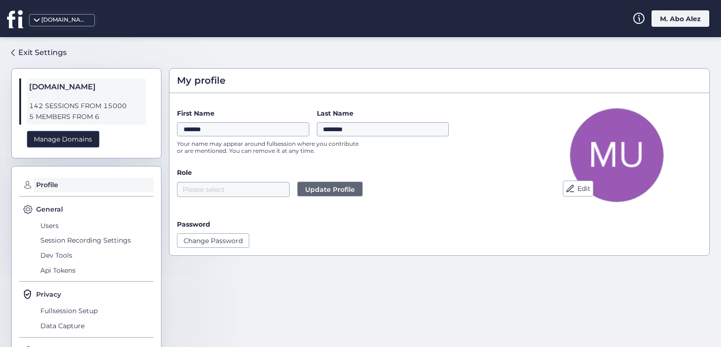
click at [678, 19] on div "M. Abo Alez" at bounding box center [681, 18] width 58 height 16
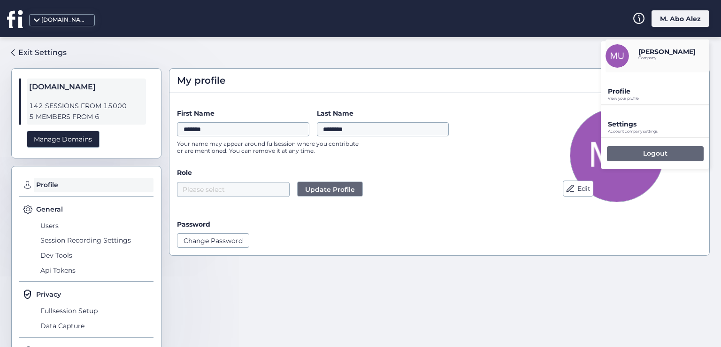
click at [639, 149] on div "Logout" at bounding box center [655, 153] width 97 height 15
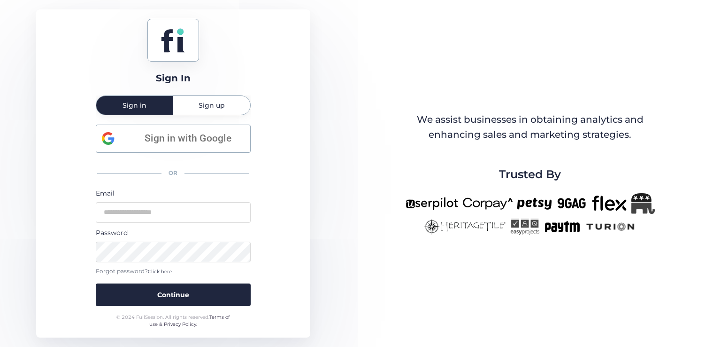
click at [223, 196] on div "Email" at bounding box center [173, 193] width 155 height 10
click at [218, 203] on input "email" at bounding box center [173, 212] width 155 height 21
type input "**********"
click at [96, 283] on button "Continue" at bounding box center [173, 294] width 155 height 23
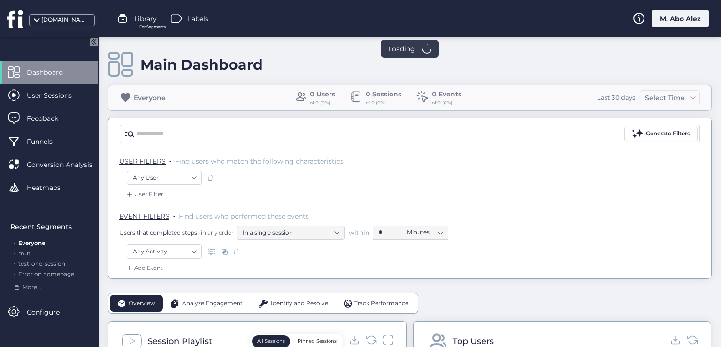
click at [662, 18] on div "M. Abo Alez" at bounding box center [681, 18] width 58 height 16
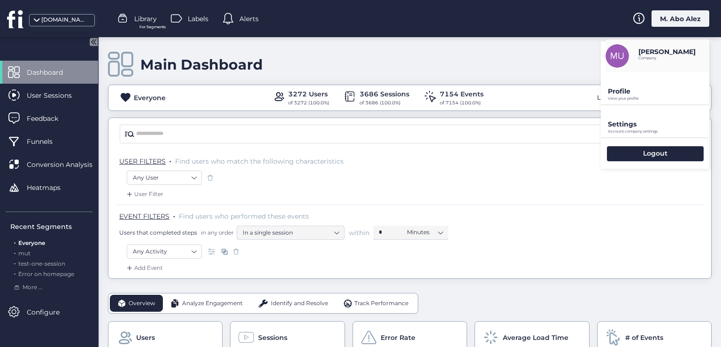
click at [618, 94] on p "Profile" at bounding box center [658, 91] width 101 height 8
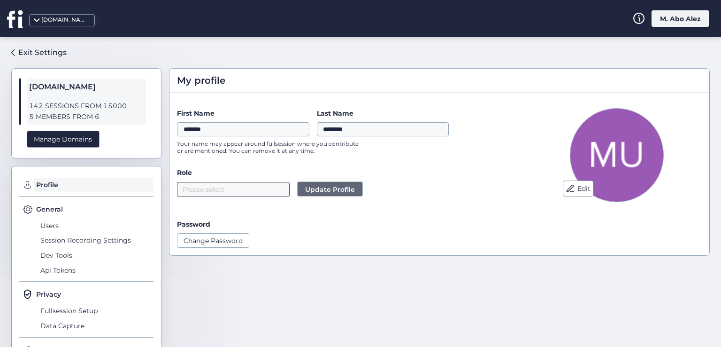
click at [249, 187] on nz-select-top-control "Please select" at bounding box center [233, 189] width 113 height 15
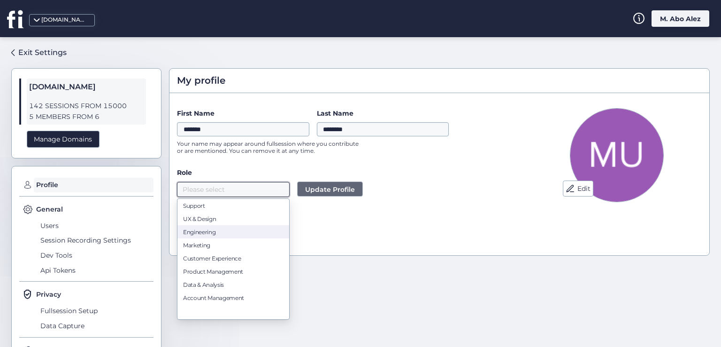
click at [218, 231] on div "Engineering" at bounding box center [233, 231] width 100 height 7
click at [306, 189] on span "Update Profile" at bounding box center [330, 189] width 50 height 10
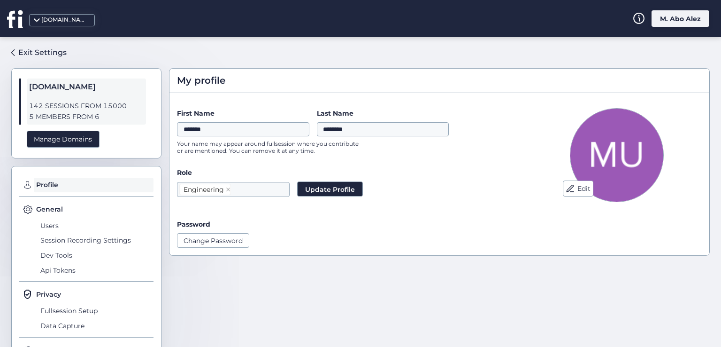
click at [308, 216] on form "First Name ******* Last Name ******** Your name may appear around fullsession w…" at bounding box center [347, 177] width 340 height 139
click at [310, 194] on button "Update Profile" at bounding box center [330, 188] width 66 height 15
click at [315, 190] on span "Update Profile" at bounding box center [330, 189] width 50 height 10
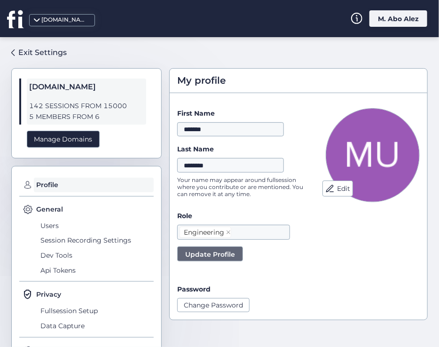
click at [228, 258] on span "Update Profile" at bounding box center [210, 254] width 50 height 10
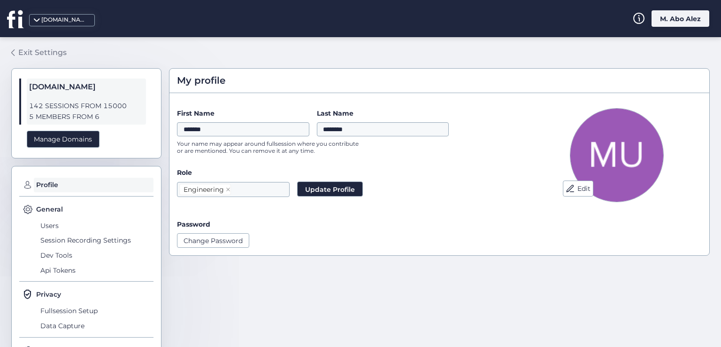
click at [38, 52] on div "Exit Settings" at bounding box center [42, 52] width 48 height 12
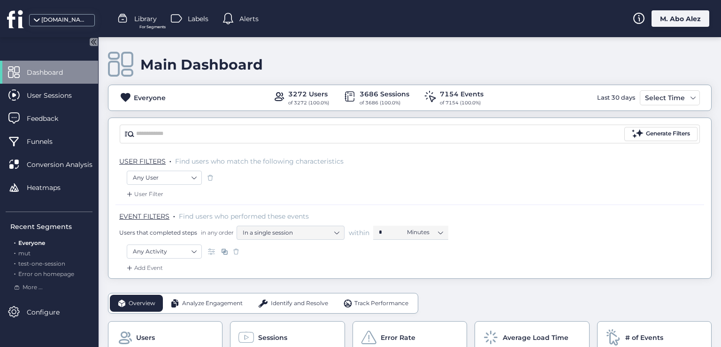
click at [669, 23] on div "M. Abo Alez" at bounding box center [681, 18] width 58 height 16
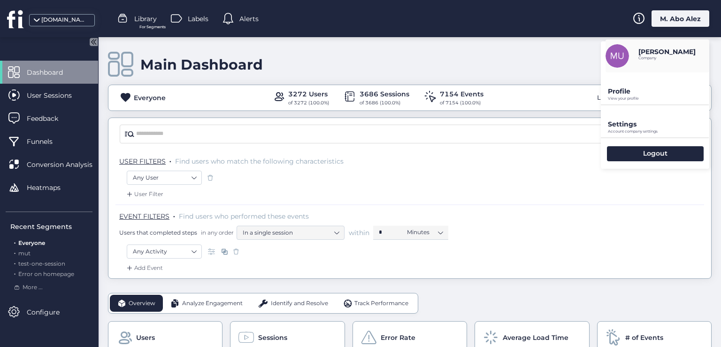
click at [627, 94] on p "Profile" at bounding box center [658, 91] width 101 height 8
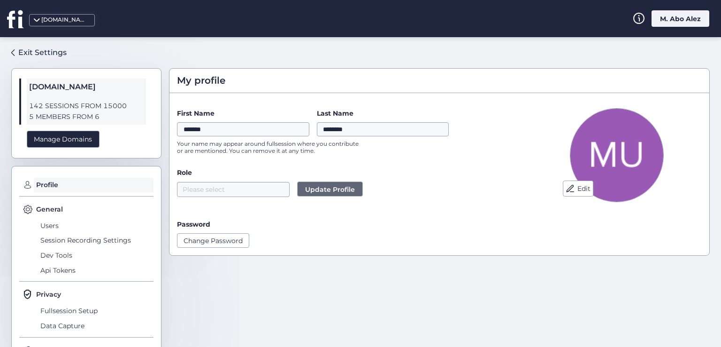
click at [189, 172] on label "Role" at bounding box center [347, 172] width 340 height 10
copy label "Role"
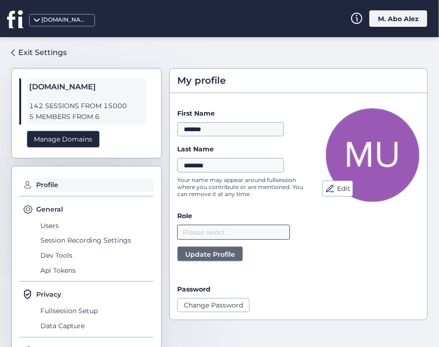
click at [229, 239] on nz-select-top-control "Please select" at bounding box center [233, 231] width 113 height 15
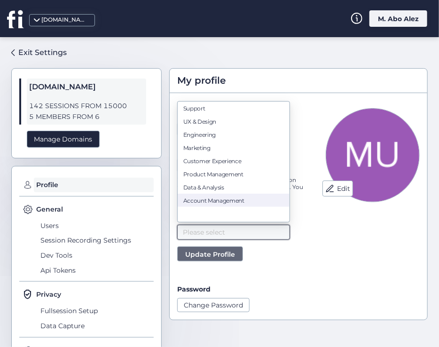
click at [208, 207] on nz-option-item "Account Management" at bounding box center [233, 199] width 112 height 13
click at [217, 255] on span "Update Profile" at bounding box center [210, 254] width 50 height 10
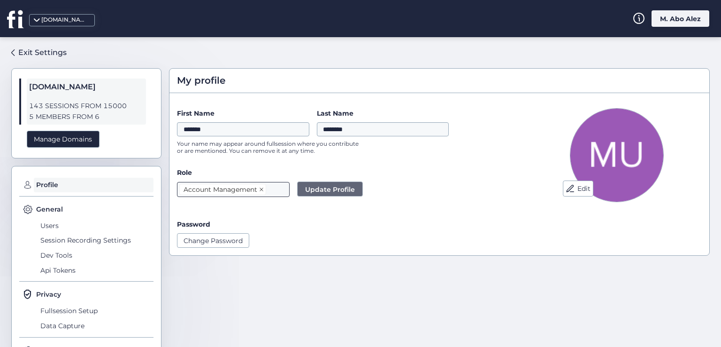
click at [261, 190] on icon at bounding box center [261, 189] width 5 height 5
click at [266, 191] on nz-select-top-control "Please select" at bounding box center [233, 189] width 113 height 15
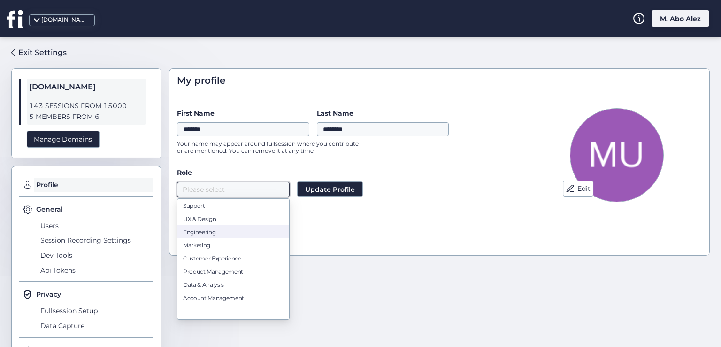
click at [224, 235] on nz-option-item "Engineering" at bounding box center [233, 231] width 112 height 13
click at [312, 185] on span "Update Profile" at bounding box center [330, 189] width 50 height 10
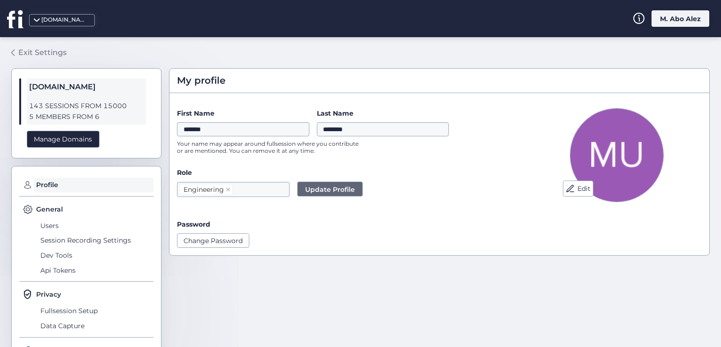
click at [45, 51] on div "Exit Settings" at bounding box center [42, 52] width 48 height 12
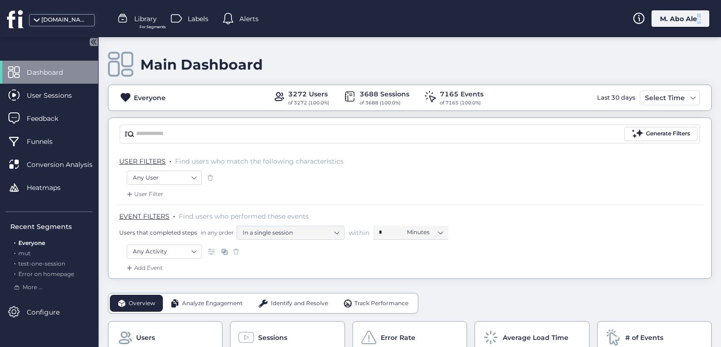
click at [695, 17] on div "M. Abo Alez" at bounding box center [681, 18] width 58 height 16
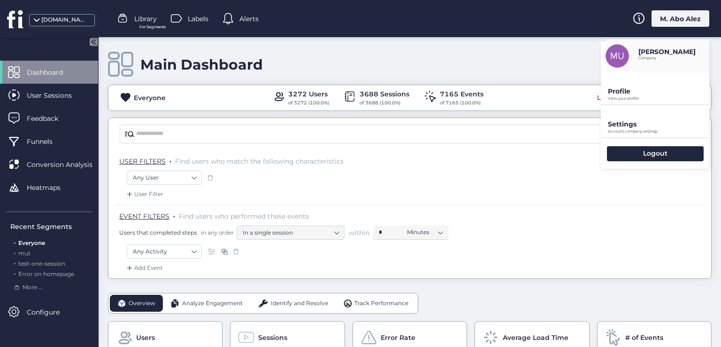
click at [640, 95] on div "Profile View your profile" at bounding box center [655, 88] width 108 height 32
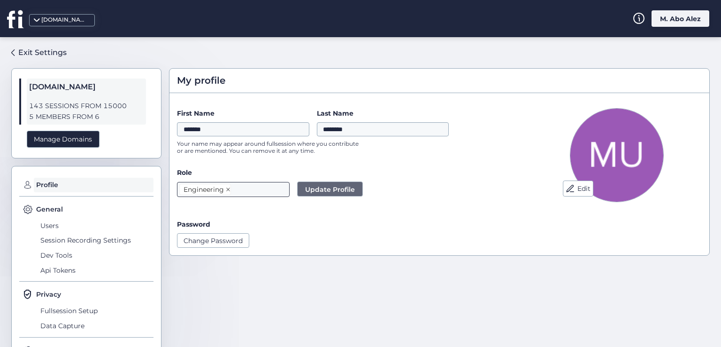
click at [226, 192] on span at bounding box center [228, 189] width 5 height 10
click at [252, 196] on nz-select-top-control "Engineering" at bounding box center [233, 189] width 113 height 15
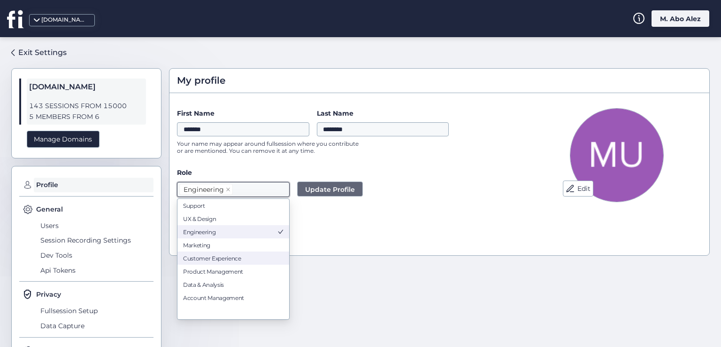
click at [242, 259] on div "Customer Experience" at bounding box center [233, 257] width 100 height 7
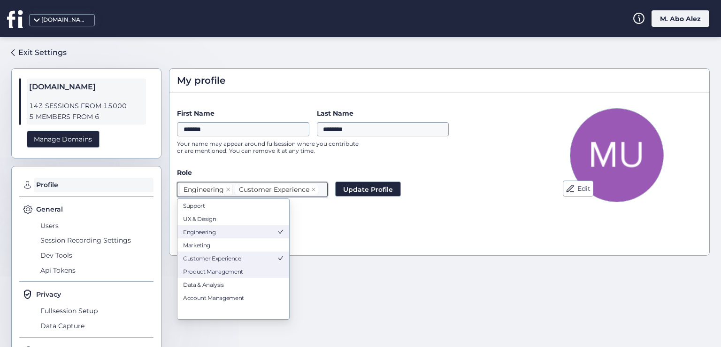
click at [244, 277] on nz-option-item "Product Management" at bounding box center [233, 270] width 112 height 13
click at [380, 183] on button "Update Profile" at bounding box center [395, 188] width 66 height 15
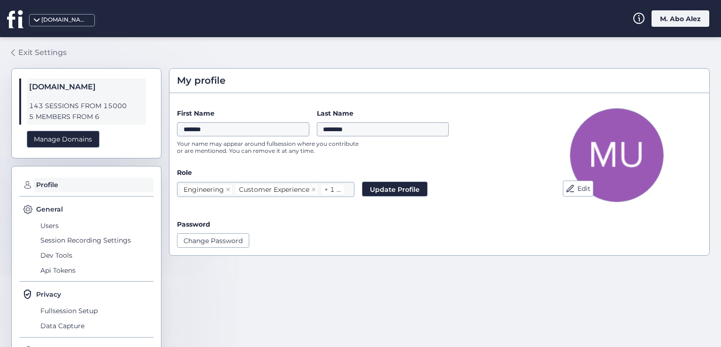
click at [45, 45] on link "Exit Settings" at bounding box center [38, 53] width 55 height 16
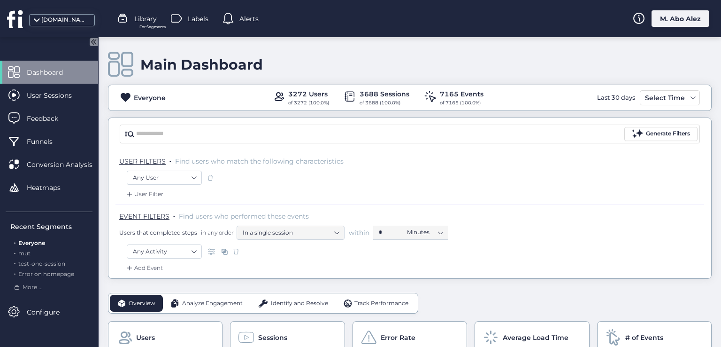
click at [686, 19] on div "M. Abo Alez" at bounding box center [681, 18] width 58 height 16
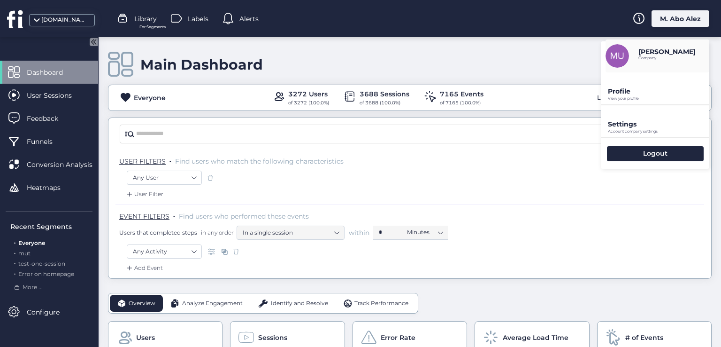
click at [629, 94] on p "Profile" at bounding box center [658, 91] width 101 height 8
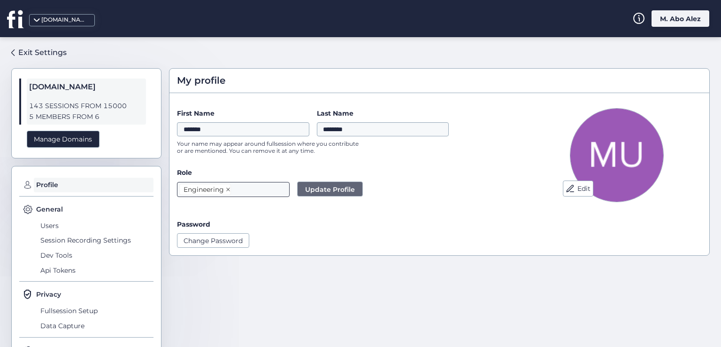
click at [227, 189] on icon at bounding box center [228, 189] width 5 height 5
click at [317, 186] on span "Update Profile" at bounding box center [330, 189] width 50 height 10
click at [48, 52] on div "Exit Settings" at bounding box center [42, 52] width 48 height 12
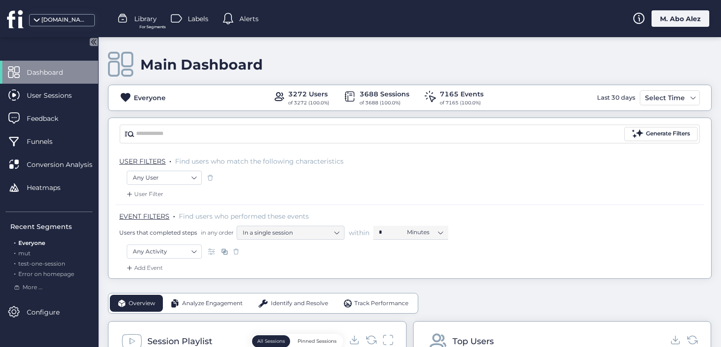
click at [685, 17] on div "M. Abo Alez" at bounding box center [681, 18] width 58 height 16
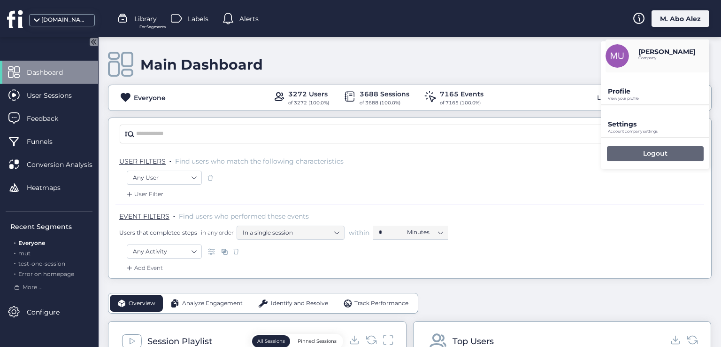
click at [654, 158] on div "Logout" at bounding box center [655, 153] width 97 height 15
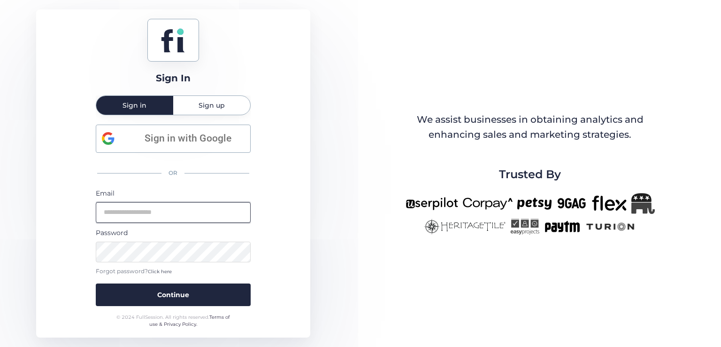
click at [192, 210] on input "email" at bounding box center [173, 212] width 155 height 21
type input "**********"
click at [96, 283] on button "Continue" at bounding box center [173, 294] width 155 height 23
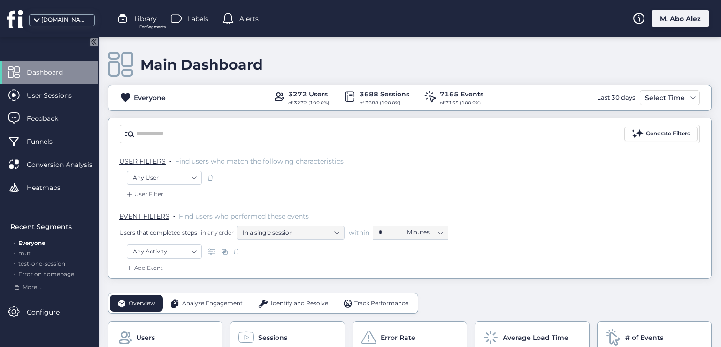
click at [677, 21] on div "M. Abo Alez" at bounding box center [681, 18] width 58 height 16
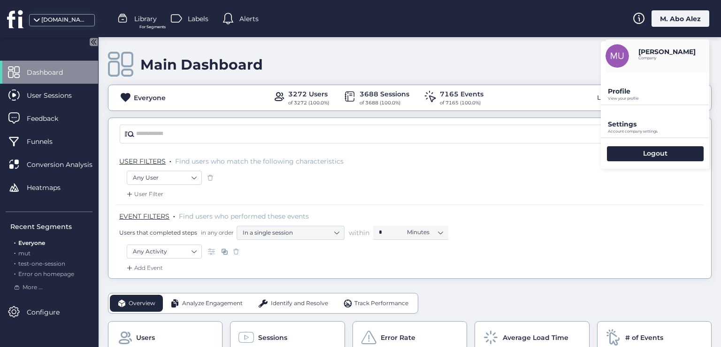
click at [624, 94] on p "Profile" at bounding box center [658, 91] width 101 height 8
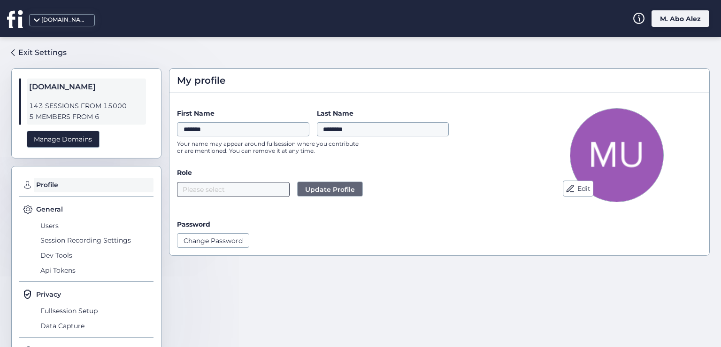
click at [253, 193] on nz-select-top-control "Please select" at bounding box center [233, 189] width 113 height 15
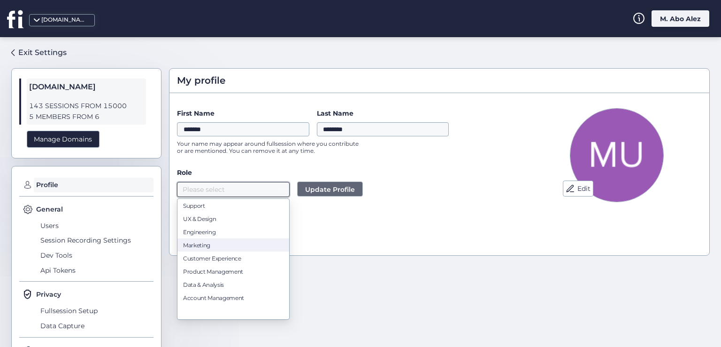
click at [223, 250] on nz-option-item "Marketing" at bounding box center [233, 244] width 112 height 13
click at [313, 186] on span "Update Profile" at bounding box center [330, 189] width 50 height 10
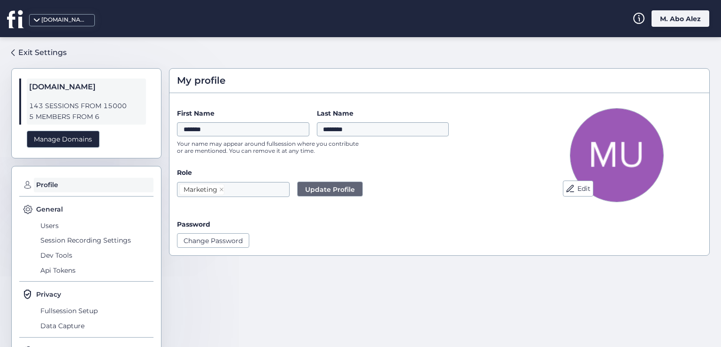
click at [306, 225] on div "Password" at bounding box center [347, 224] width 340 height 10
click at [46, 53] on div "Exit Settings" at bounding box center [42, 52] width 48 height 12
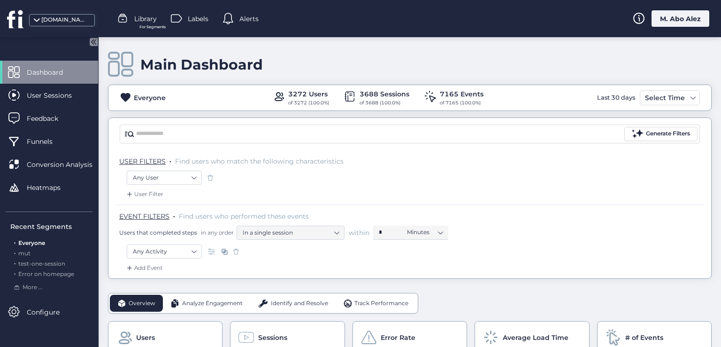
click at [683, 13] on div "M. Abo Alez" at bounding box center [681, 18] width 58 height 16
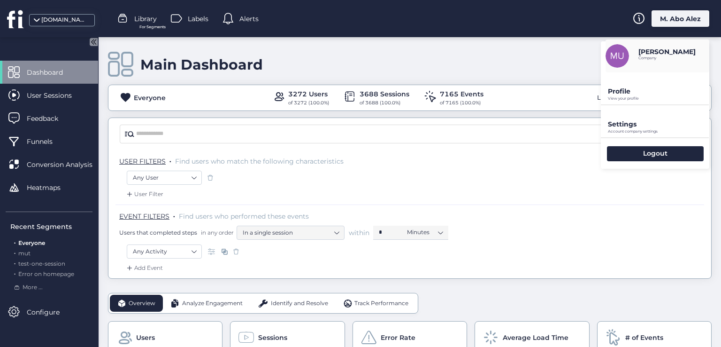
click at [636, 94] on p "Profile" at bounding box center [658, 91] width 101 height 8
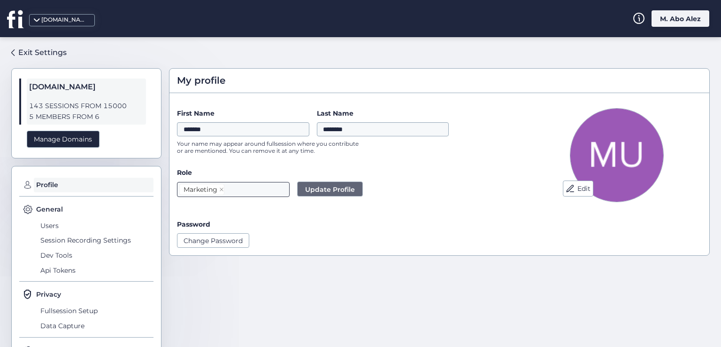
click at [262, 187] on nz-select-top-control "Marketing" at bounding box center [233, 189] width 113 height 15
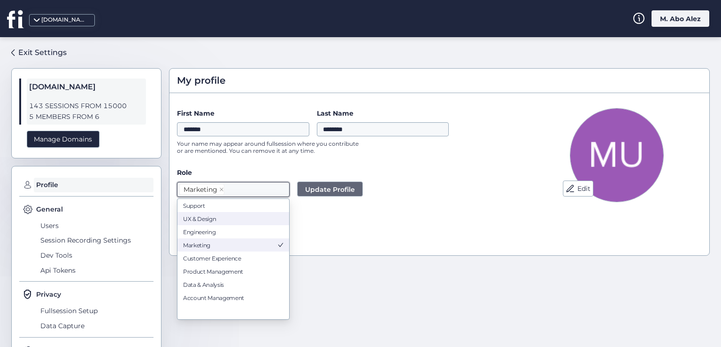
click at [236, 214] on nz-option-item "UX & Design" at bounding box center [233, 218] width 112 height 13
click at [324, 191] on span "Update Profile" at bounding box center [330, 189] width 50 height 10
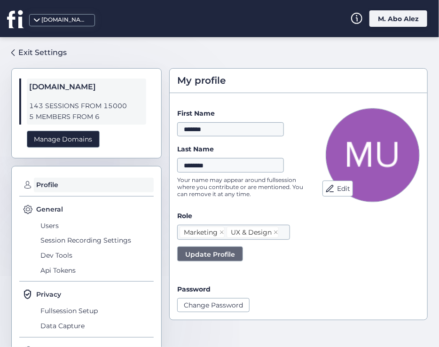
click at [230, 252] on span "Update Profile" at bounding box center [210, 254] width 50 height 10
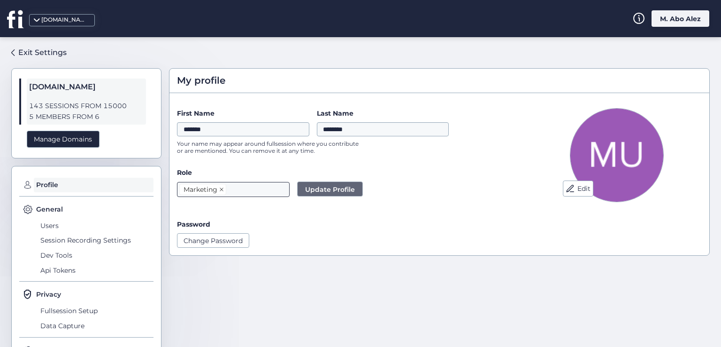
click at [223, 192] on span at bounding box center [221, 189] width 5 height 10
click at [227, 188] on nz-select-top-control "Please select" at bounding box center [233, 189] width 113 height 15
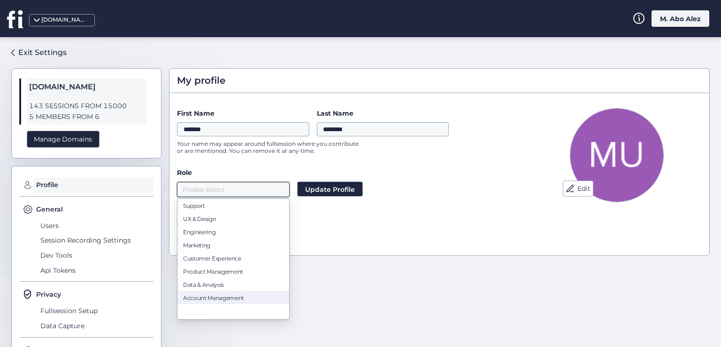
click at [229, 298] on div "Account Management" at bounding box center [233, 297] width 100 height 7
click at [306, 186] on span "Update Profile" at bounding box center [330, 189] width 50 height 10
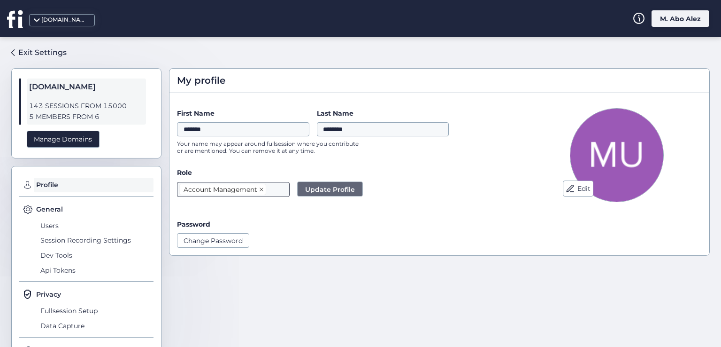
click at [262, 192] on span at bounding box center [261, 189] width 5 height 10
click at [260, 194] on nz-select-top-control "Please select" at bounding box center [233, 189] width 113 height 15
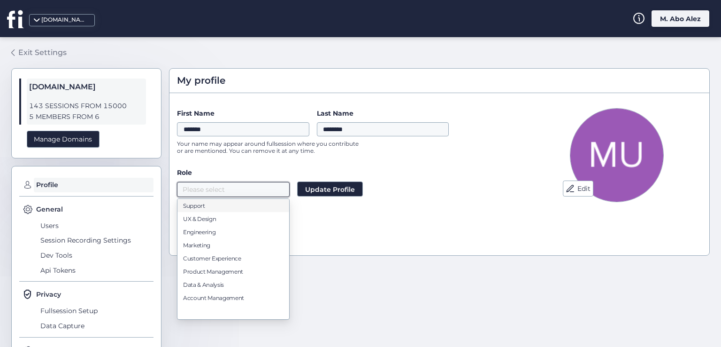
click at [29, 51] on div "Exit Settings" at bounding box center [42, 52] width 48 height 12
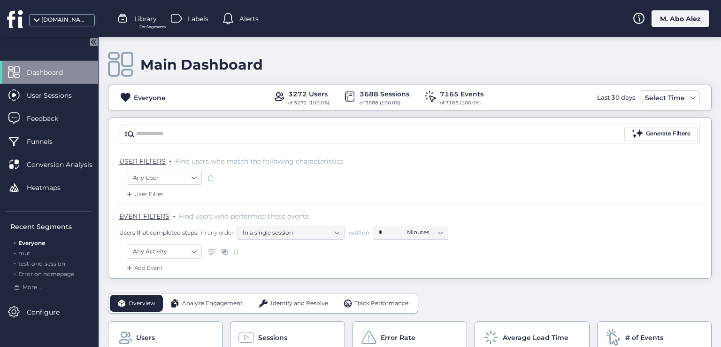
click at [663, 21] on div "M. Abo Alez" at bounding box center [681, 18] width 58 height 16
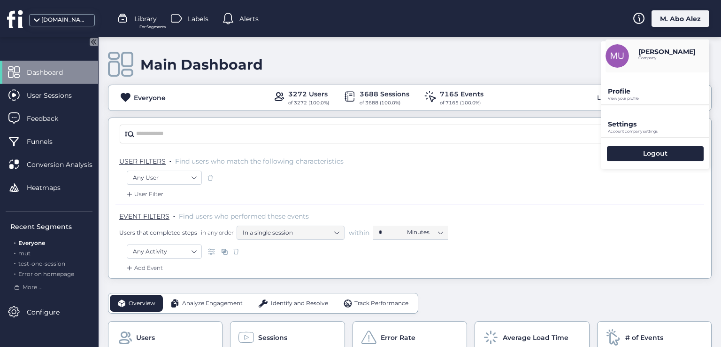
click at [620, 95] on p "Settings" at bounding box center [658, 91] width 101 height 8
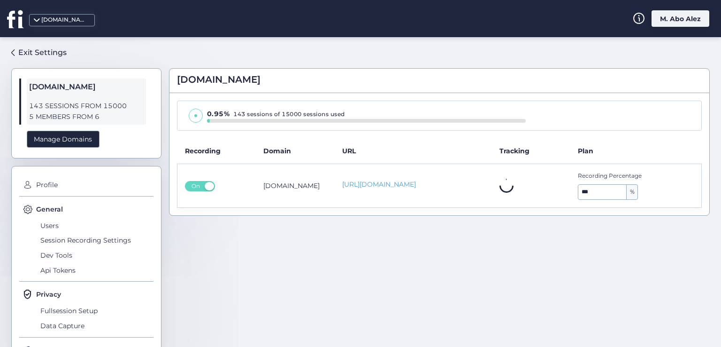
click at [665, 17] on div "M. Abo Alez" at bounding box center [681, 18] width 58 height 16
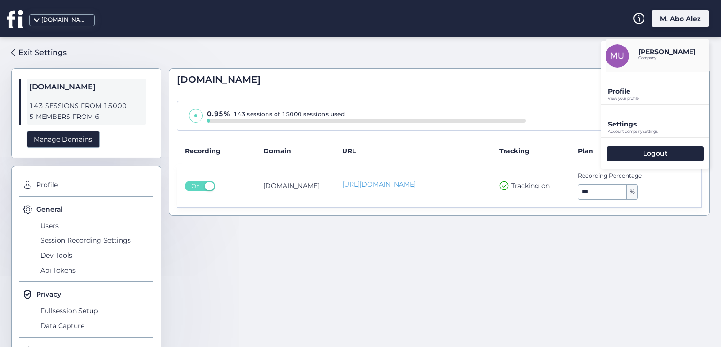
click at [649, 98] on p "View your profile" at bounding box center [658, 98] width 101 height 4
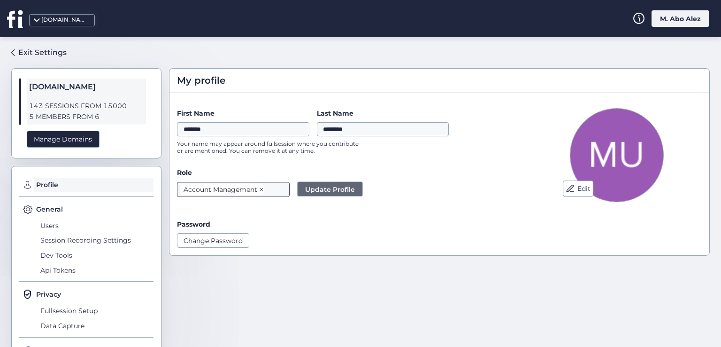
click at [261, 188] on icon at bounding box center [261, 189] width 5 height 5
click at [301, 190] on button "Update Profile" at bounding box center [330, 188] width 66 height 15
click at [252, 193] on nz-select-top-control "Please select" at bounding box center [233, 189] width 113 height 15
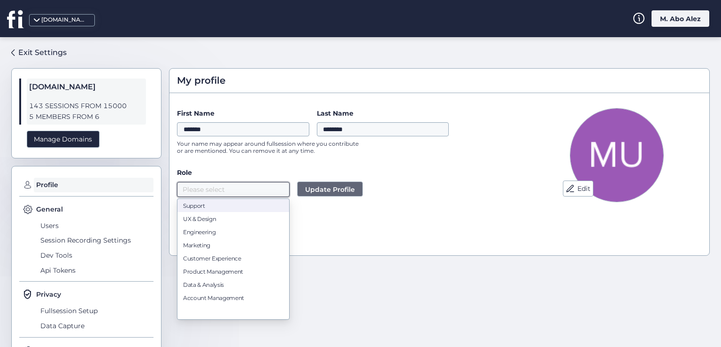
click at [229, 208] on div "Support" at bounding box center [233, 205] width 100 height 7
click at [312, 194] on button "Update Profile" at bounding box center [330, 188] width 66 height 15
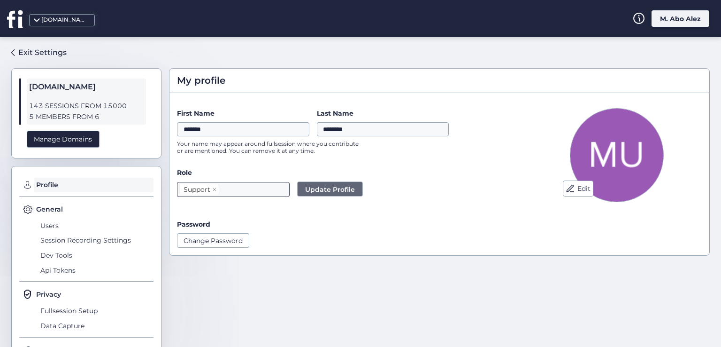
click at [235, 190] on nz-select-top-control "Support" at bounding box center [233, 189] width 113 height 15
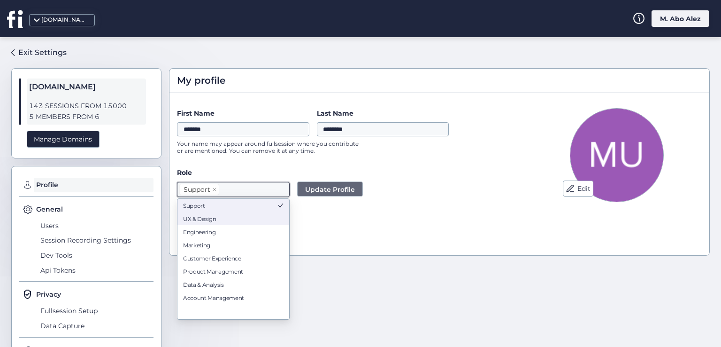
click at [233, 216] on div "UX & Design" at bounding box center [233, 218] width 100 height 7
click at [213, 188] on icon at bounding box center [214, 189] width 5 height 5
click at [324, 185] on span "Update Profile" at bounding box center [330, 189] width 50 height 10
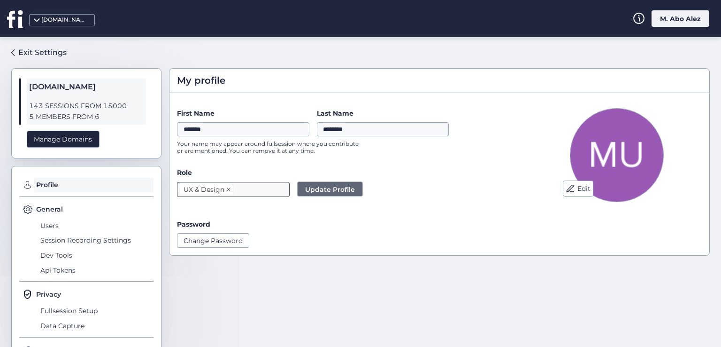
click at [228, 192] on span at bounding box center [228, 189] width 5 height 10
click at [228, 192] on nz-select-top-control "Please select" at bounding box center [233, 189] width 113 height 15
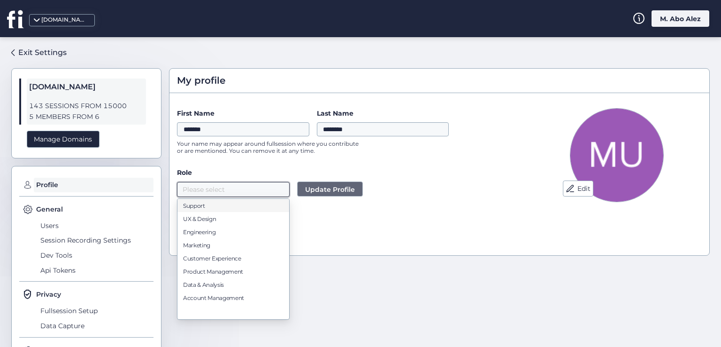
click at [319, 189] on span "Update Profile" at bounding box center [330, 189] width 50 height 10
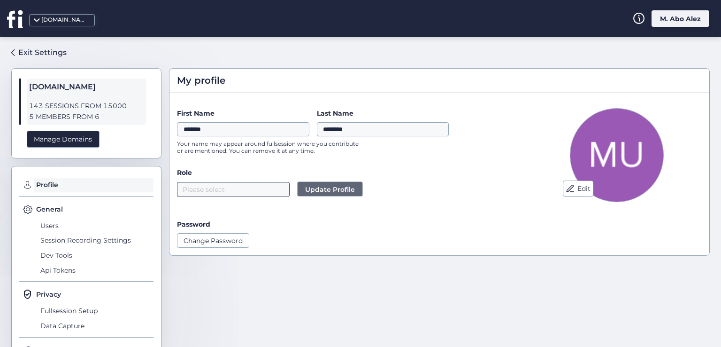
click at [233, 191] on nz-select-top-control "Please select" at bounding box center [233, 189] width 113 height 15
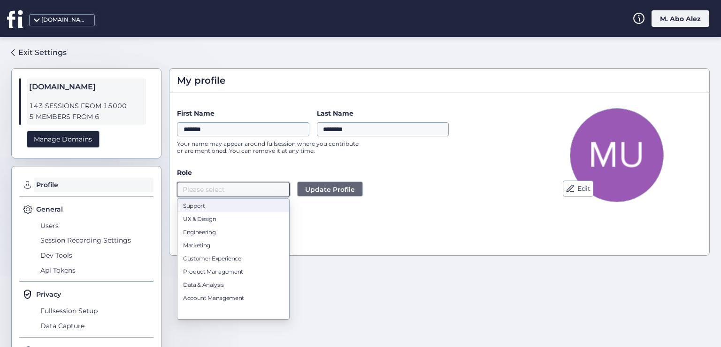
click at [224, 208] on div "Support" at bounding box center [233, 205] width 100 height 7
click at [223, 222] on nz-option-item "UX & Design" at bounding box center [233, 218] width 112 height 13
click at [318, 189] on span "Update Profile" at bounding box center [330, 189] width 50 height 10
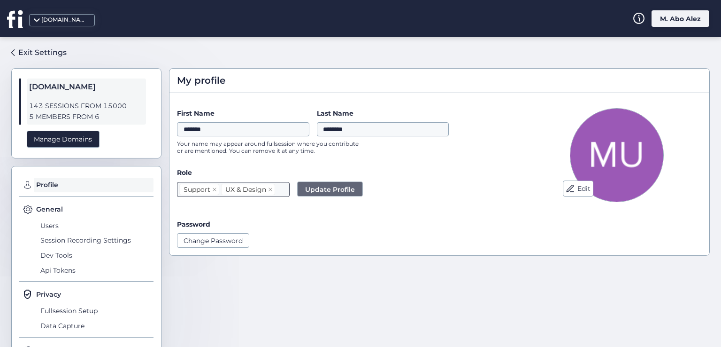
click at [280, 189] on input at bounding box center [281, 189] width 2 height 11
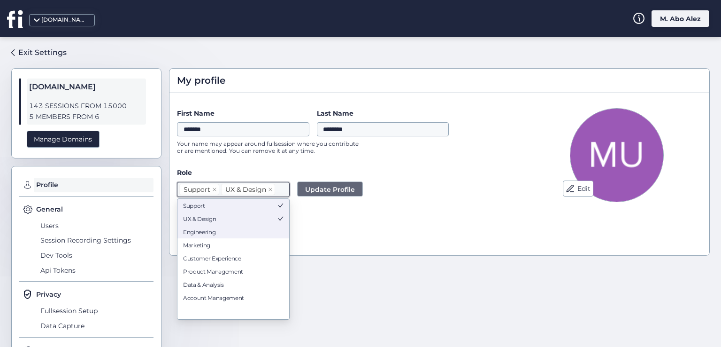
click at [265, 228] on nz-option-item "Engineering" at bounding box center [233, 231] width 112 height 13
click at [333, 188] on span "Update Profile" at bounding box center [352, 189] width 50 height 10
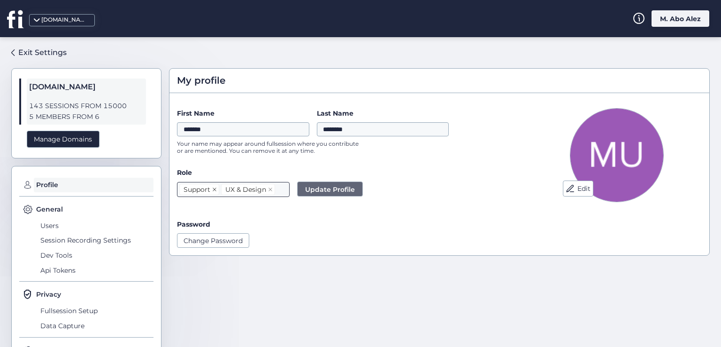
click at [214, 188] on icon at bounding box center [214, 189] width 5 height 5
click at [247, 189] on nz-select-top-control "UX & Design" at bounding box center [233, 189] width 113 height 15
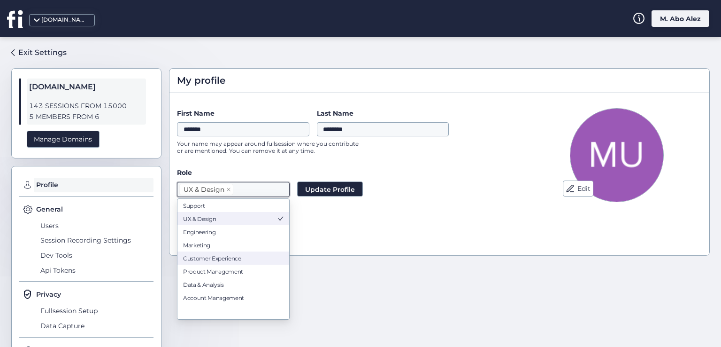
click at [239, 256] on div "Customer Experience" at bounding box center [233, 257] width 100 height 7
click at [361, 188] on span "Update Profile" at bounding box center [369, 189] width 50 height 10
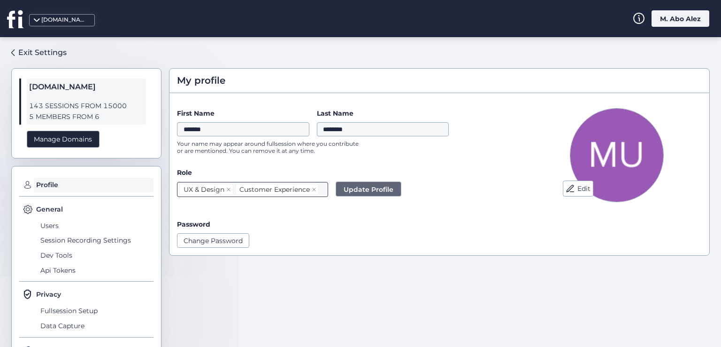
click at [232, 188] on nz-select-item "UX & Design" at bounding box center [206, 189] width 54 height 11
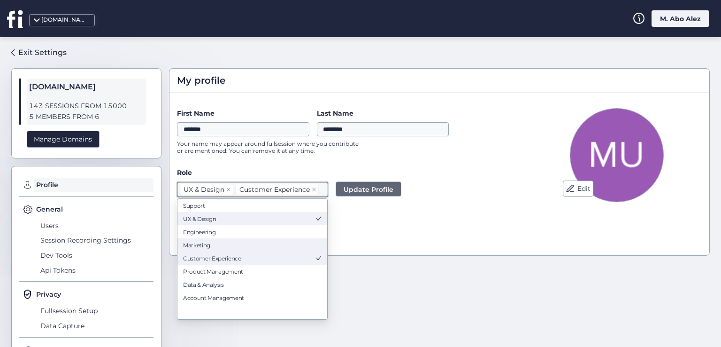
click at [231, 240] on nz-option-item "Marketing" at bounding box center [252, 244] width 150 height 13
click at [383, 194] on button "Update Profile" at bounding box center [395, 188] width 66 height 15
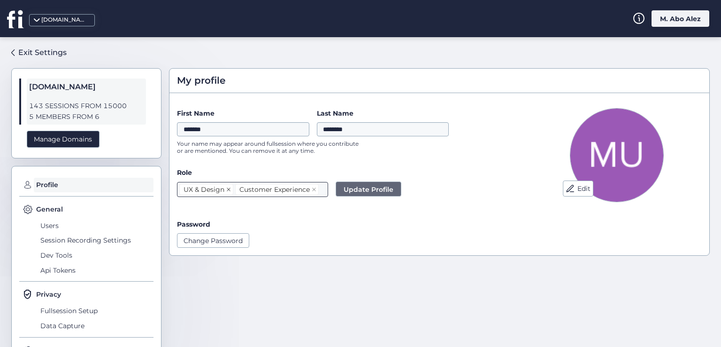
click at [227, 189] on icon at bounding box center [228, 189] width 5 height 5
click at [319, 184] on span "Update Profile" at bounding box center [330, 189] width 50 height 10
click at [256, 190] on icon at bounding box center [258, 189] width 5 height 5
click at [263, 185] on nz-select-top-control "Customer Experience" at bounding box center [233, 189] width 113 height 15
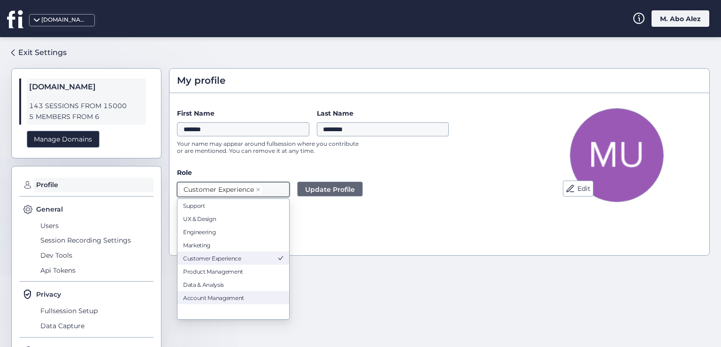
click at [242, 293] on nz-option-item "Account Management" at bounding box center [233, 297] width 112 height 13
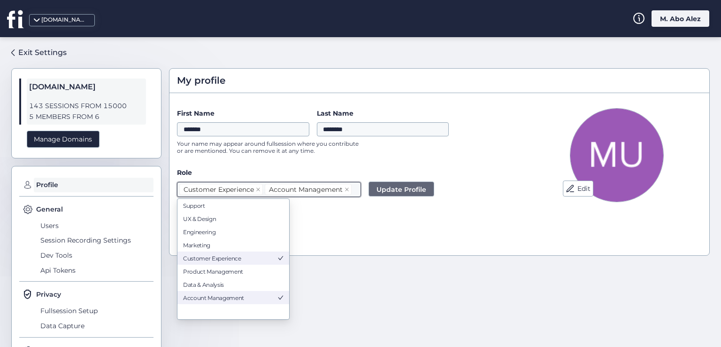
click at [376, 193] on button "Update Profile" at bounding box center [402, 188] width 66 height 15
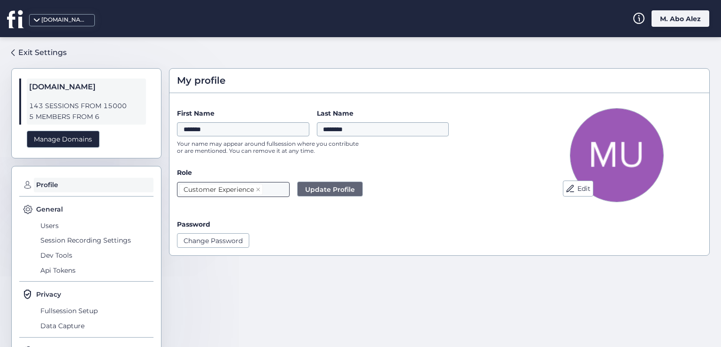
click at [269, 190] on input at bounding box center [269, 189] width 2 height 11
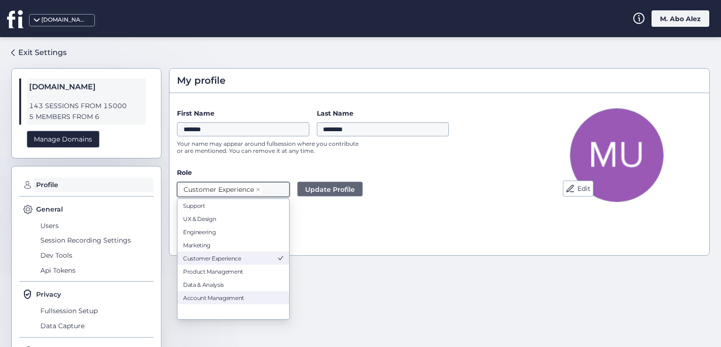
click at [250, 297] on div "Account Management" at bounding box center [233, 297] width 100 height 7
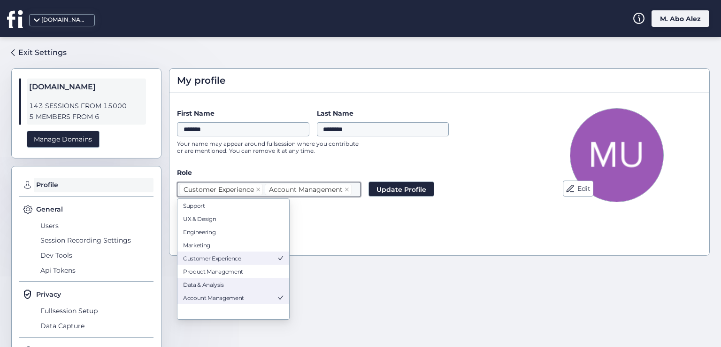
click at [250, 286] on div "Data & Analysis" at bounding box center [233, 284] width 100 height 7
click at [410, 192] on span "Update Profile" at bounding box center [428, 189] width 50 height 10
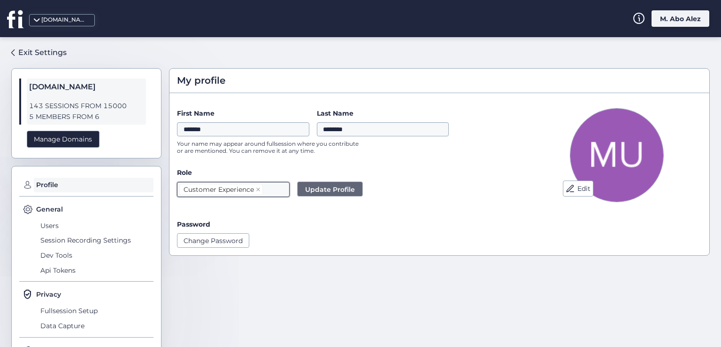
click at [270, 193] on input at bounding box center [269, 189] width 2 height 11
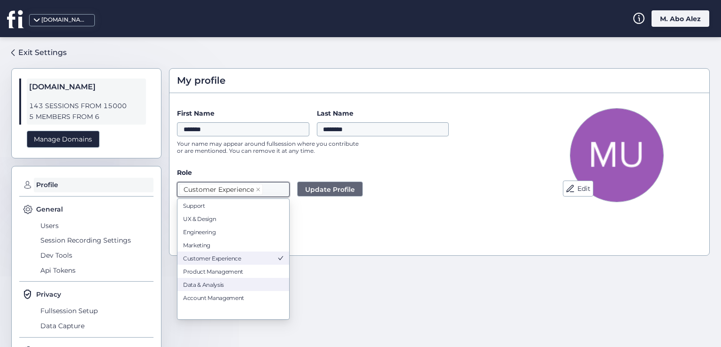
click at [241, 285] on div "Data & Analysis" at bounding box center [233, 284] width 100 height 7
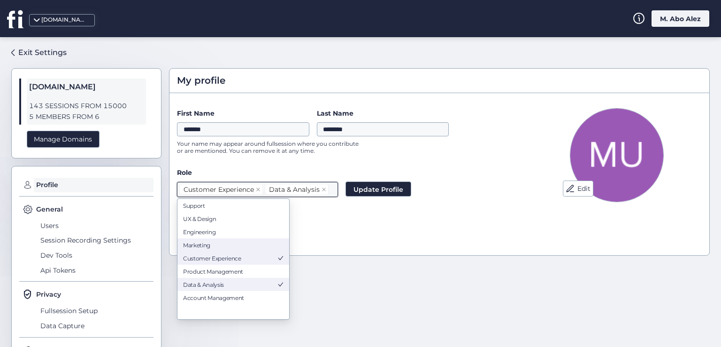
click at [238, 241] on nz-option-item "Marketing" at bounding box center [233, 244] width 112 height 13
click at [394, 185] on span "Update Profile" at bounding box center [405, 189] width 50 height 10
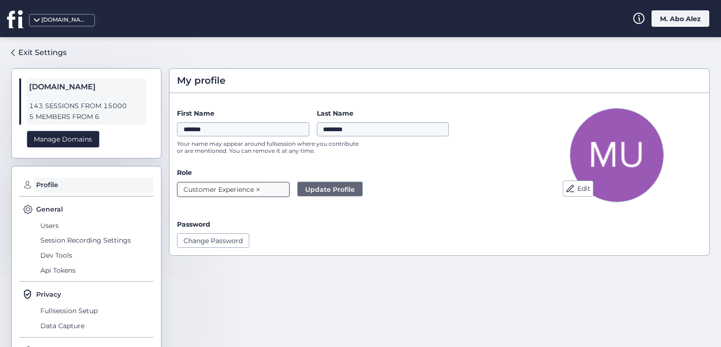
click at [259, 188] on icon at bounding box center [258, 190] width 4 height 4
click at [302, 190] on button "Update Profile" at bounding box center [330, 188] width 66 height 15
click at [41, 46] on div "Exit Settings" at bounding box center [42, 52] width 48 height 12
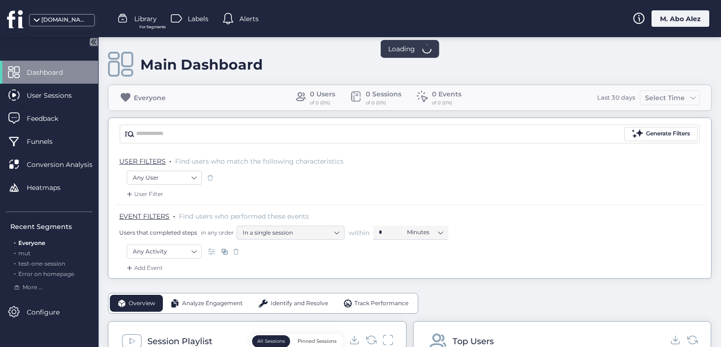
click at [680, 20] on div "M. Abo Alez" at bounding box center [681, 18] width 58 height 16
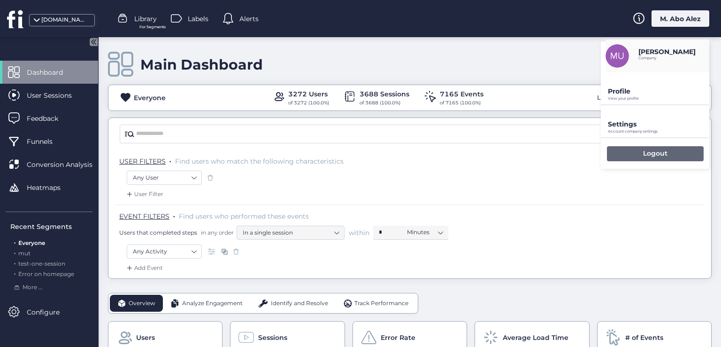
click at [640, 156] on div "Logout" at bounding box center [655, 153] width 97 height 15
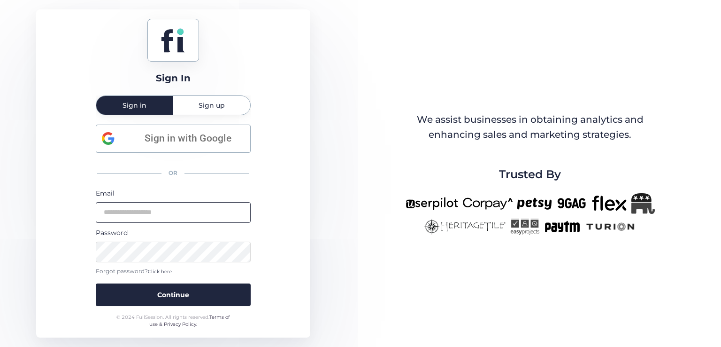
click at [190, 222] on form "Email Password Forgot password? Click here Continue" at bounding box center [173, 247] width 155 height 118
click at [189, 215] on input "email" at bounding box center [173, 212] width 155 height 21
type input "**********"
click at [96, 283] on button "Continue" at bounding box center [173, 294] width 155 height 23
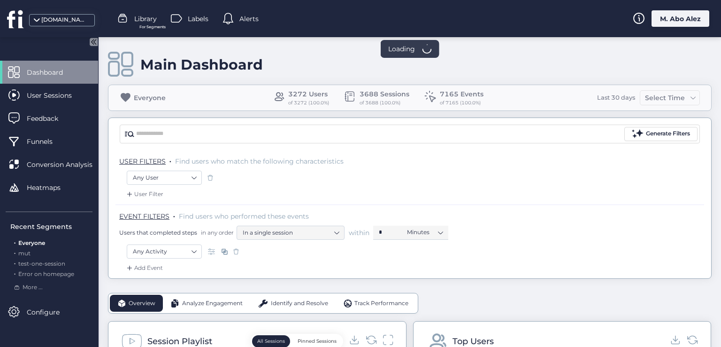
click at [686, 24] on div "M. Abo Alez" at bounding box center [681, 18] width 58 height 16
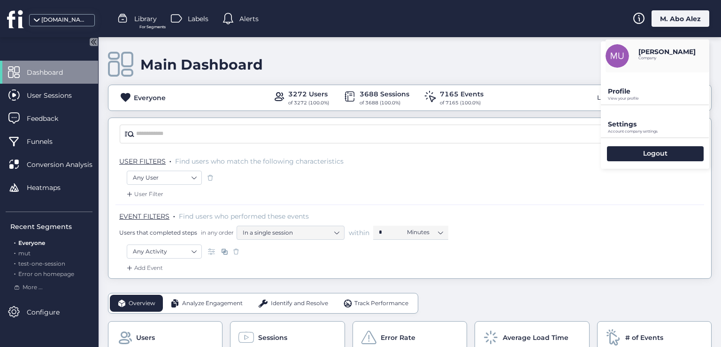
click at [624, 98] on p "View your profile" at bounding box center [658, 98] width 101 height 4
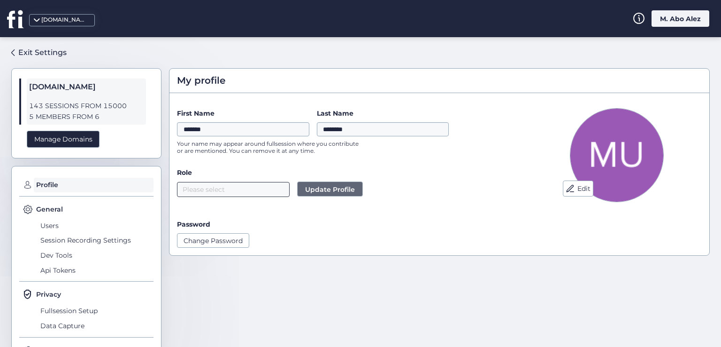
click at [214, 191] on nz-select-top-control "Please select" at bounding box center [233, 189] width 113 height 15
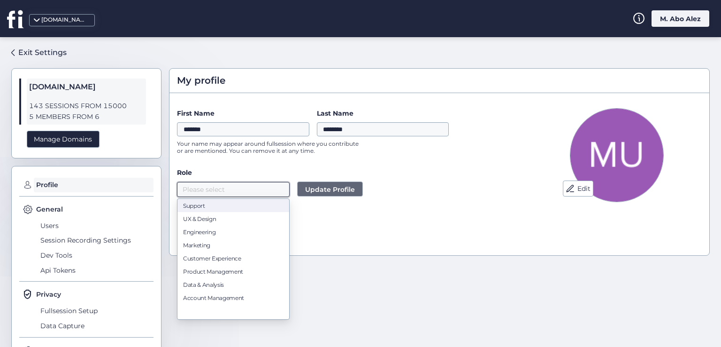
click at [209, 209] on nz-option-item "Support" at bounding box center [233, 205] width 112 height 13
click at [220, 244] on div "Marketing" at bounding box center [233, 244] width 100 height 7
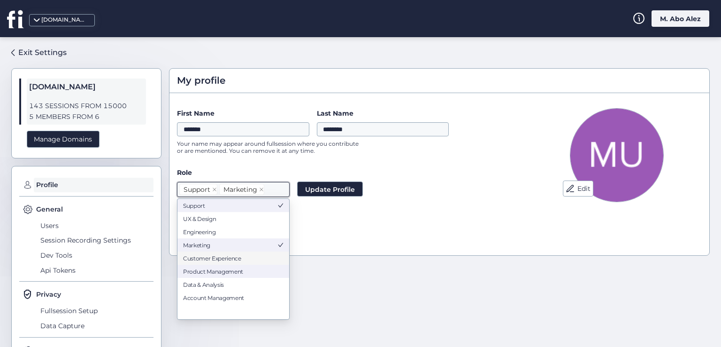
click at [222, 267] on nz-option-item "Product Management" at bounding box center [233, 270] width 112 height 13
click at [348, 191] on span "Update Profile" at bounding box center [339, 189] width 50 height 10
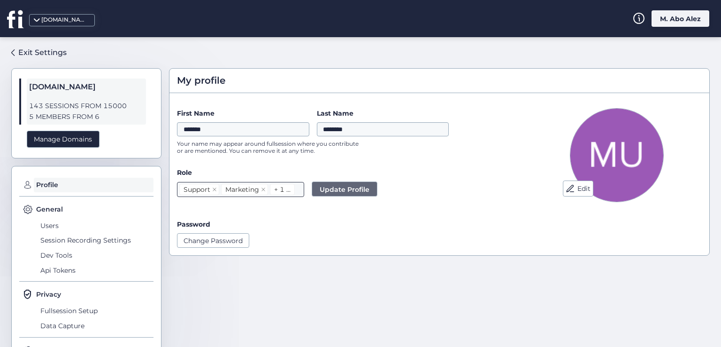
click at [284, 190] on div "+ 1 ..." at bounding box center [282, 189] width 16 height 10
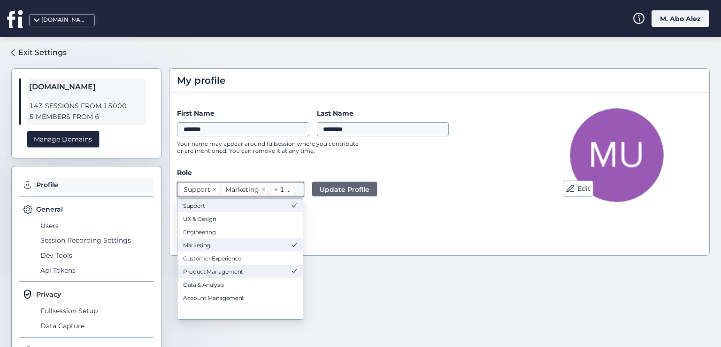
click at [286, 268] on div "Product Management" at bounding box center [237, 271] width 108 height 7
click at [323, 187] on span "Update Profile" at bounding box center [330, 189] width 50 height 10
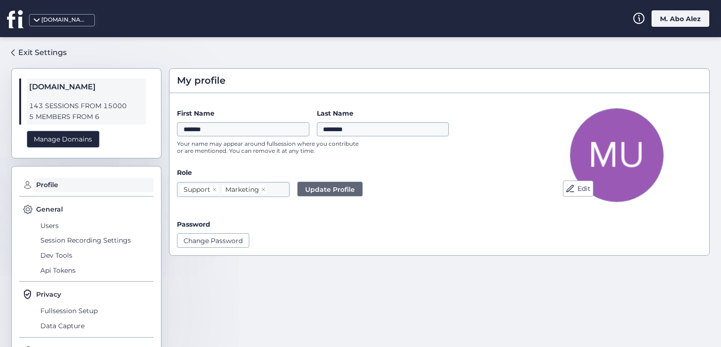
click at [320, 191] on span "Update Profile" at bounding box center [330, 189] width 50 height 10
click at [264, 188] on icon at bounding box center [263, 189] width 5 height 5
click at [304, 190] on icon at bounding box center [303, 190] width 4 height 4
click at [213, 188] on icon at bounding box center [214, 189] width 5 height 5
click at [308, 192] on span "Update Profile" at bounding box center [330, 189] width 50 height 10
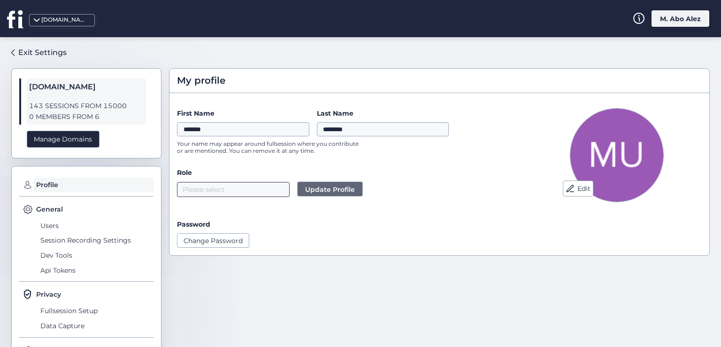
click at [242, 188] on nz-select-top-control "Please select" at bounding box center [233, 189] width 113 height 15
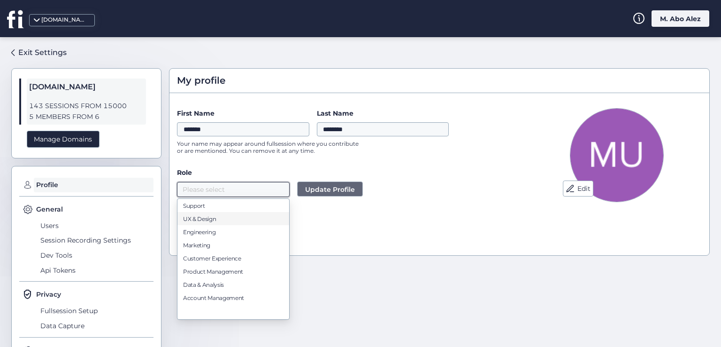
click at [340, 235] on div "Change Password" at bounding box center [347, 240] width 340 height 14
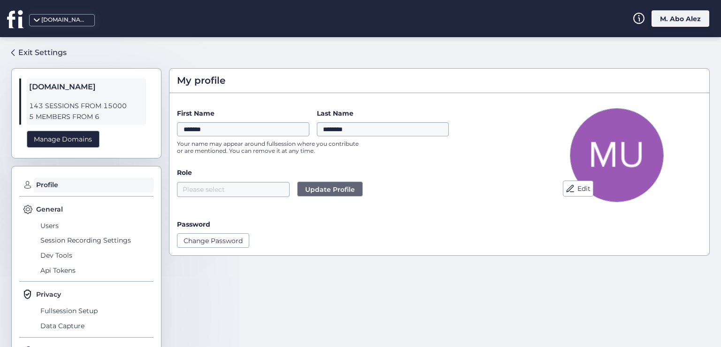
drag, startPoint x: 336, startPoint y: 150, endPoint x: 160, endPoint y: 139, distance: 176.4
click at [160, 139] on div "Exit Settings [DOMAIN_NAME] 143 SESSIONS FROM 15000 5 MEMBERS FROM 6 Manage Dom…" at bounding box center [360, 191] width 721 height 309
click at [177, 146] on p "Your name may appear around fullsession where you contribute or are mentioned. …" at bounding box center [271, 147] width 188 height 14
click at [178, 138] on div "First Name ******* Last Name ******** Your name may appear around fullsession w…" at bounding box center [347, 134] width 340 height 52
drag, startPoint x: 175, startPoint y: 139, endPoint x: 328, endPoint y: 152, distance: 153.6
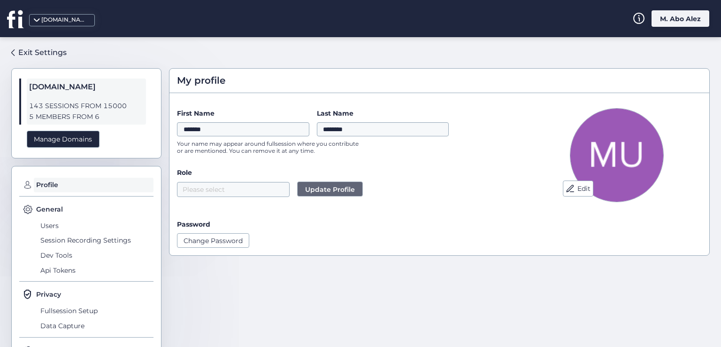
click at [328, 152] on div "Edit First Name ******* Last Name ******** Your name may appear around fullsess…" at bounding box center [440, 177] width 540 height 154
copy p "Your name may appear around fullsession where you contribute or are mentioned. …"
click at [270, 228] on div "Password" at bounding box center [347, 224] width 340 height 10
click at [252, 191] on nz-select-top-control "Please select" at bounding box center [233, 189] width 113 height 15
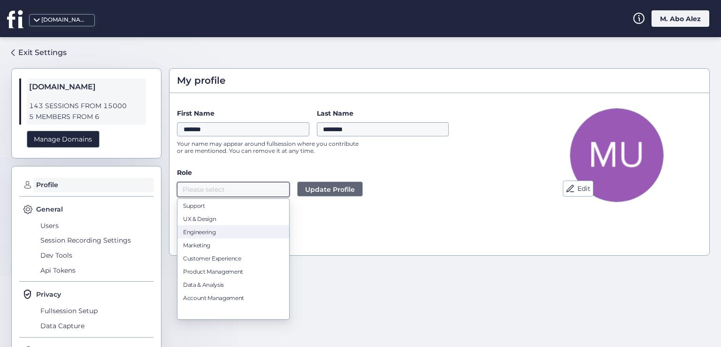
click at [226, 231] on div "Engineering" at bounding box center [233, 231] width 100 height 7
click at [235, 282] on div "Data & Analysis" at bounding box center [233, 284] width 100 height 7
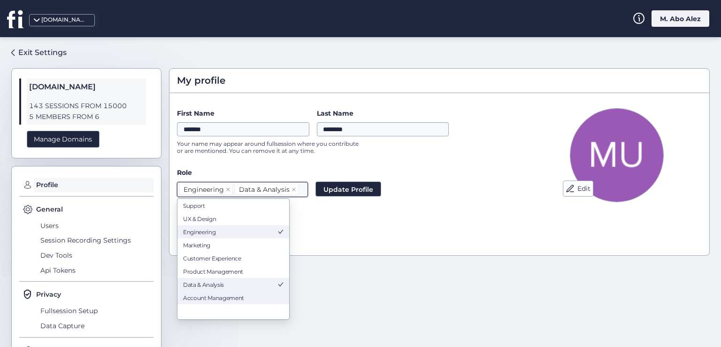
click at [239, 299] on div "Account Management" at bounding box center [233, 297] width 100 height 7
click at [362, 186] on span "Update Profile" at bounding box center [375, 189] width 50 height 10
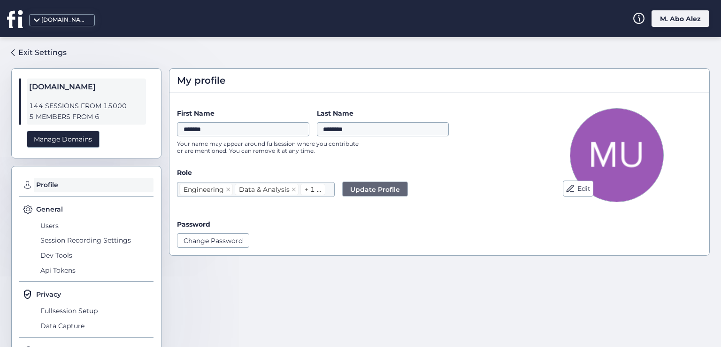
click at [685, 25] on div "M. Abo Alez" at bounding box center [681, 18] width 58 height 16
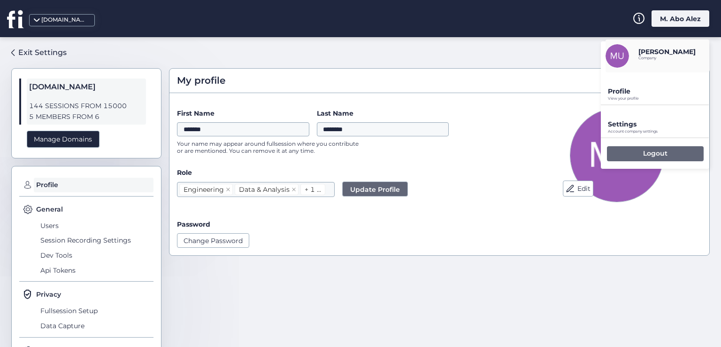
click at [655, 149] on p "Logout" at bounding box center [655, 153] width 24 height 8
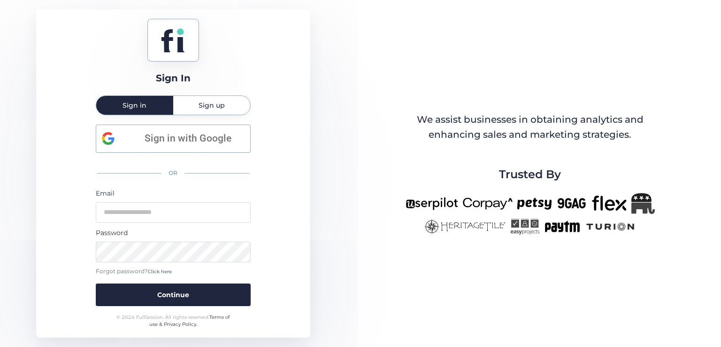
click at [194, 201] on div "Email" at bounding box center [173, 205] width 155 height 35
click at [194, 208] on input "email" at bounding box center [173, 212] width 155 height 21
type input "**********"
click at [96, 283] on button "Continue" at bounding box center [173, 294] width 155 height 23
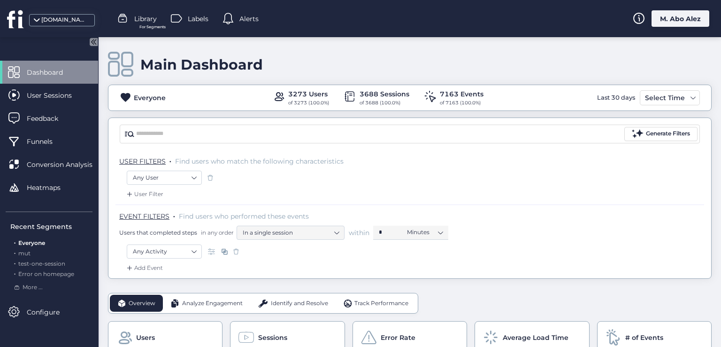
click at [678, 15] on div "M. Abo Alez" at bounding box center [681, 18] width 58 height 16
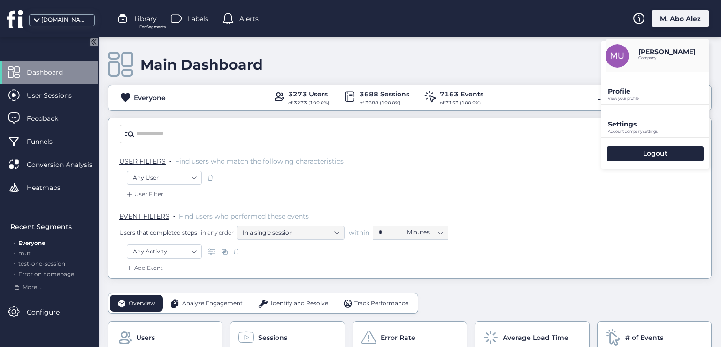
click at [634, 100] on p "View your profile" at bounding box center [658, 98] width 101 height 4
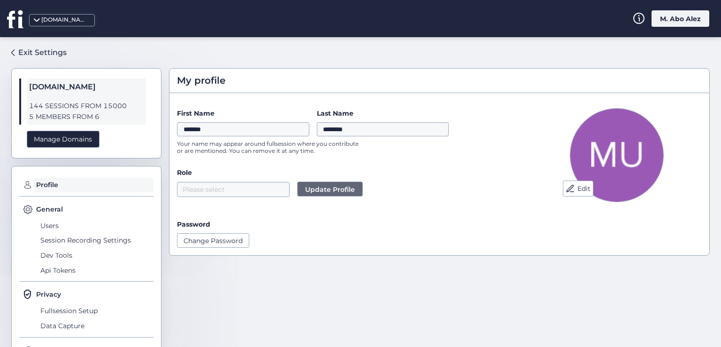
click at [246, 196] on form "First Name ******* Last Name ******** Your name may appear around fullsession w…" at bounding box center [347, 177] width 340 height 139
click at [242, 194] on nz-select-top-control "Please select" at bounding box center [233, 189] width 113 height 15
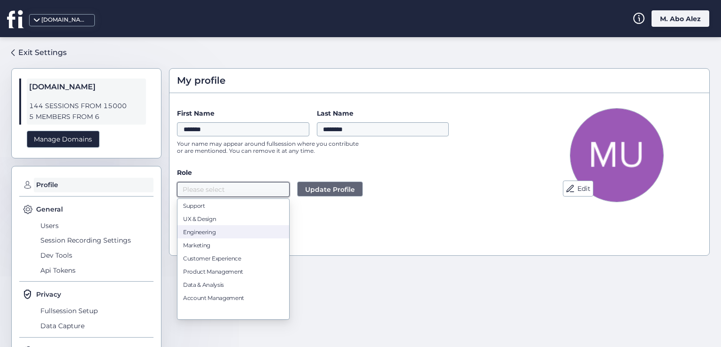
click at [237, 229] on div "Engineering" at bounding box center [233, 231] width 100 height 7
click at [319, 195] on button "Update Profile" at bounding box center [330, 188] width 66 height 15
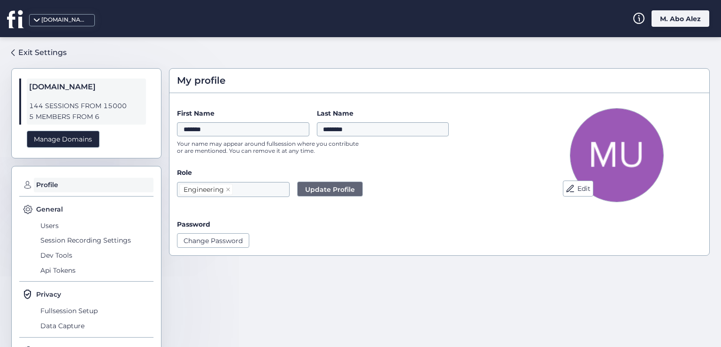
click at [331, 188] on span "Update Profile" at bounding box center [330, 189] width 50 height 10
click at [334, 193] on span "Update Profile" at bounding box center [330, 189] width 50 height 10
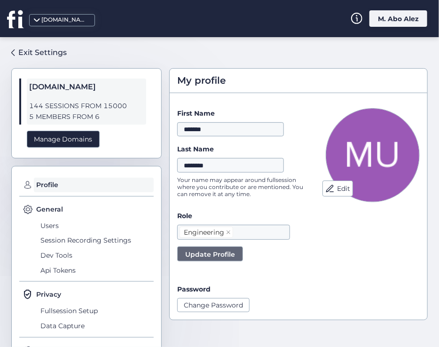
click at [208, 258] on span "Update Profile" at bounding box center [210, 254] width 50 height 10
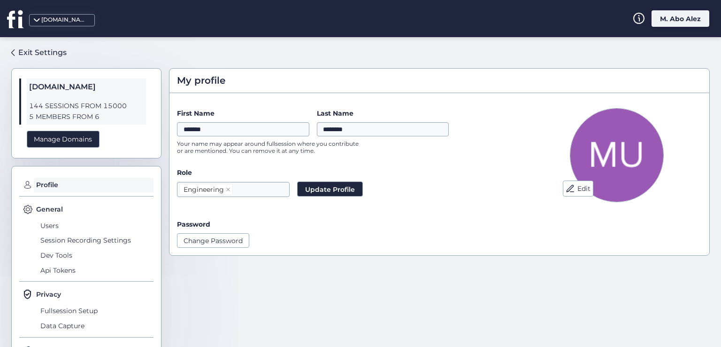
click at [688, 15] on div "M. Abo Alez" at bounding box center [681, 18] width 58 height 16
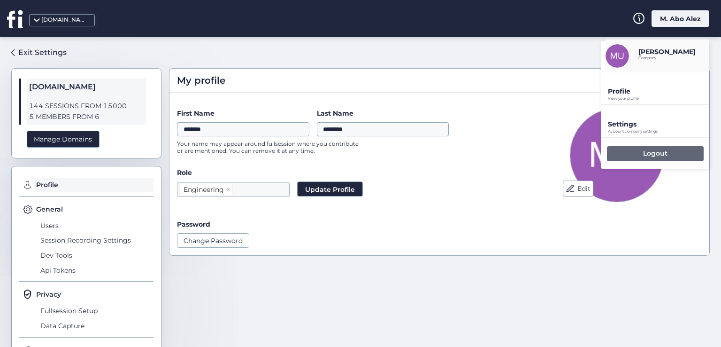
click at [634, 154] on div "Logout" at bounding box center [655, 153] width 97 height 15
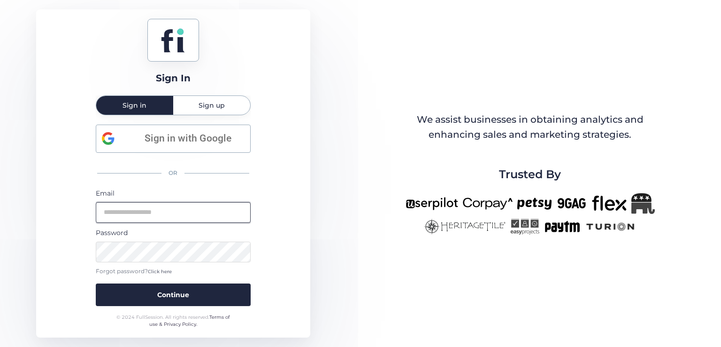
click at [221, 215] on input "email" at bounding box center [173, 212] width 155 height 21
type input "**********"
click at [96, 283] on button "Continue" at bounding box center [173, 294] width 155 height 23
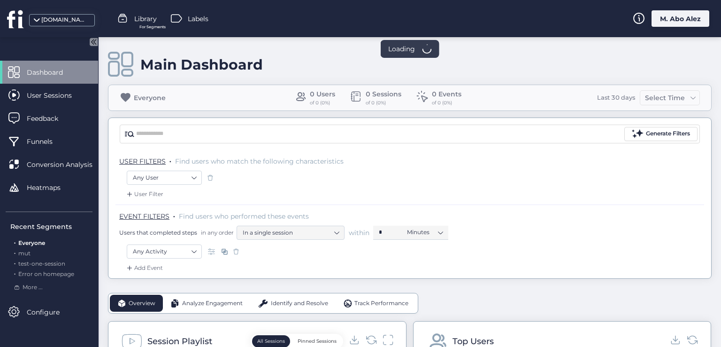
click at [674, 21] on div "M. Abo Alez" at bounding box center [681, 18] width 58 height 16
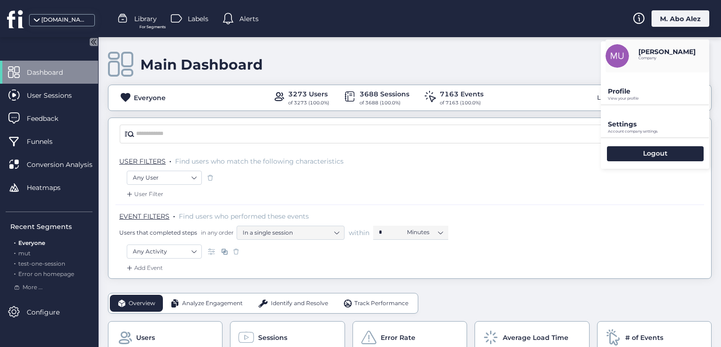
click at [639, 87] on div "Profile View your profile" at bounding box center [655, 88] width 108 height 32
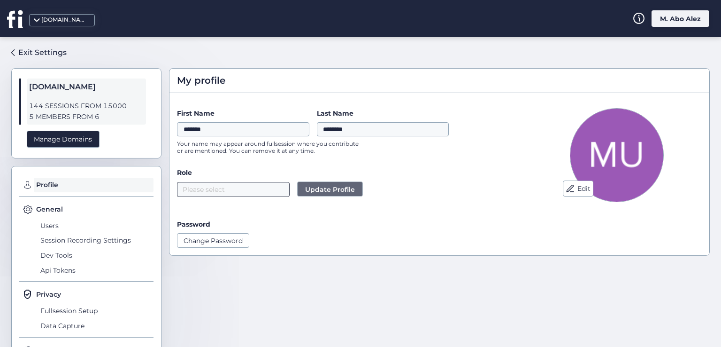
click at [212, 187] on nz-select-top-control "Please select" at bounding box center [233, 189] width 113 height 15
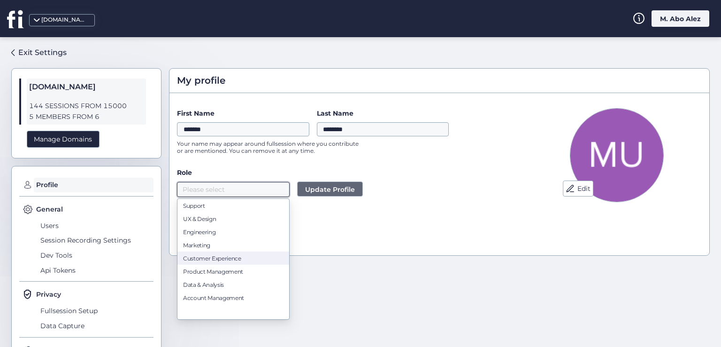
click at [225, 256] on div "Customer Experience" at bounding box center [233, 257] width 100 height 7
click at [316, 188] on span "Update Profile" at bounding box center [330, 189] width 50 height 10
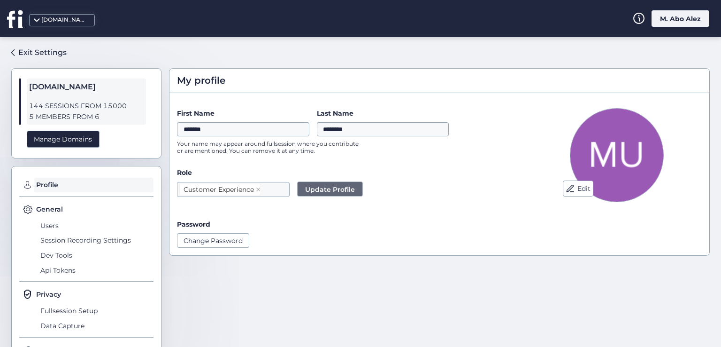
click at [672, 19] on div "M. Abo Alez" at bounding box center [681, 18] width 58 height 16
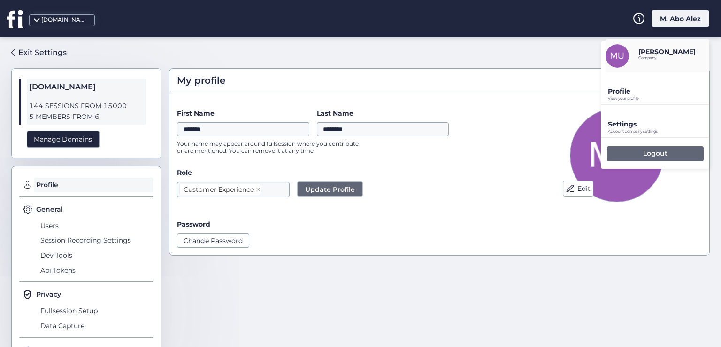
click at [644, 149] on p "Logout" at bounding box center [655, 153] width 24 height 8
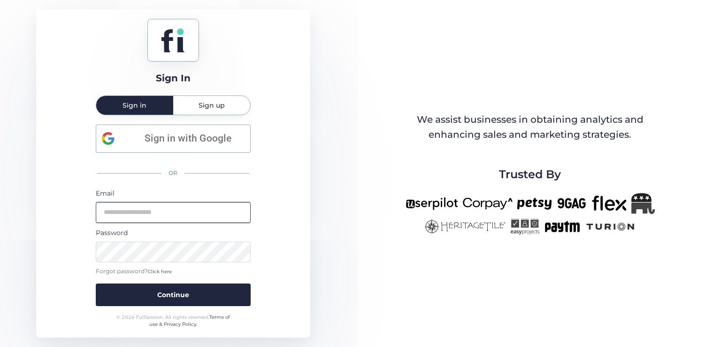
click at [223, 216] on input "email" at bounding box center [173, 212] width 155 height 21
type input "**********"
click at [96, 283] on button "Continue" at bounding box center [173, 294] width 155 height 23
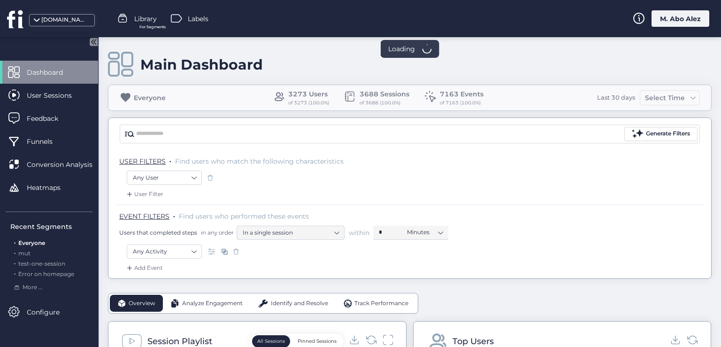
click at [689, 23] on div "M. Abo Alez" at bounding box center [681, 18] width 58 height 16
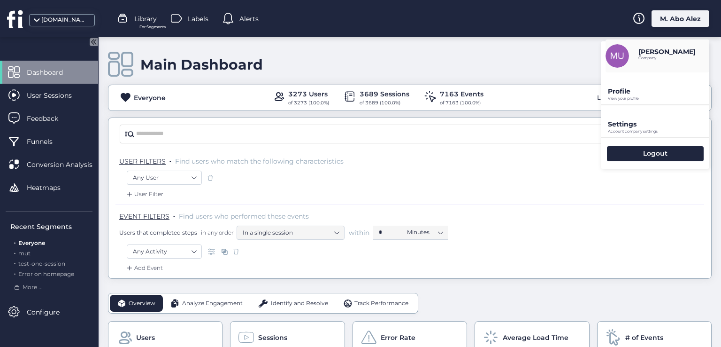
click at [643, 90] on p "Profile" at bounding box center [658, 91] width 101 height 8
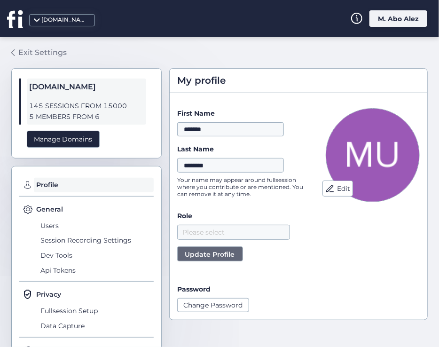
click at [40, 54] on div "Exit Settings" at bounding box center [42, 52] width 48 height 12
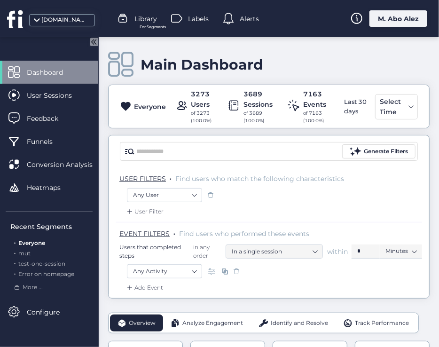
click at [413, 10] on div "M. Abo Alez" at bounding box center [398, 18] width 58 height 16
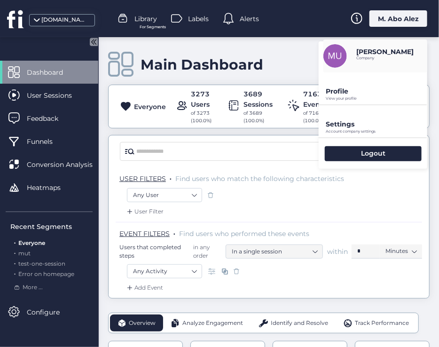
click at [362, 98] on p "View your profile" at bounding box center [375, 98] width 101 height 4
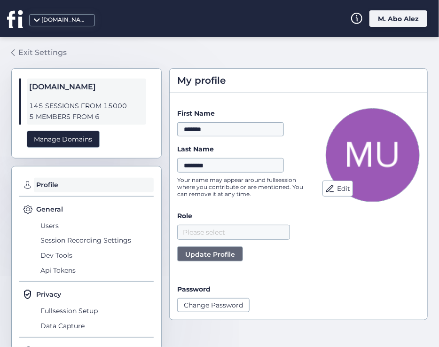
click at [39, 46] on div "Exit Settings" at bounding box center [42, 52] width 48 height 12
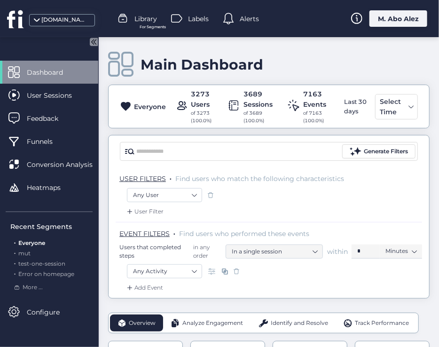
click at [392, 19] on div "M. Abo Alez" at bounding box center [398, 18] width 58 height 16
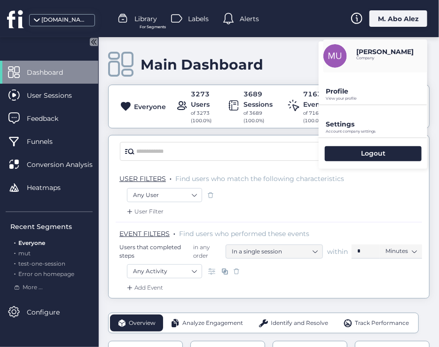
click at [371, 90] on p "Profile" at bounding box center [375, 91] width 101 height 8
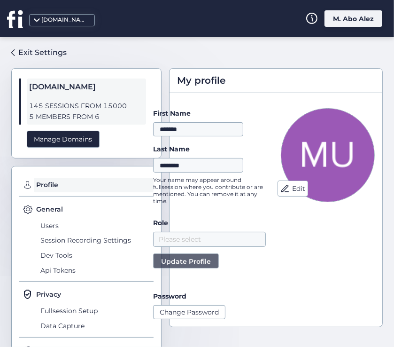
click at [41, 111] on span "5 MEMBERS FROM 6" at bounding box center [86, 116] width 115 height 11
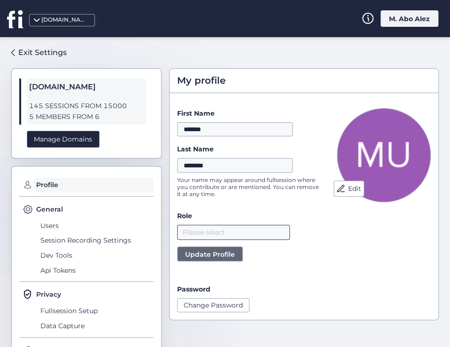
click at [236, 232] on nz-select-top-control "Please select" at bounding box center [233, 231] width 113 height 15
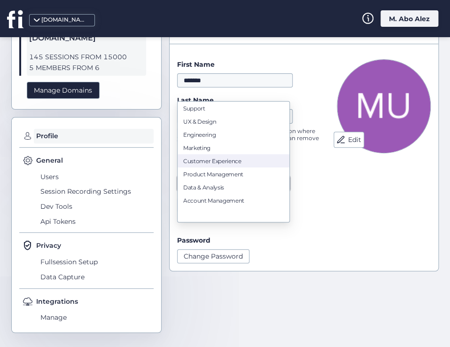
scroll to position [49, 0]
click at [227, 161] on div "Customer Experience" at bounding box center [233, 160] width 100 height 7
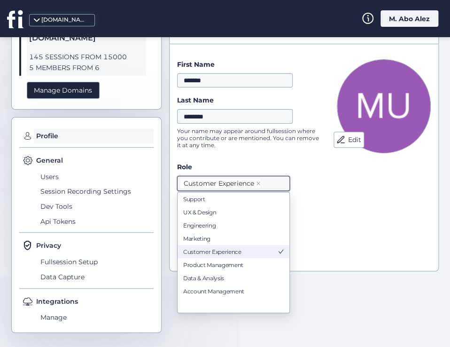
click at [391, 233] on div "Edit" at bounding box center [384, 161] width 94 height 204
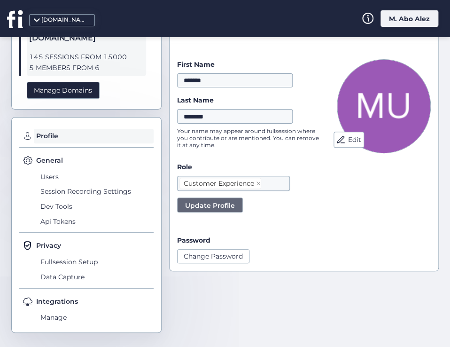
click at [230, 208] on span "Update Profile" at bounding box center [210, 205] width 50 height 10
click at [417, 19] on div "M. Abo Alez" at bounding box center [409, 18] width 58 height 16
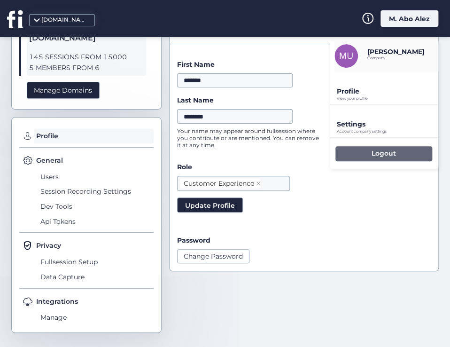
click at [407, 147] on div "Logout" at bounding box center [383, 153] width 97 height 15
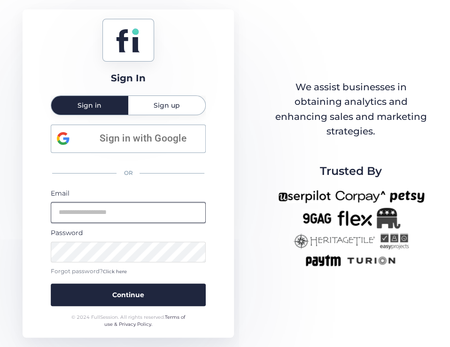
click at [144, 206] on input "email" at bounding box center [128, 212] width 155 height 21
type input "**********"
click at [51, 283] on button "Continue" at bounding box center [128, 294] width 155 height 23
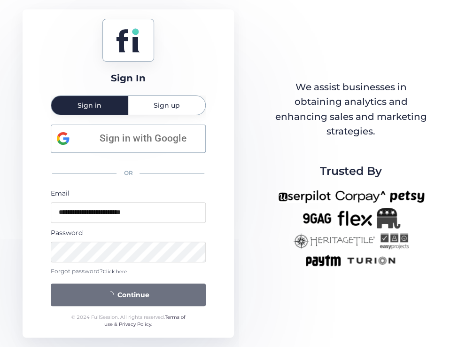
click at [154, 237] on div "Password" at bounding box center [128, 244] width 155 height 35
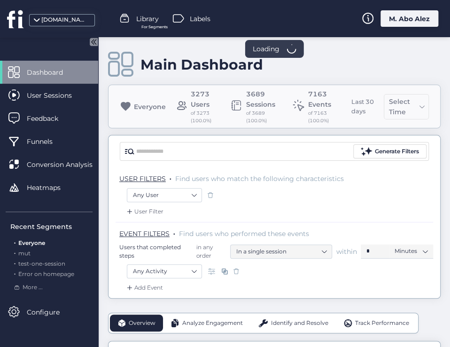
click at [410, 22] on div "M. Abo Alez" at bounding box center [409, 18] width 58 height 16
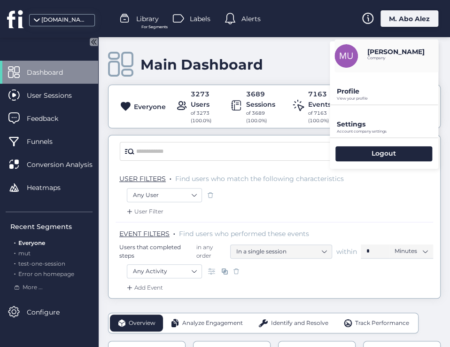
click at [393, 16] on div "M. Abo Alez" at bounding box center [409, 18] width 58 height 16
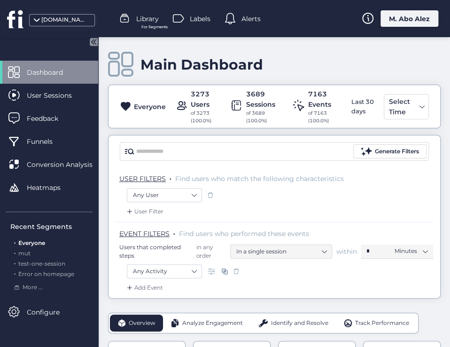
click at [382, 92] on div "Everyone 3273 Users of 3273 (100.0%) 3689 Sessions of 3689 (100.0%) 7163 Events…" at bounding box center [273, 106] width 331 height 35
click at [398, 15] on div "M. Abo Alez" at bounding box center [409, 18] width 58 height 16
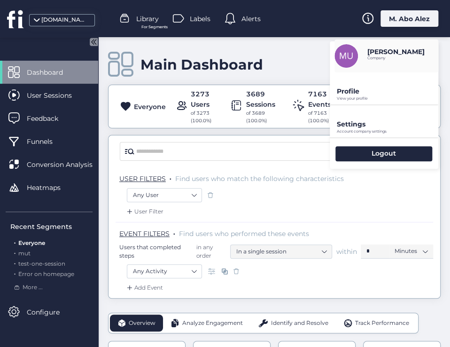
click at [379, 91] on p "Profile" at bounding box center [387, 91] width 101 height 8
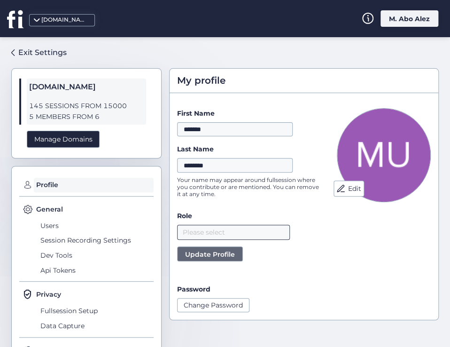
click at [229, 232] on nz-select-top-control "Please select" at bounding box center [233, 231] width 113 height 15
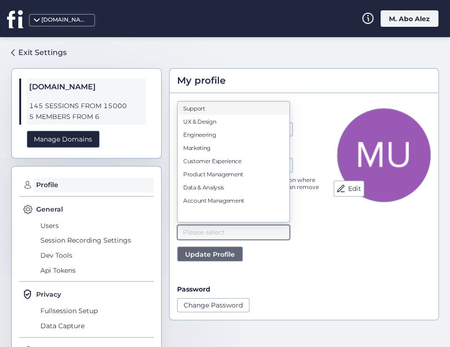
click at [329, 260] on div "Edit First Name ******* Last Name ******** Your name may appear around fullsess…" at bounding box center [304, 209] width 269 height 219
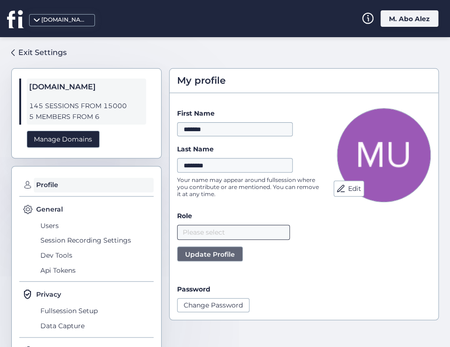
click at [275, 232] on nz-select-top-control "Please select" at bounding box center [233, 231] width 113 height 15
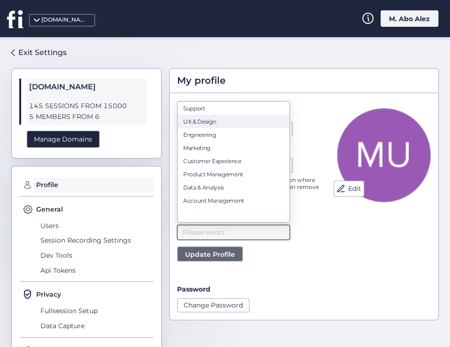
click at [216, 122] on div "UX & Design" at bounding box center [233, 120] width 100 height 7
click at [210, 249] on span "Update Profile" at bounding box center [210, 254] width 50 height 10
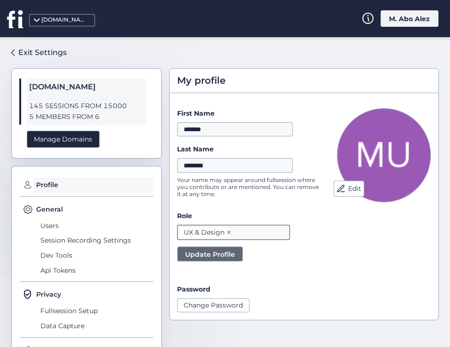
click at [229, 232] on icon at bounding box center [229, 232] width 4 height 4
click at [221, 229] on nz-select-top-control "Please select" at bounding box center [233, 231] width 113 height 15
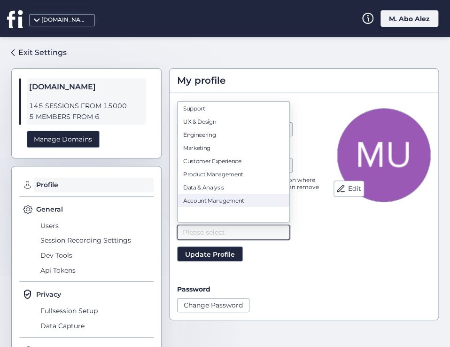
click at [221, 203] on div "Account Management" at bounding box center [233, 199] width 100 height 7
click at [223, 190] on div "Data & Analysis" at bounding box center [233, 186] width 100 height 7
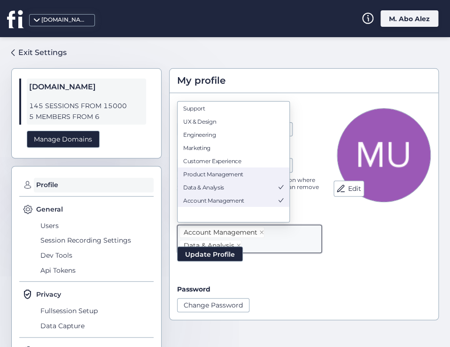
click at [228, 175] on div "Product Management" at bounding box center [233, 173] width 100 height 7
click at [227, 122] on div "UX & Design" at bounding box center [233, 120] width 100 height 7
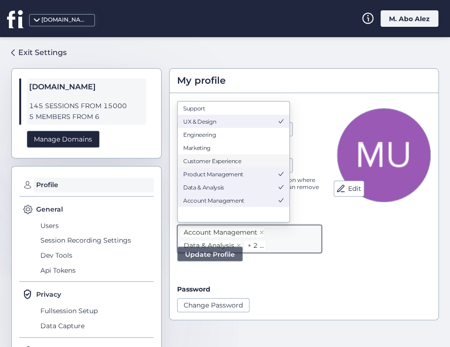
click at [226, 253] on span "Update Profile" at bounding box center [210, 254] width 50 height 10
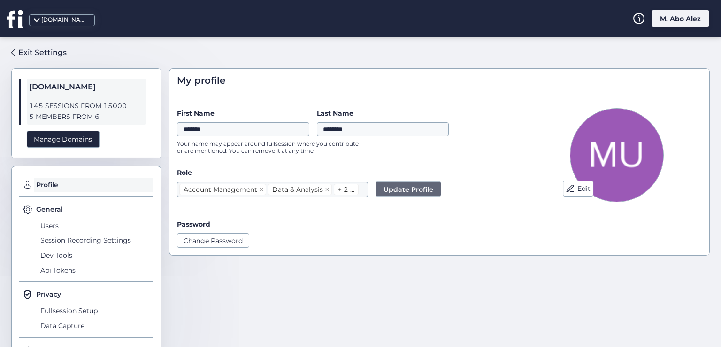
click at [659, 22] on div "M. Abo Alez" at bounding box center [681, 18] width 58 height 16
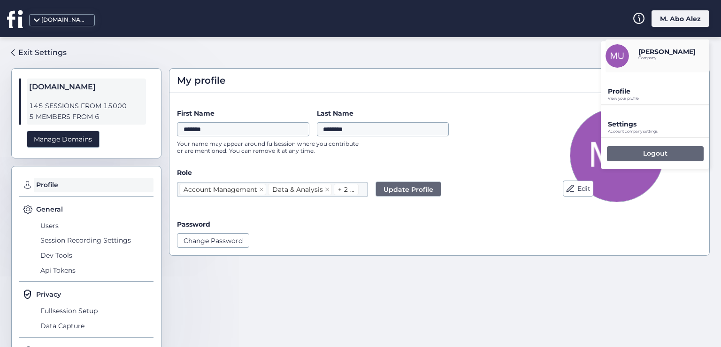
click at [624, 151] on div "Logout" at bounding box center [655, 153] width 97 height 15
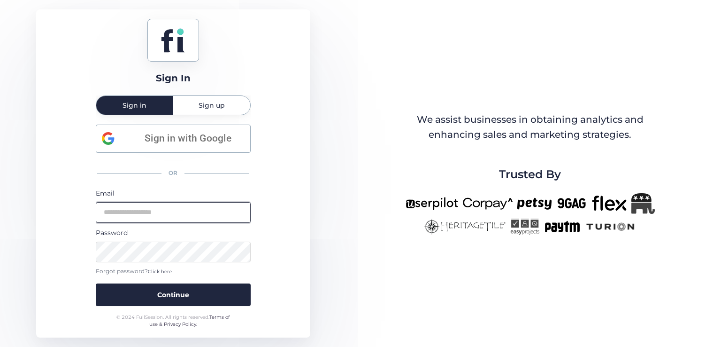
click at [171, 217] on input "email" at bounding box center [173, 212] width 155 height 21
type input "**********"
click at [96, 283] on button "Continue" at bounding box center [173, 294] width 155 height 23
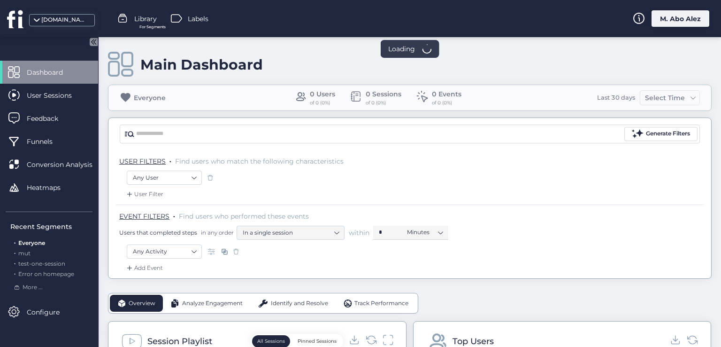
click at [658, 16] on div "M. Abo Alez" at bounding box center [681, 18] width 58 height 16
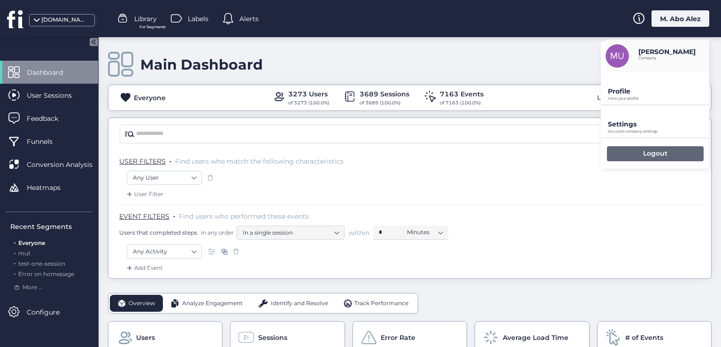
click at [634, 149] on div "Logout" at bounding box center [655, 153] width 97 height 15
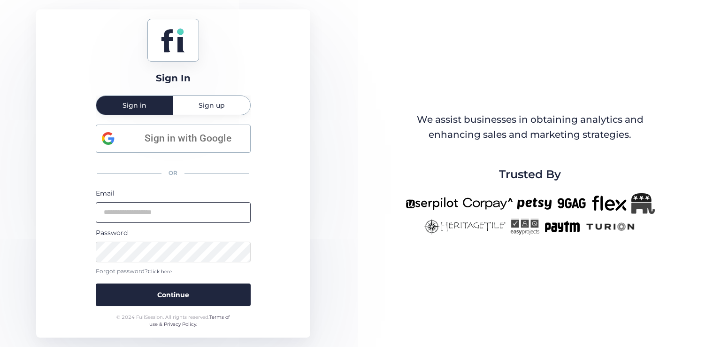
drag, startPoint x: 224, startPoint y: 200, endPoint x: 220, endPoint y: 212, distance: 12.0
click at [224, 201] on div "Email" at bounding box center [173, 205] width 155 height 35
click at [220, 212] on input "email" at bounding box center [173, 212] width 155 height 21
type input "**********"
click at [96, 283] on button "Continue" at bounding box center [173, 294] width 155 height 23
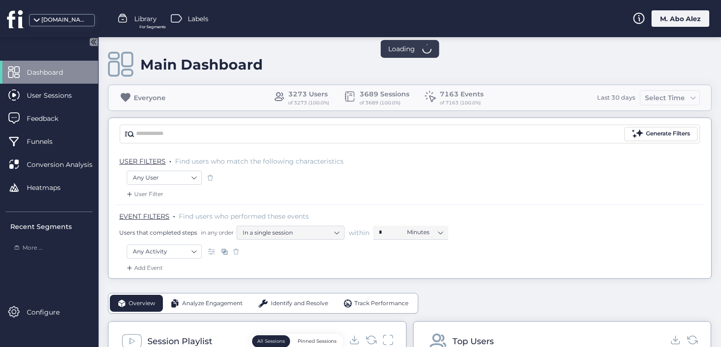
click at [663, 21] on div "M. Abo Alez" at bounding box center [681, 18] width 58 height 16
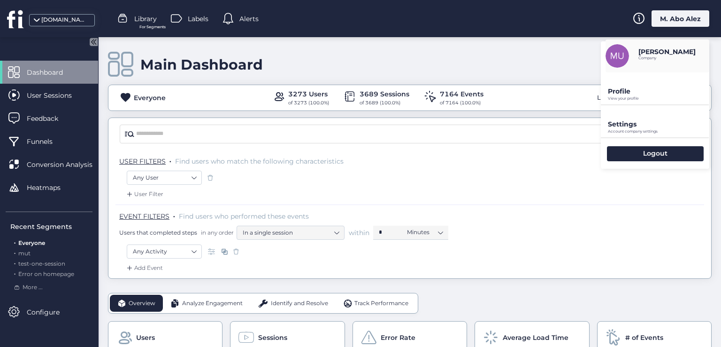
click at [644, 95] on p "Profile" at bounding box center [658, 91] width 101 height 8
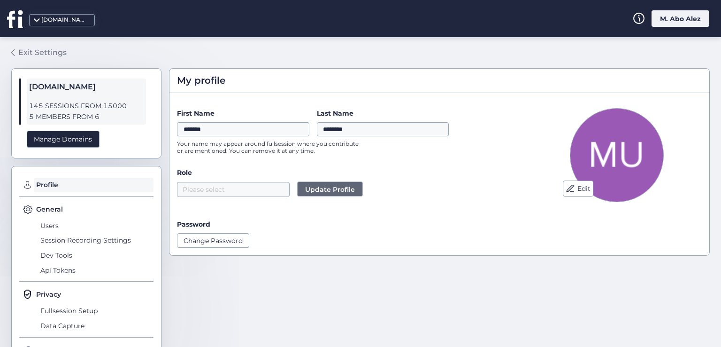
click at [27, 52] on div "Exit Settings" at bounding box center [42, 52] width 48 height 12
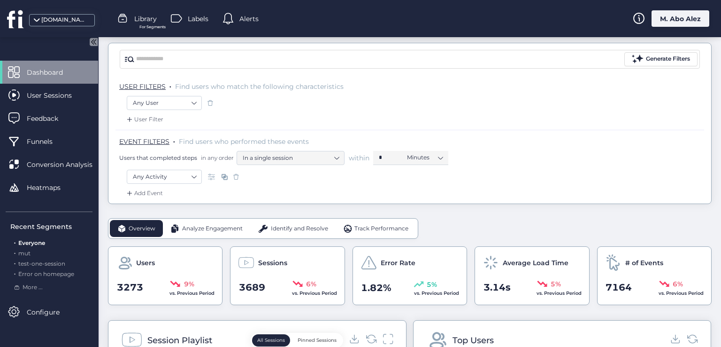
scroll to position [188, 0]
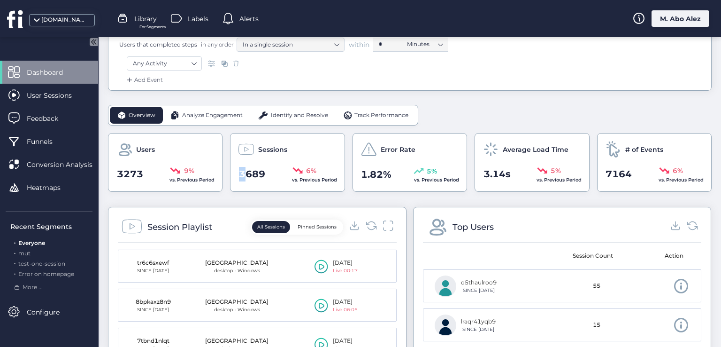
drag, startPoint x: 285, startPoint y: 160, endPoint x: 240, endPoint y: 170, distance: 45.7
click at [240, 170] on div "Sessions 3689 6% vs. Previous Period" at bounding box center [287, 162] width 115 height 59
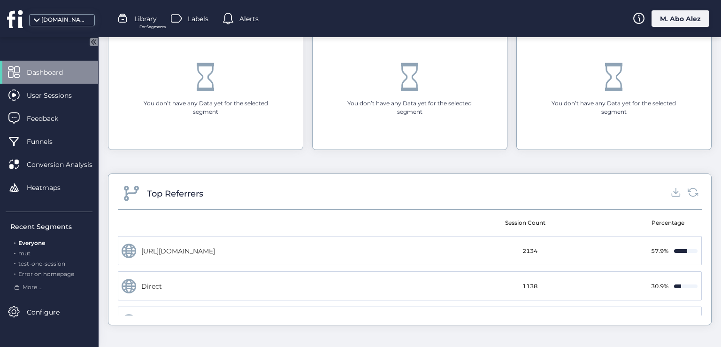
scroll to position [47, 0]
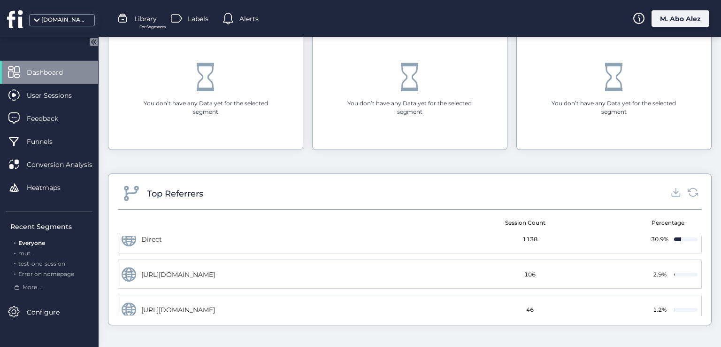
click at [657, 23] on div "M. Abo Alez" at bounding box center [681, 18] width 58 height 16
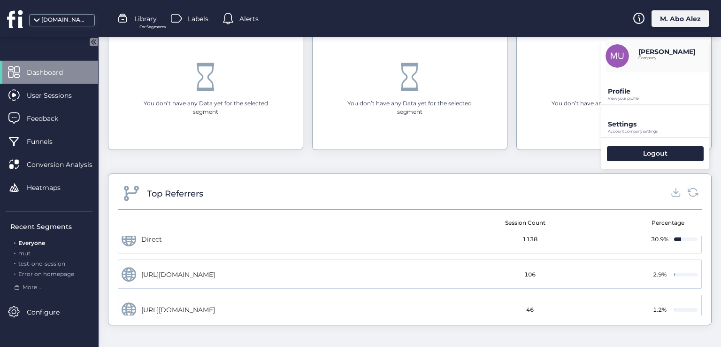
click at [631, 85] on div "Profile View your profile" at bounding box center [655, 88] width 108 height 32
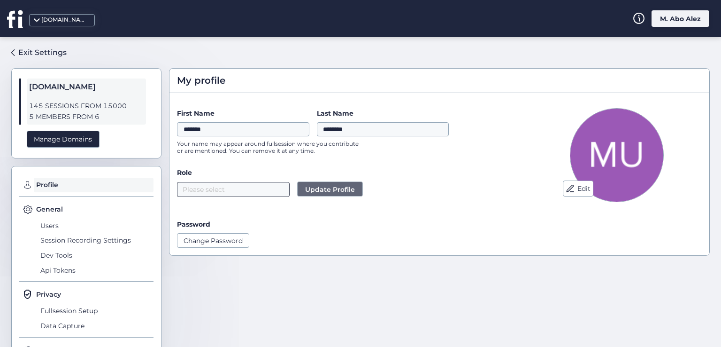
click at [255, 193] on nz-select-top-control "Please select" at bounding box center [233, 189] width 113 height 15
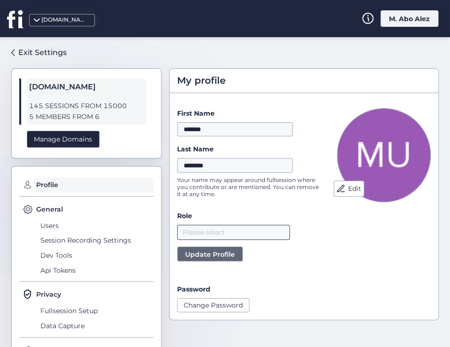
click at [212, 232] on nz-select-top-control "Please select" at bounding box center [233, 231] width 113 height 15
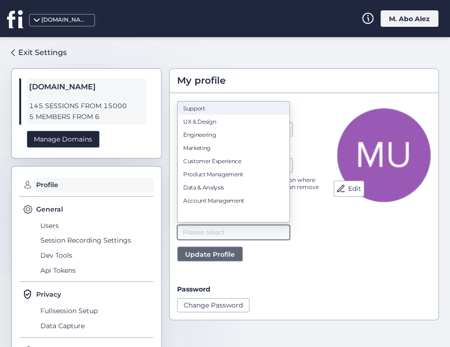
click at [223, 104] on div "Support" at bounding box center [233, 107] width 100 height 7
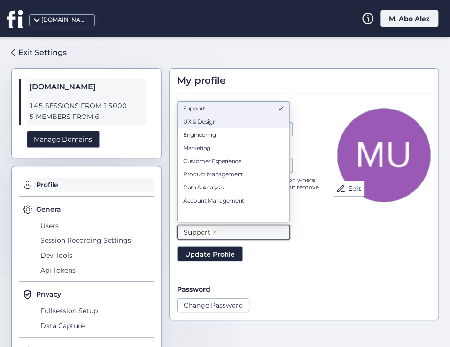
click at [225, 122] on div "UX & Design" at bounding box center [233, 120] width 100 height 7
click at [225, 123] on div "UX & Design" at bounding box center [230, 120] width 95 height 7
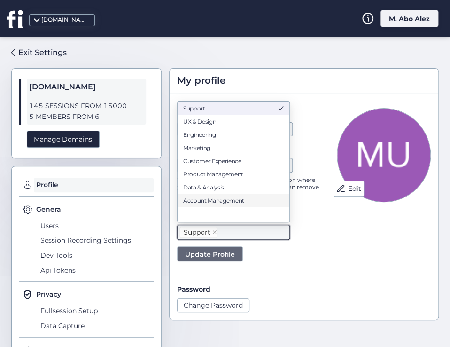
click at [222, 252] on span "Update Profile" at bounding box center [210, 254] width 50 height 10
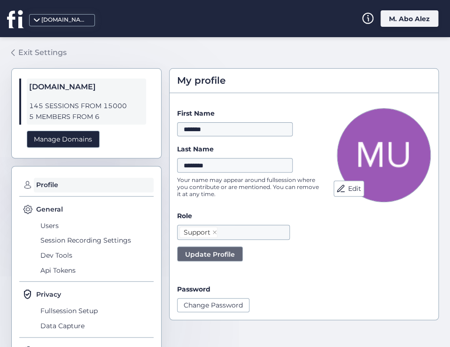
click at [52, 48] on div "Exit Settings" at bounding box center [42, 52] width 48 height 12
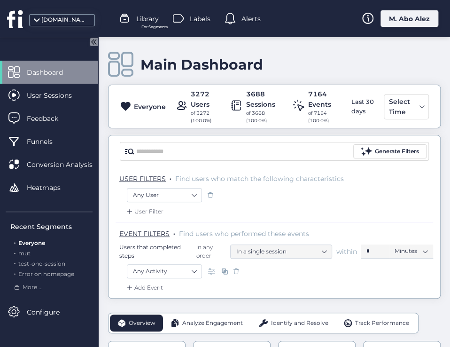
click at [413, 15] on div "M. Abo Alez" at bounding box center [409, 18] width 58 height 16
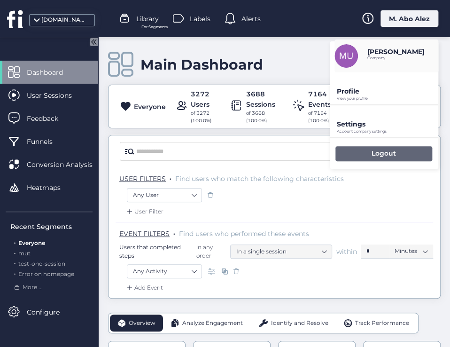
click at [392, 154] on p "Logout" at bounding box center [383, 153] width 24 height 8
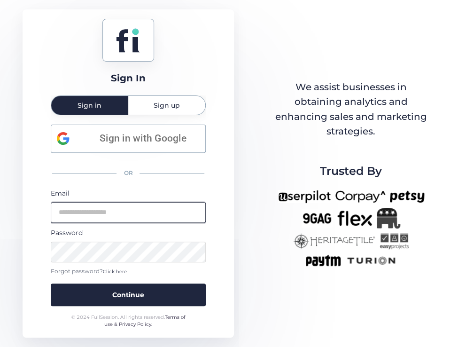
click at [115, 204] on input "email" at bounding box center [128, 212] width 155 height 21
type input "**********"
click at [51, 283] on button "Continue" at bounding box center [128, 294] width 155 height 23
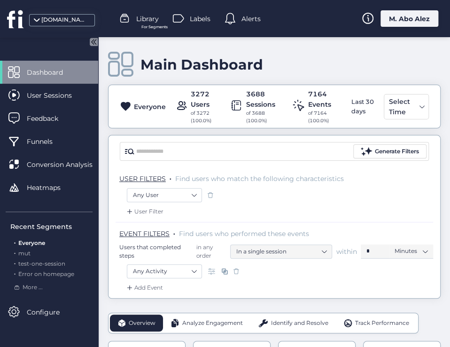
click at [396, 20] on div "M. Abo Alez" at bounding box center [409, 18] width 58 height 16
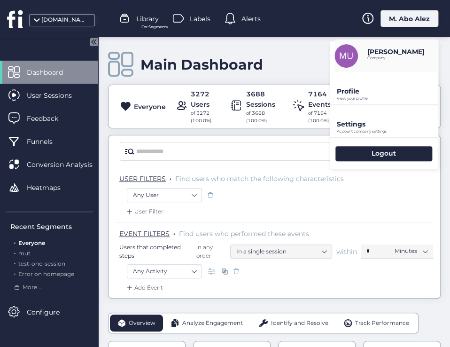
click at [360, 97] on p "View your profile" at bounding box center [387, 98] width 101 height 4
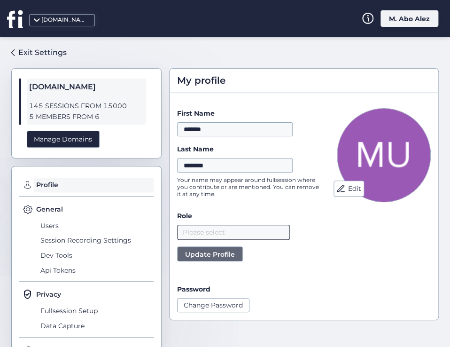
click at [215, 230] on nz-select-top-control "Please select" at bounding box center [233, 231] width 113 height 15
click at [236, 231] on nz-select-top-control "Please select" at bounding box center [233, 231] width 113 height 15
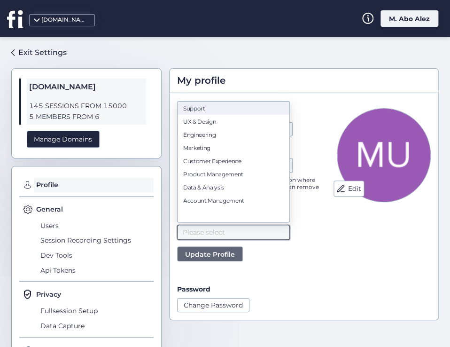
click at [225, 109] on div "Support" at bounding box center [233, 107] width 100 height 7
click at [228, 250] on span "Update Profile" at bounding box center [210, 254] width 50 height 10
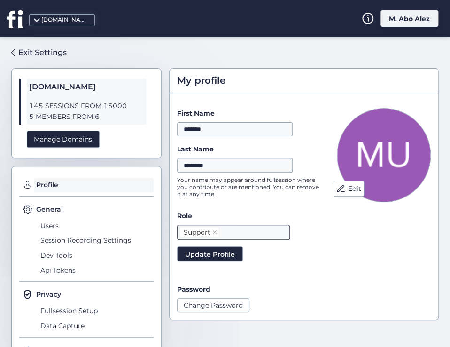
click at [210, 233] on nz-select-item "Support" at bounding box center [199, 231] width 40 height 11
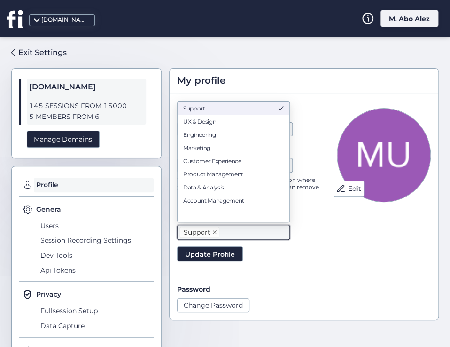
click at [216, 232] on icon at bounding box center [214, 232] width 5 height 5
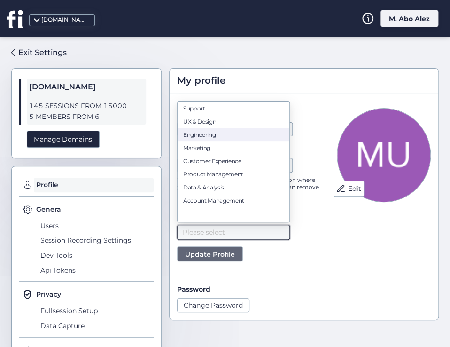
click at [211, 138] on div "Engineering" at bounding box center [233, 134] width 100 height 7
click at [231, 249] on span "Update Profile" at bounding box center [210, 254] width 50 height 10
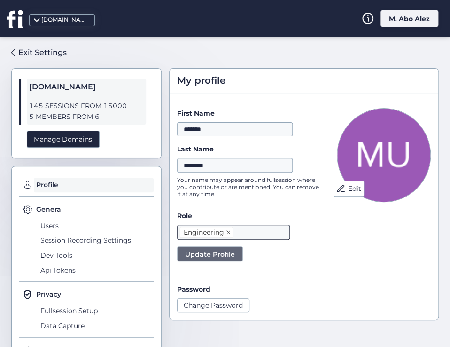
click at [229, 230] on icon at bounding box center [228, 232] width 4 height 4
click at [229, 231] on nz-select-top-control "Please select" at bounding box center [233, 231] width 113 height 15
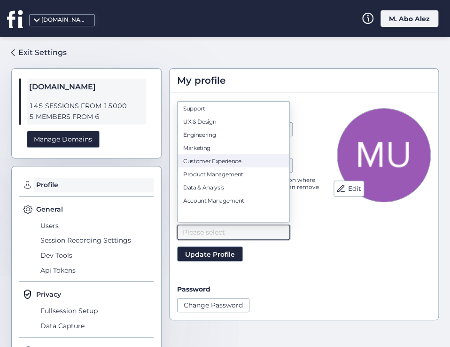
click at [221, 161] on div "Customer Experience" at bounding box center [233, 160] width 100 height 7
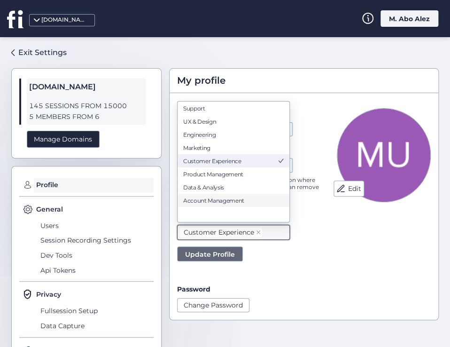
click at [228, 252] on span "Update Profile" at bounding box center [210, 254] width 50 height 10
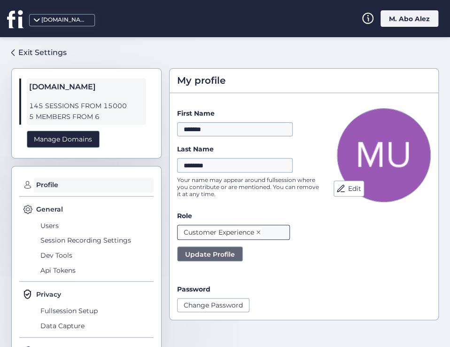
click at [256, 231] on icon at bounding box center [258, 232] width 5 height 5
click at [210, 239] on div "Please select Update Profile" at bounding box center [249, 242] width 145 height 37
click at [211, 237] on nz-select-top-control "Please select" at bounding box center [233, 231] width 113 height 15
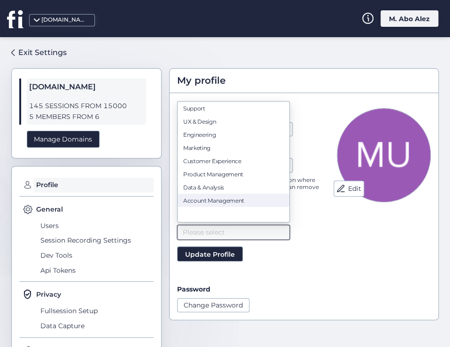
click at [208, 200] on div "Account Management" at bounding box center [233, 199] width 100 height 7
click at [222, 253] on span "Update Profile" at bounding box center [210, 254] width 50 height 10
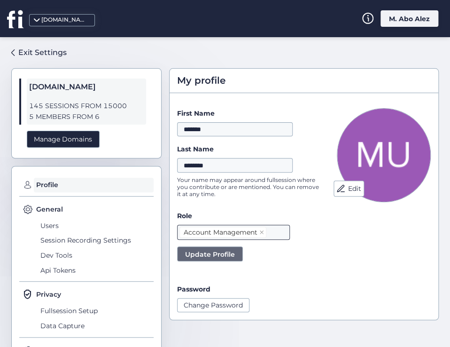
click at [258, 231] on nz-select-item "Account Management" at bounding box center [222, 231] width 87 height 11
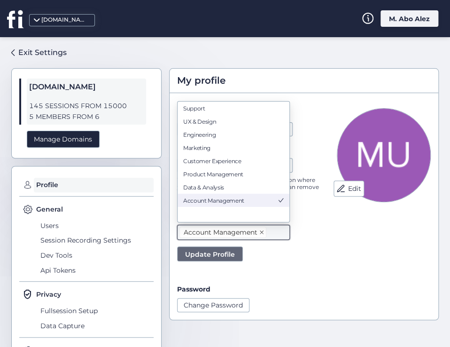
click at [261, 231] on icon at bounding box center [261, 232] width 5 height 5
click at [228, 233] on nz-select-top-control "Please select" at bounding box center [233, 231] width 113 height 15
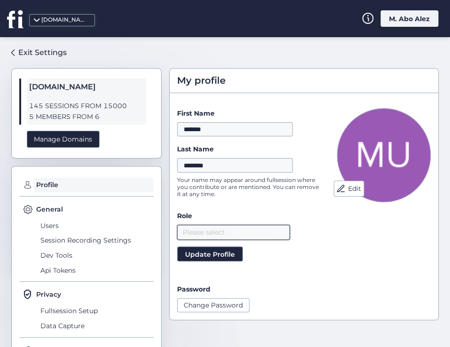
click at [219, 232] on nz-select-top-control "Please select" at bounding box center [233, 231] width 113 height 15
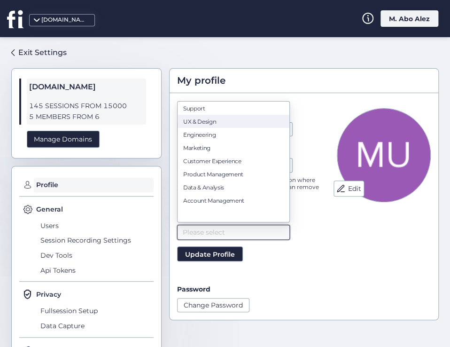
click at [213, 123] on div "UX & Design" at bounding box center [233, 120] width 100 height 7
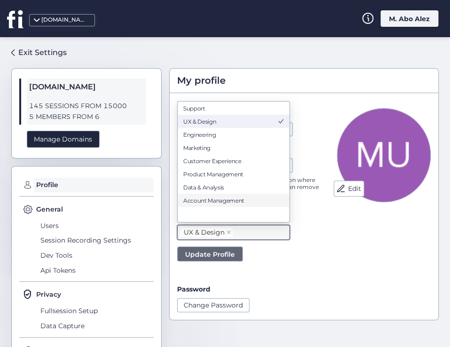
click at [218, 255] on span "Update Profile" at bounding box center [210, 254] width 50 height 10
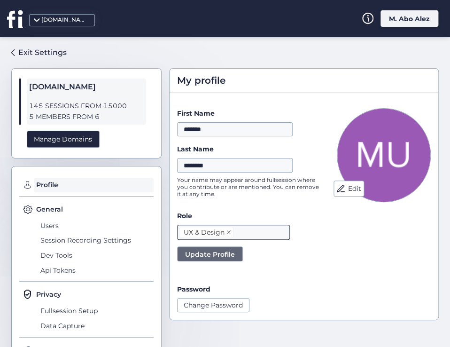
click at [230, 230] on icon at bounding box center [228, 232] width 5 height 5
click at [214, 250] on span "Update Profile" at bounding box center [210, 254] width 50 height 10
click at [232, 233] on nz-select-top-control "Please select" at bounding box center [233, 231] width 113 height 15
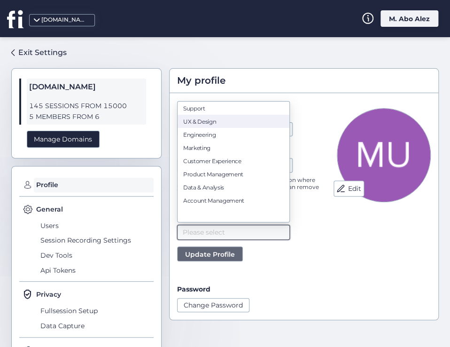
click at [217, 123] on div "UX & Design" at bounding box center [233, 120] width 100 height 7
click at [226, 256] on span "Update Profile" at bounding box center [210, 254] width 50 height 10
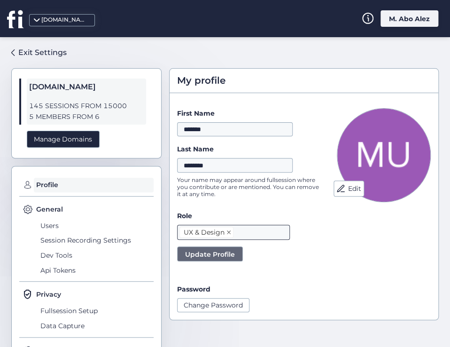
click at [228, 230] on icon at bounding box center [228, 232] width 5 height 5
click at [337, 232] on div "Edit" at bounding box center [384, 210] width 94 height 204
click at [34, 51] on div "Exit Settings" at bounding box center [42, 52] width 48 height 12
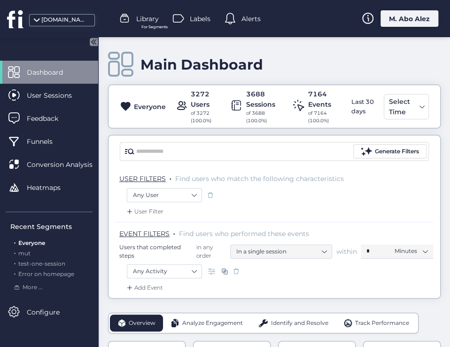
click at [409, 23] on div "M. Abo Alez" at bounding box center [409, 18] width 58 height 16
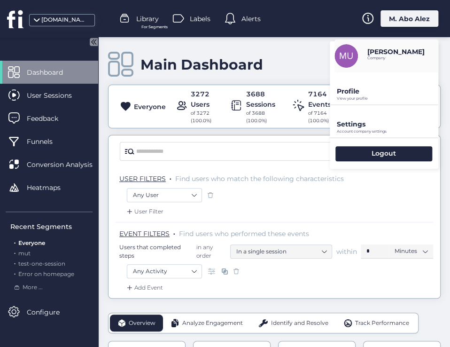
click at [390, 93] on p "Profile" at bounding box center [387, 91] width 101 height 8
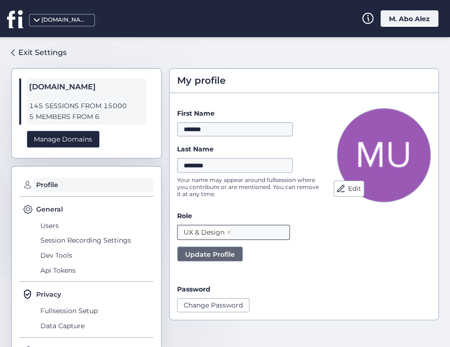
click at [231, 231] on nz-select-item "UX & Design" at bounding box center [205, 231] width 52 height 11
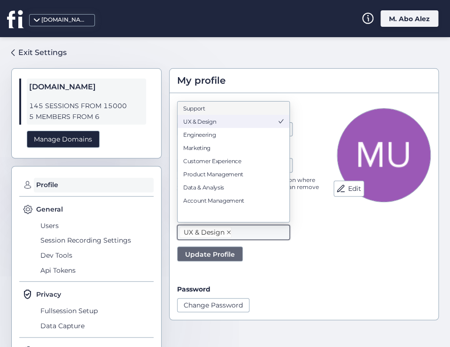
click at [228, 230] on icon at bounding box center [228, 232] width 5 height 5
click at [231, 251] on span "Update Profile" at bounding box center [210, 254] width 50 height 10
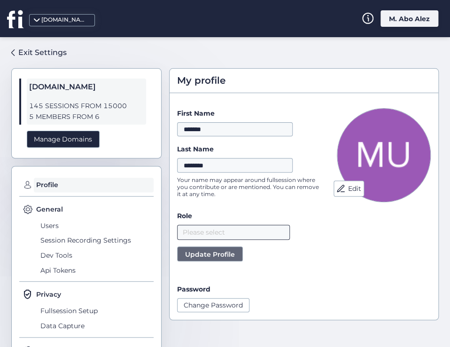
click at [239, 230] on nz-select-top-control "Please select" at bounding box center [233, 231] width 113 height 15
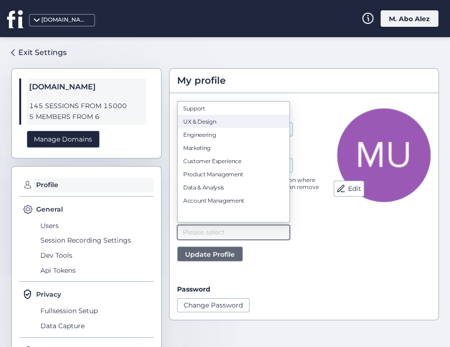
click at [225, 124] on div "UX & Design" at bounding box center [233, 120] width 100 height 7
click at [221, 251] on span "Update Profile" at bounding box center [210, 254] width 50 height 10
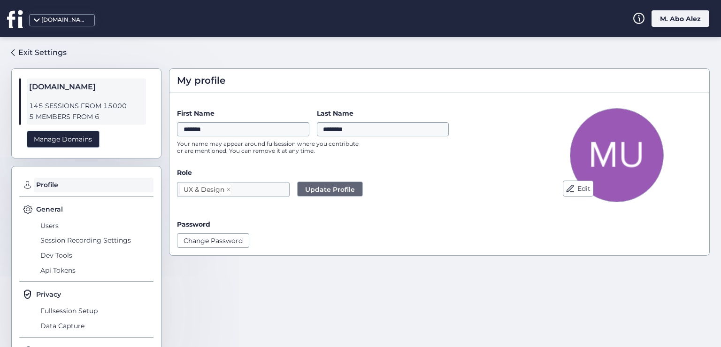
click at [449, 13] on div "M. Abo Alez" at bounding box center [681, 18] width 58 height 16
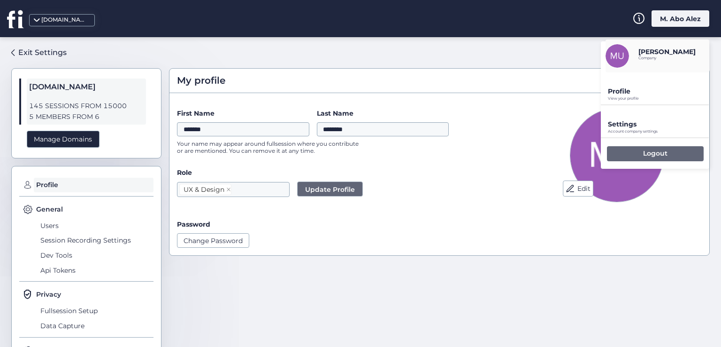
click at [449, 152] on div "Logout" at bounding box center [655, 153] width 97 height 15
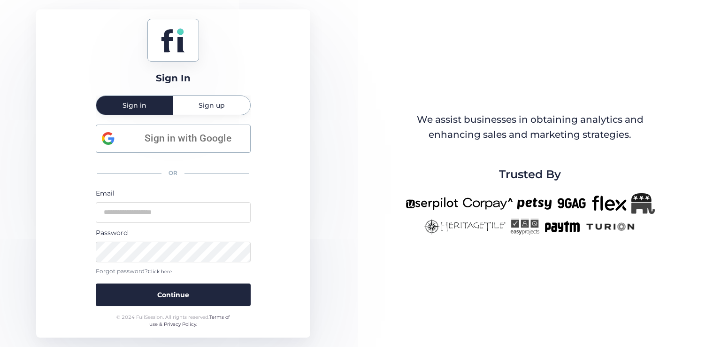
click at [206, 223] on form "Email Password Forgot password? Click here Continue" at bounding box center [173, 247] width 155 height 118
click at [206, 221] on input "email" at bounding box center [173, 212] width 155 height 21
type input "**********"
click at [96, 283] on button "Continue" at bounding box center [173, 294] width 155 height 23
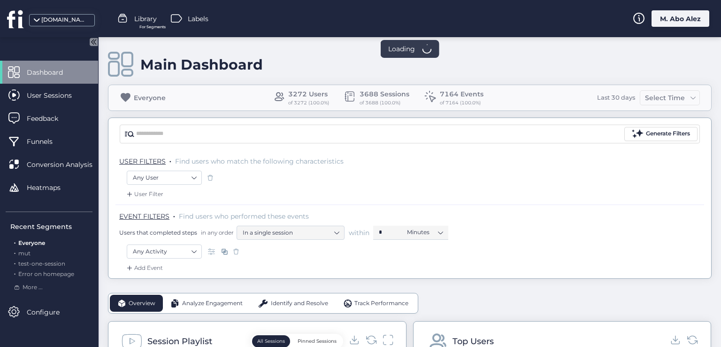
click at [449, 18] on div "M. Abo Alez" at bounding box center [681, 18] width 58 height 16
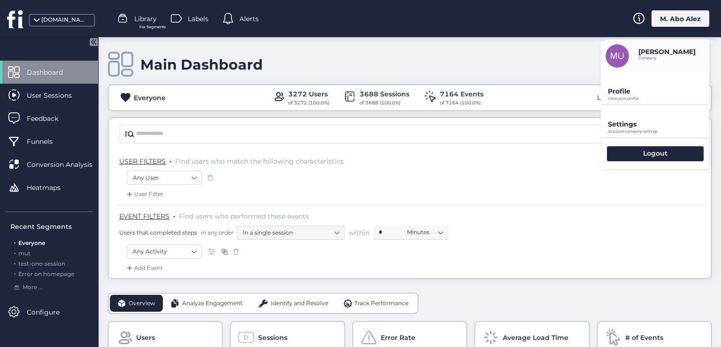
click at [449, 85] on div "Profile View your profile" at bounding box center [655, 88] width 108 height 32
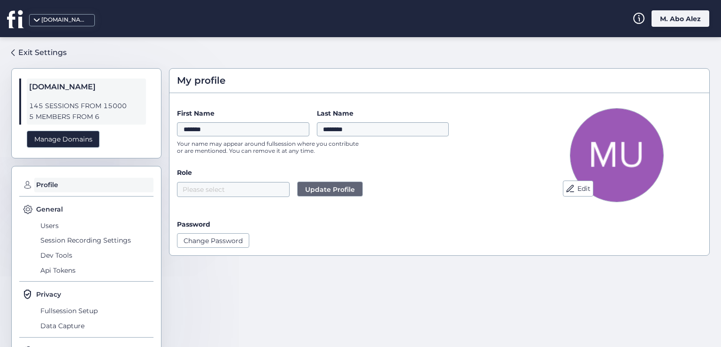
click at [444, 203] on form "First Name ******* Last Name ******** Your name may appear around fullsession w…" at bounding box center [347, 177] width 340 height 139
click at [242, 186] on nz-select-top-control "Please select" at bounding box center [233, 189] width 113 height 15
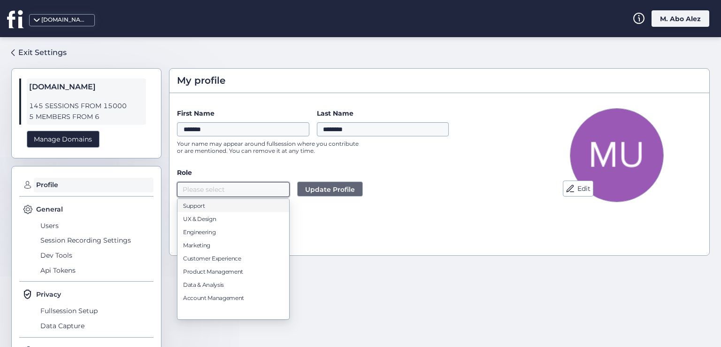
click at [329, 195] on button "Update Profile" at bounding box center [330, 188] width 66 height 15
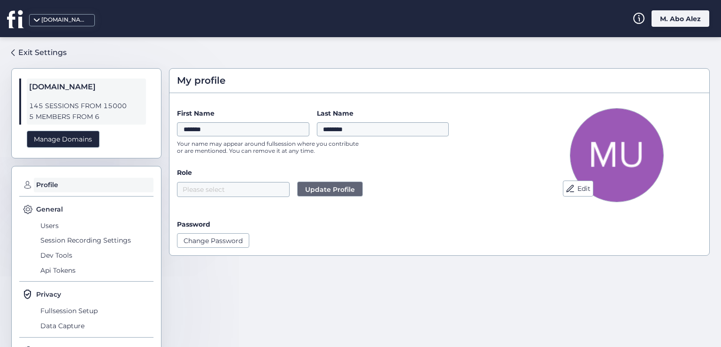
click at [325, 208] on form "First Name ******* Last Name ******** Your name may appear around fullsession w…" at bounding box center [347, 177] width 340 height 139
click at [67, 51] on div "Exit Settings [DOMAIN_NAME] 145 SESSIONS FROM 15000 5 MEMBERS FROM 6 Manage Dom…" at bounding box center [86, 213] width 150 height 337
click at [40, 51] on div "Exit Settings" at bounding box center [42, 52] width 48 height 12
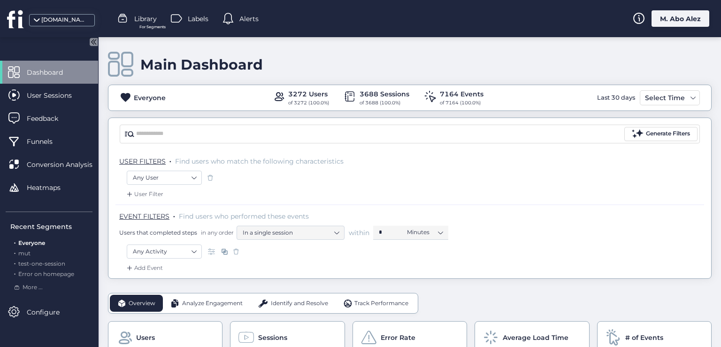
click at [449, 19] on div "M. Abo Alez" at bounding box center [681, 18] width 58 height 16
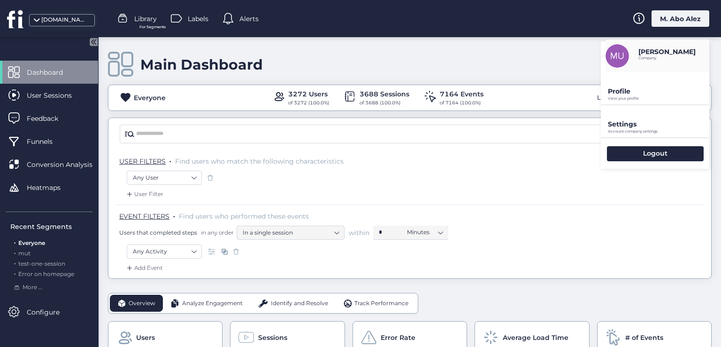
click at [449, 96] on p "View your profile" at bounding box center [658, 98] width 101 height 4
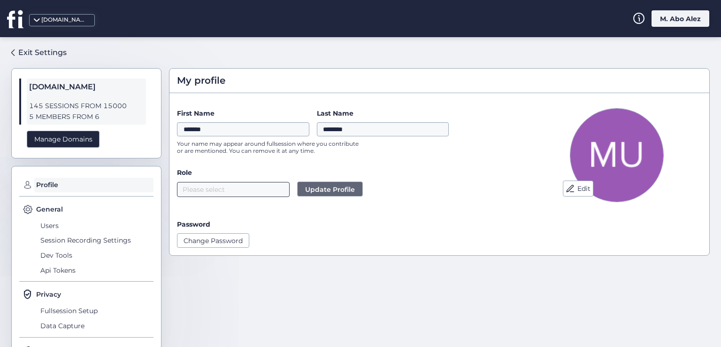
click at [221, 190] on nz-select-top-control "Please select" at bounding box center [233, 189] width 113 height 15
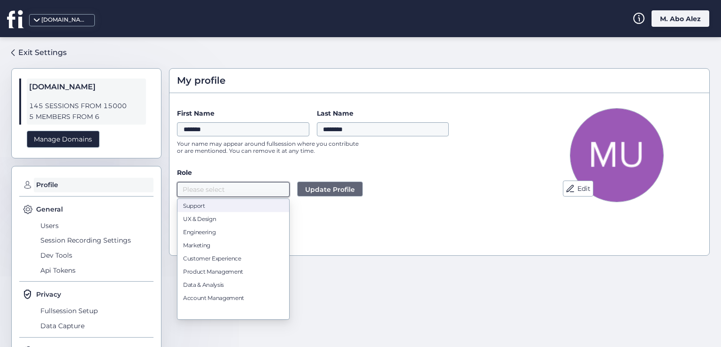
click at [223, 206] on div "Support" at bounding box center [233, 205] width 100 height 7
click at [311, 191] on span "Update Profile" at bounding box center [330, 189] width 50 height 10
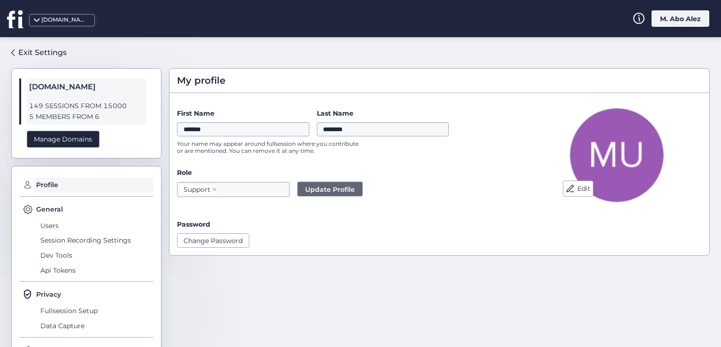
click at [449, 20] on div "M. Abo Alez" at bounding box center [681, 18] width 58 height 16
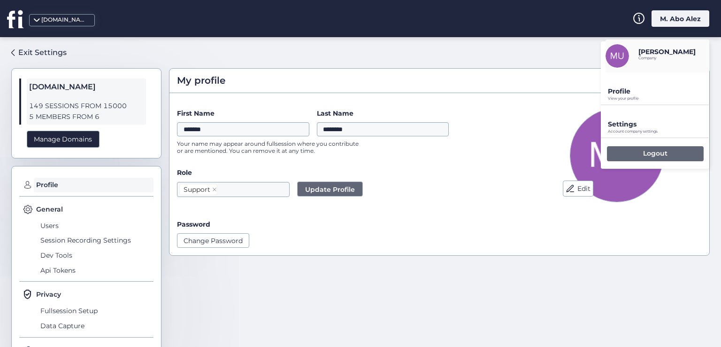
click at [449, 148] on div "Logout" at bounding box center [655, 153] width 97 height 15
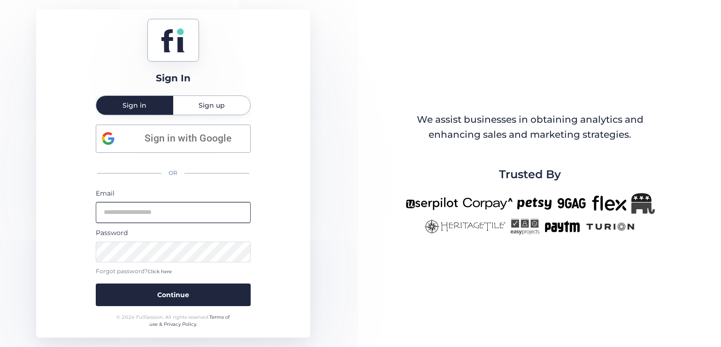
click at [183, 215] on input "email" at bounding box center [173, 212] width 155 height 21
type input "**********"
click at [96, 283] on button "Continue" at bounding box center [173, 294] width 155 height 23
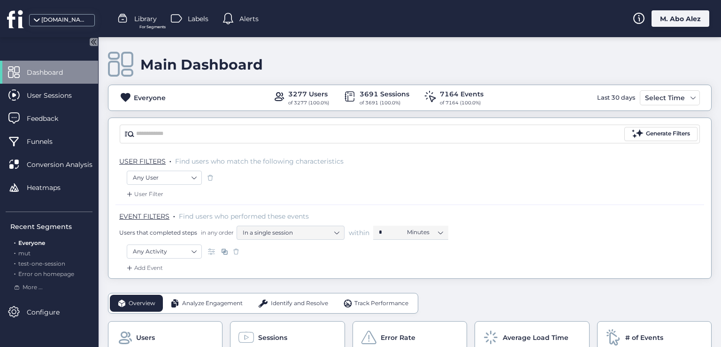
click at [449, 20] on div "M. Abo Alez" at bounding box center [681, 18] width 58 height 16
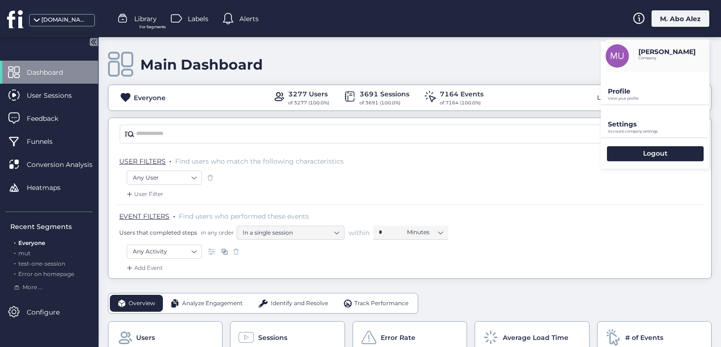
click at [449, 91] on p "Profile" at bounding box center [658, 91] width 101 height 8
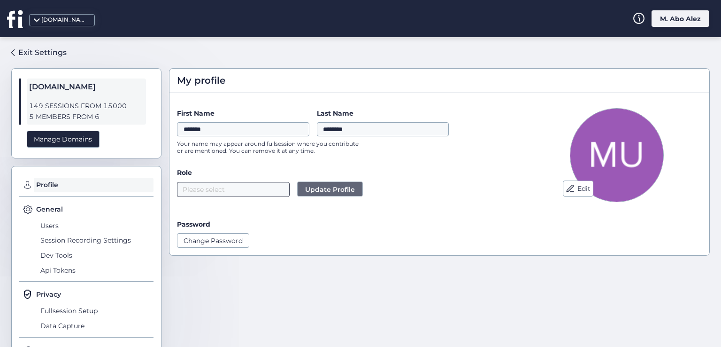
click at [199, 188] on nz-select-top-control "Please select" at bounding box center [233, 189] width 113 height 15
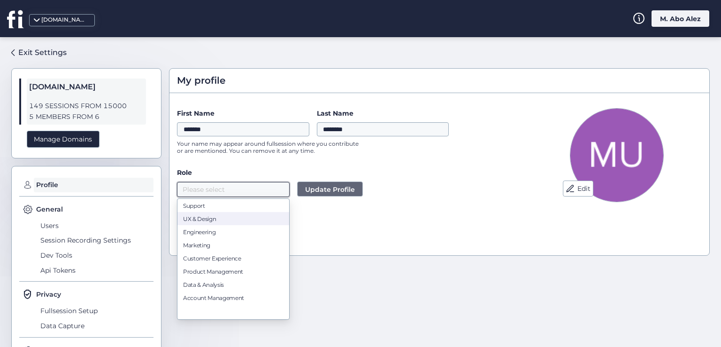
click at [209, 215] on div "UX & Design" at bounding box center [233, 218] width 100 height 7
click at [234, 235] on div "Engineering" at bounding box center [233, 231] width 100 height 7
click at [324, 188] on span "Update Profile" at bounding box center [335, 189] width 50 height 10
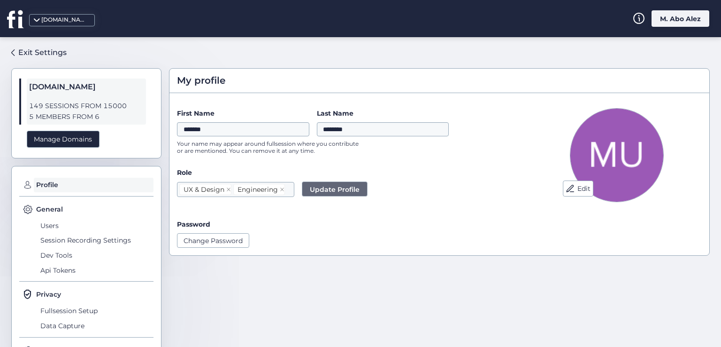
click at [449, 18] on div "M. Abo Alez" at bounding box center [681, 18] width 58 height 16
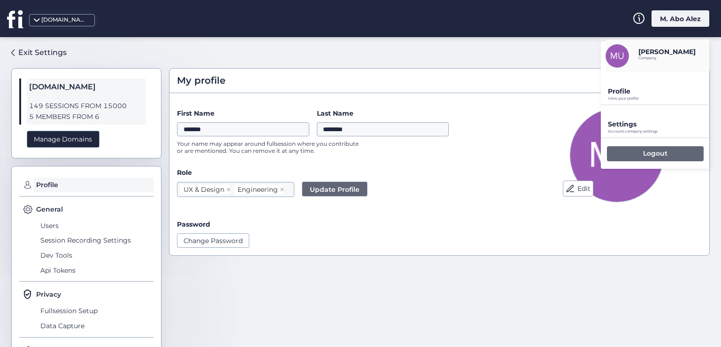
click at [449, 149] on div "Logout" at bounding box center [655, 153] width 97 height 15
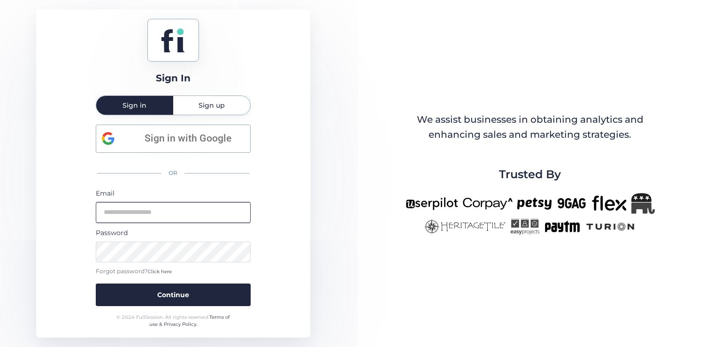
click at [150, 212] on input "email" at bounding box center [173, 212] width 155 height 21
type input "**********"
click at [96, 283] on button "Continue" at bounding box center [173, 294] width 155 height 23
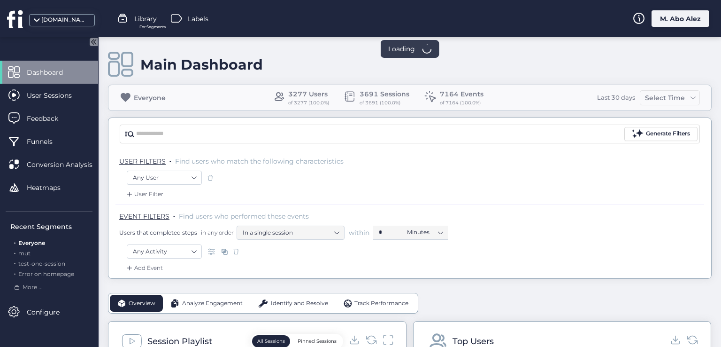
click at [449, 21] on div "M. Abo Alez" at bounding box center [681, 18] width 58 height 16
click at [449, 22] on div "M. Abo Alez" at bounding box center [681, 18] width 58 height 16
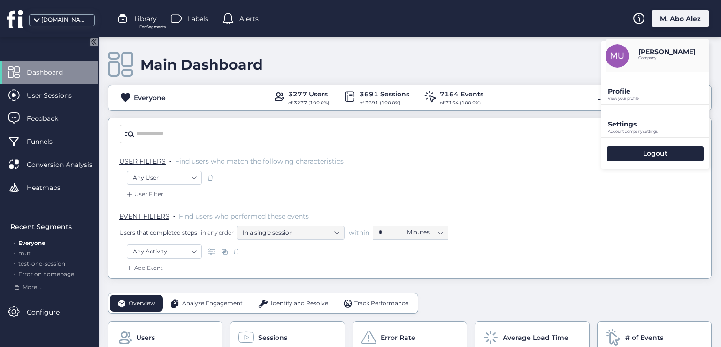
click at [449, 95] on div "Profile View your profile" at bounding box center [655, 88] width 108 height 32
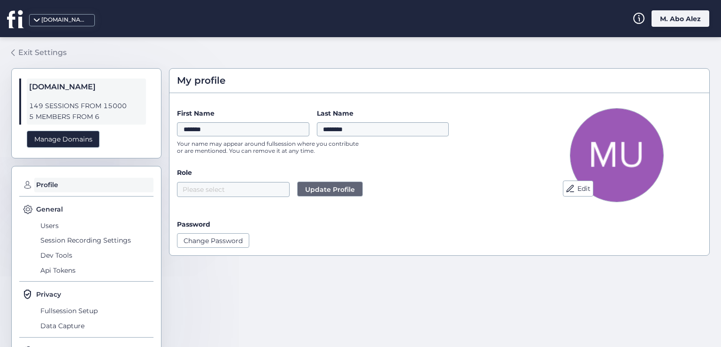
click at [41, 46] on link "Exit Settings" at bounding box center [38, 53] width 55 height 16
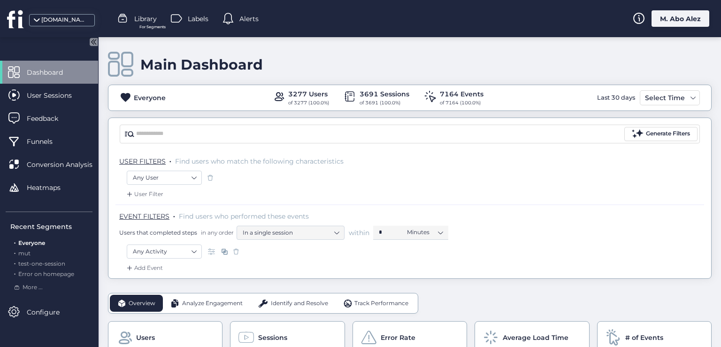
click at [449, 16] on div "M. Abo Alez" at bounding box center [681, 18] width 58 height 16
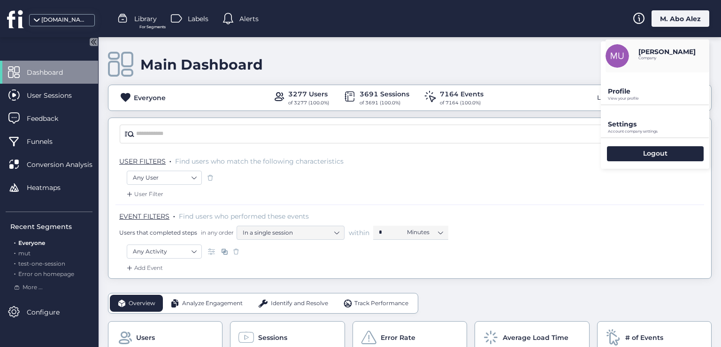
click at [449, 94] on p "Profile" at bounding box center [658, 91] width 101 height 8
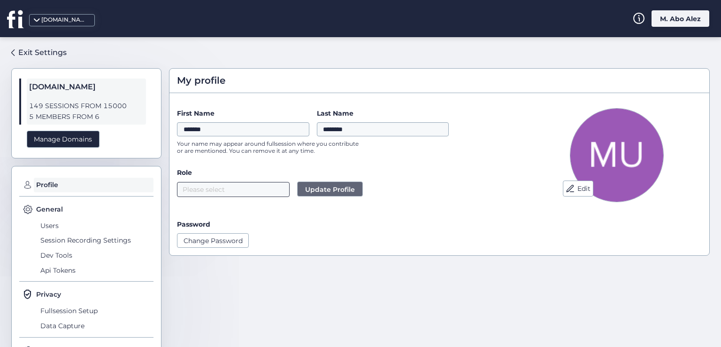
click at [229, 188] on nz-select-top-control "Please select" at bounding box center [233, 189] width 113 height 15
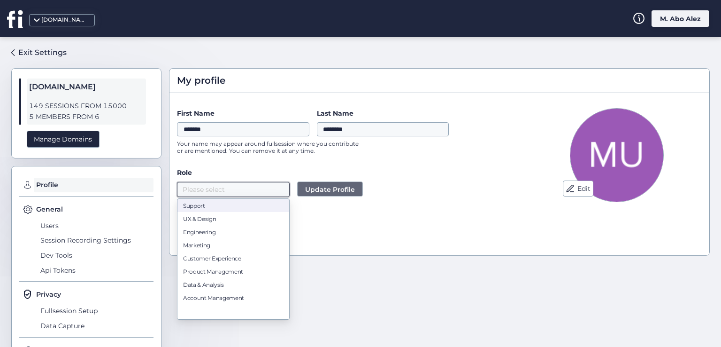
click at [220, 210] on nz-option-item "Support" at bounding box center [233, 205] width 112 height 13
click at [335, 191] on span "Update Profile" at bounding box center [330, 189] width 50 height 10
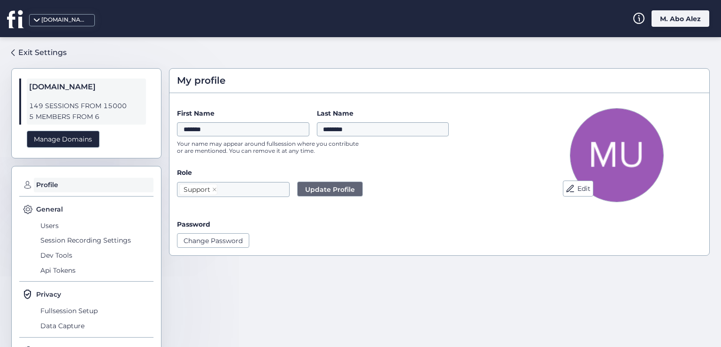
click at [449, 20] on div "M. Abo Alez" at bounding box center [681, 18] width 58 height 16
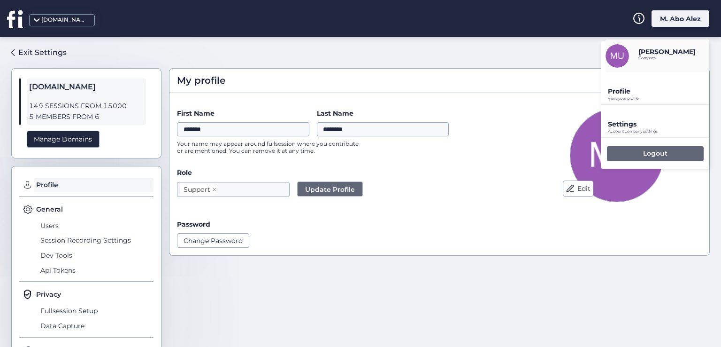
click at [449, 151] on p "Logout" at bounding box center [655, 153] width 24 height 8
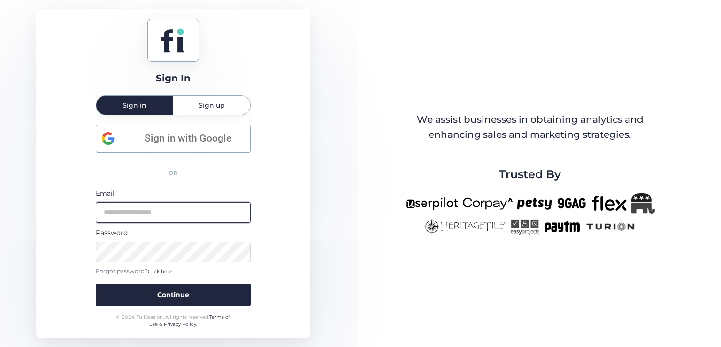
drag, startPoint x: 146, startPoint y: 211, endPoint x: 160, endPoint y: 216, distance: 15.3
click at [146, 211] on input "email" at bounding box center [173, 212] width 155 height 21
type input "**********"
click at [96, 283] on button "Continue" at bounding box center [173, 294] width 155 height 23
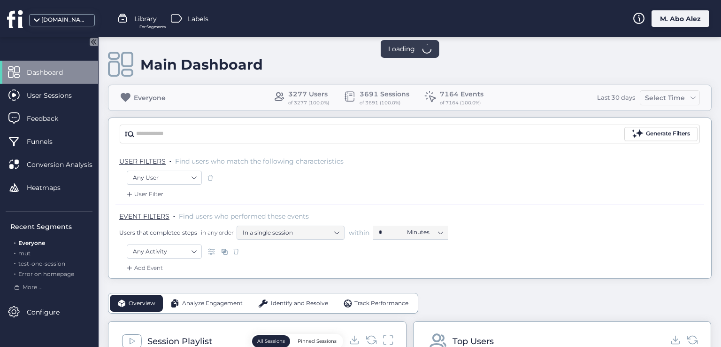
click at [449, 20] on div "M. Abo Alez" at bounding box center [681, 18] width 58 height 16
click at [449, 25] on div "M. Abo Alez" at bounding box center [681, 18] width 58 height 16
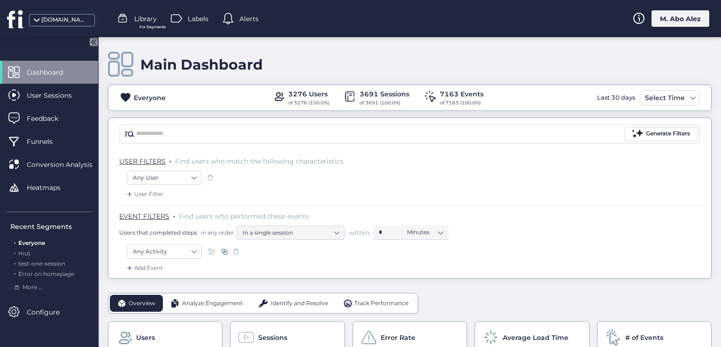
click at [449, 16] on div "M. Abo Alez" at bounding box center [681, 18] width 58 height 16
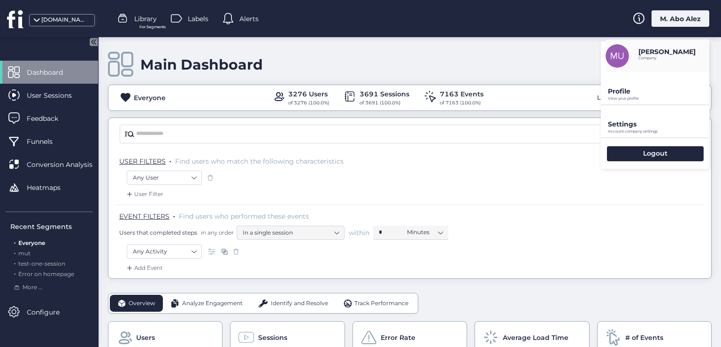
click at [449, 96] on p "View your profile" at bounding box center [658, 98] width 101 height 4
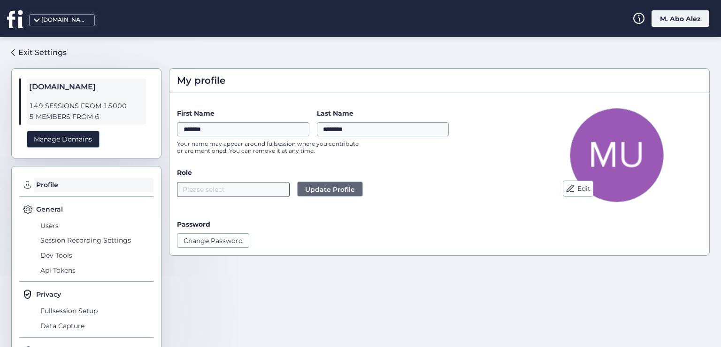
click at [245, 188] on nz-select-top-control "Please select" at bounding box center [233, 189] width 113 height 15
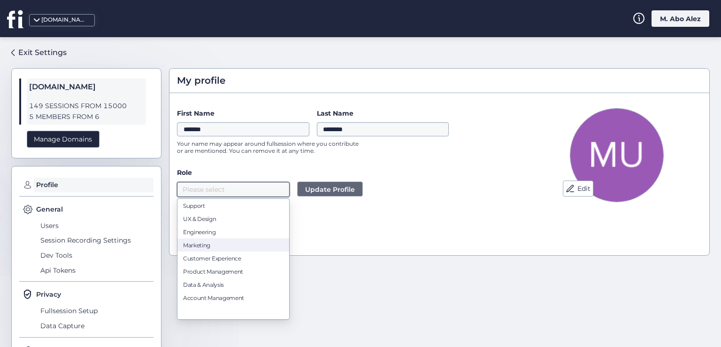
click at [207, 246] on div "Marketing" at bounding box center [233, 244] width 100 height 7
click at [205, 282] on div "Data & Analysis" at bounding box center [233, 284] width 100 height 7
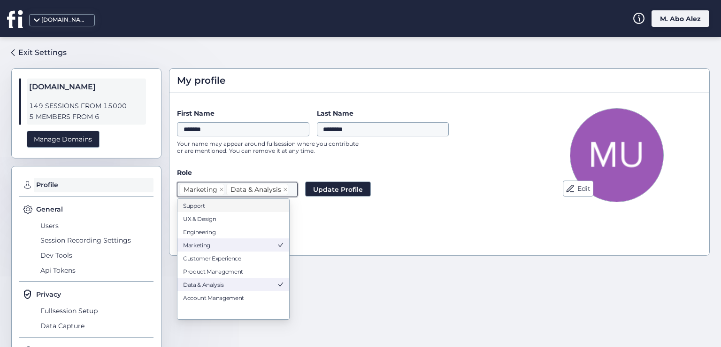
click at [350, 231] on div "Password Change Password" at bounding box center [347, 233] width 340 height 28
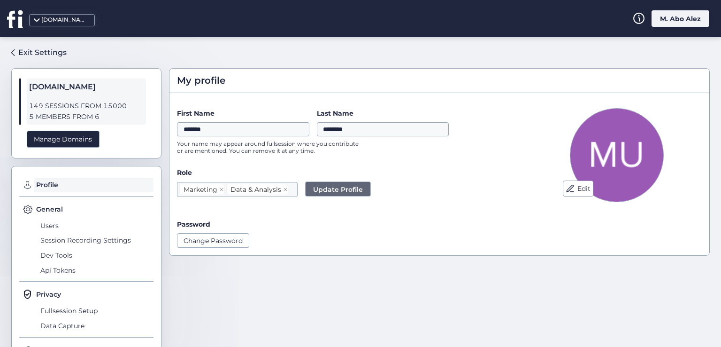
click at [350, 191] on span "Update Profile" at bounding box center [338, 189] width 50 height 10
click at [449, 20] on div "M. Abo Alez" at bounding box center [681, 18] width 58 height 16
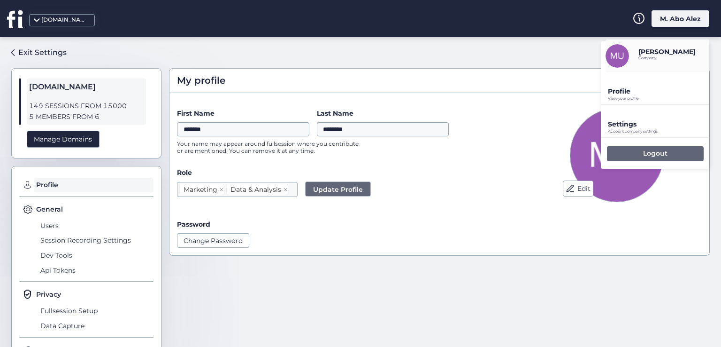
click at [449, 147] on div "Logout" at bounding box center [655, 153] width 97 height 15
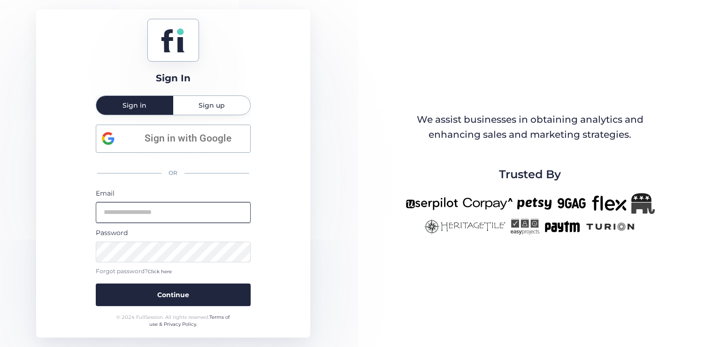
click at [135, 213] on input "email" at bounding box center [173, 212] width 155 height 21
type input "**********"
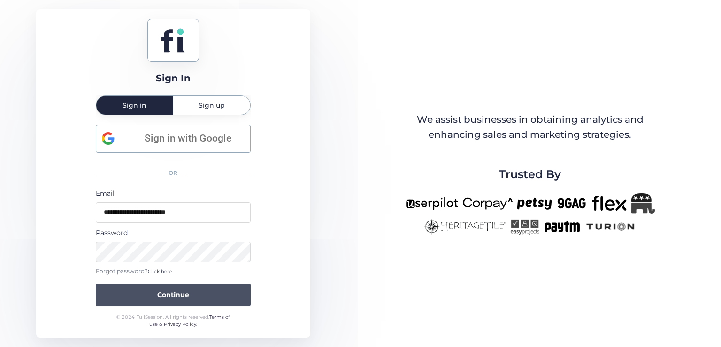
click at [185, 292] on span "Continue" at bounding box center [173, 294] width 32 height 10
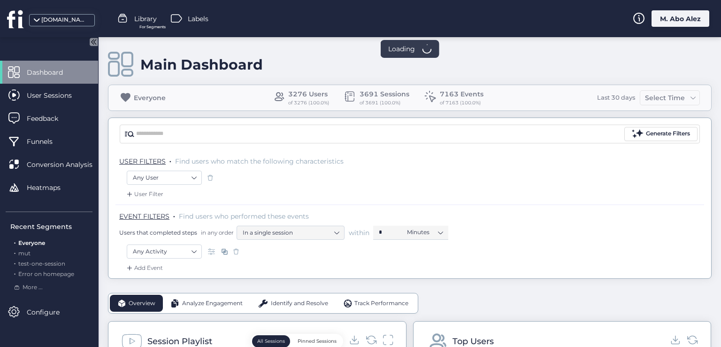
click at [449, 24] on div "M. Abo Alez" at bounding box center [681, 18] width 58 height 16
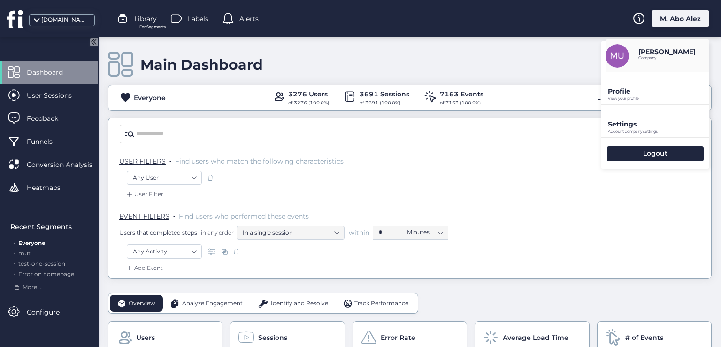
click at [449, 23] on div "M. Abo Alez" at bounding box center [681, 18] width 58 height 16
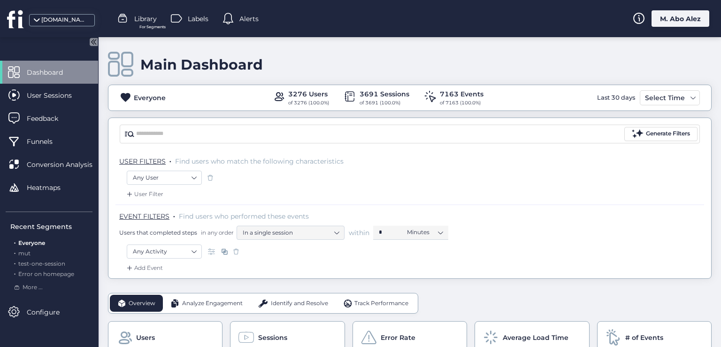
click at [449, 23] on div "M. Abo Alez" at bounding box center [681, 18] width 58 height 16
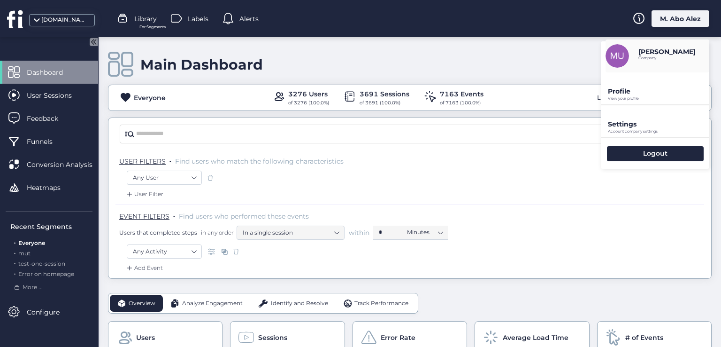
click at [449, 100] on p "View your profile" at bounding box center [658, 98] width 101 height 4
